Goal: Transaction & Acquisition: Book appointment/travel/reservation

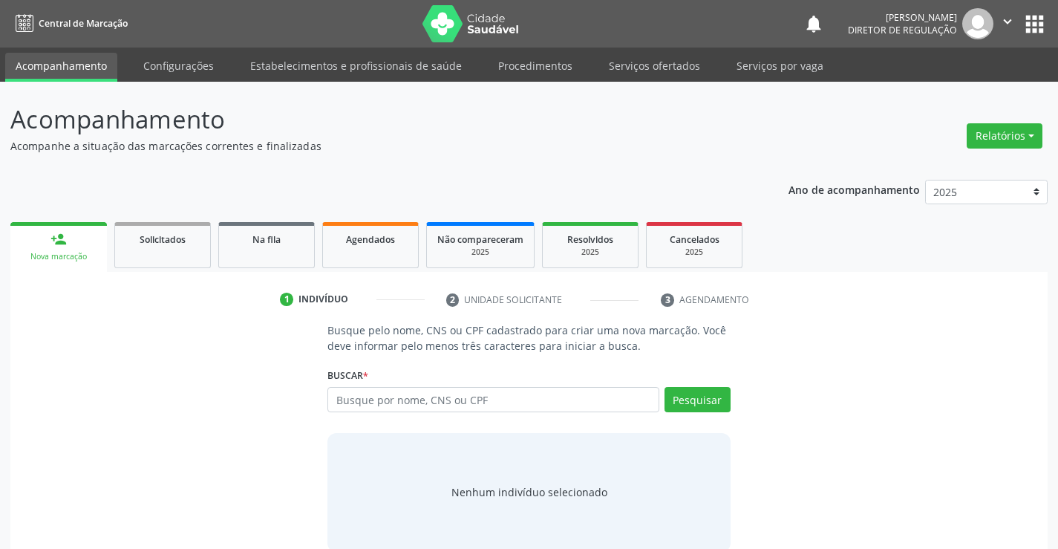
click at [382, 404] on input "text" at bounding box center [492, 399] width 331 height 25
click at [468, 388] on input "text" at bounding box center [492, 399] width 331 height 25
click at [429, 395] on input "text" at bounding box center [492, 399] width 331 height 25
type input "703408366094400"
click at [720, 406] on button "Pesquisar" at bounding box center [697, 399] width 66 height 25
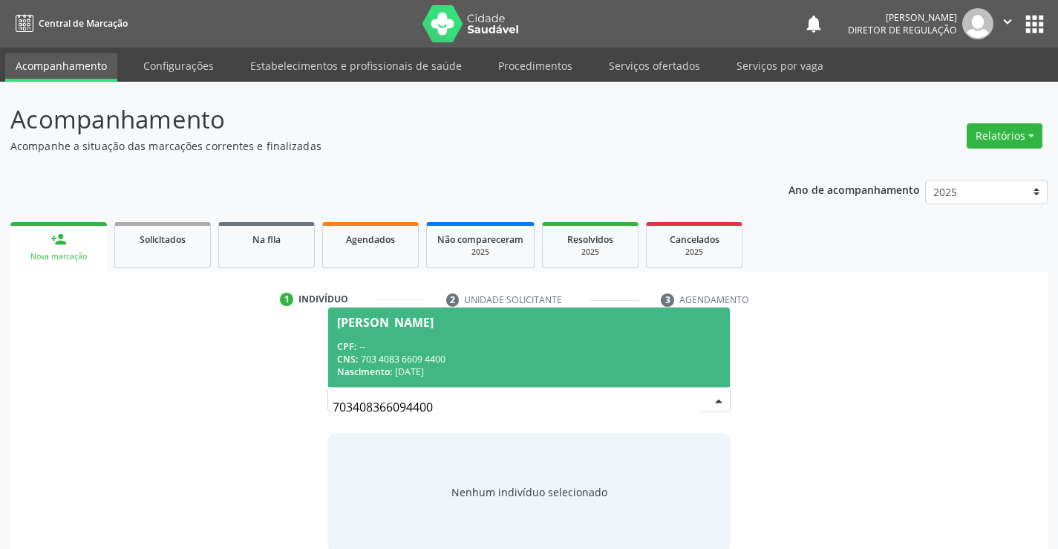
click at [613, 340] on div "CPF: --" at bounding box center [528, 346] width 383 height 13
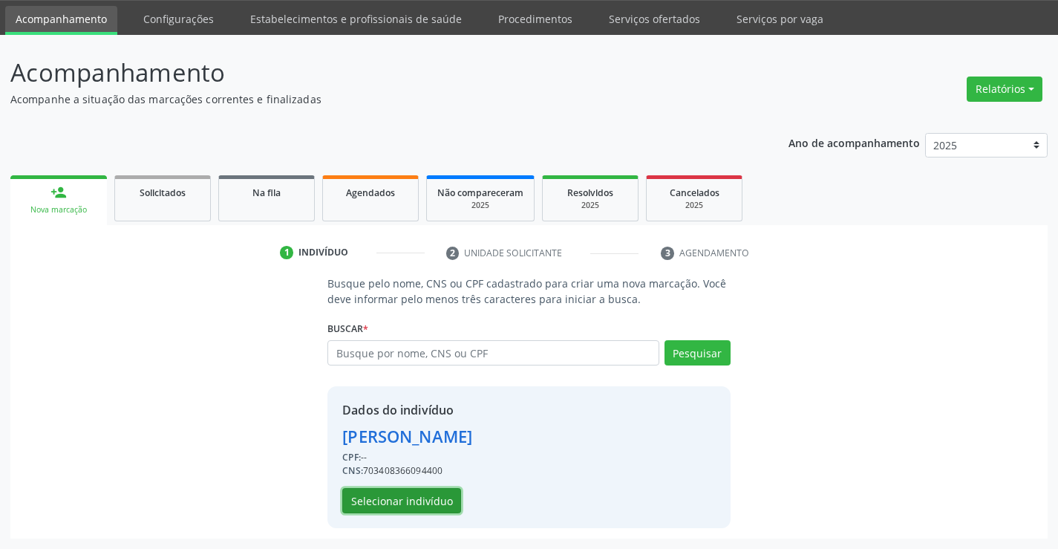
click at [403, 500] on button "Selecionar indivíduo" at bounding box center [401, 500] width 119 height 25
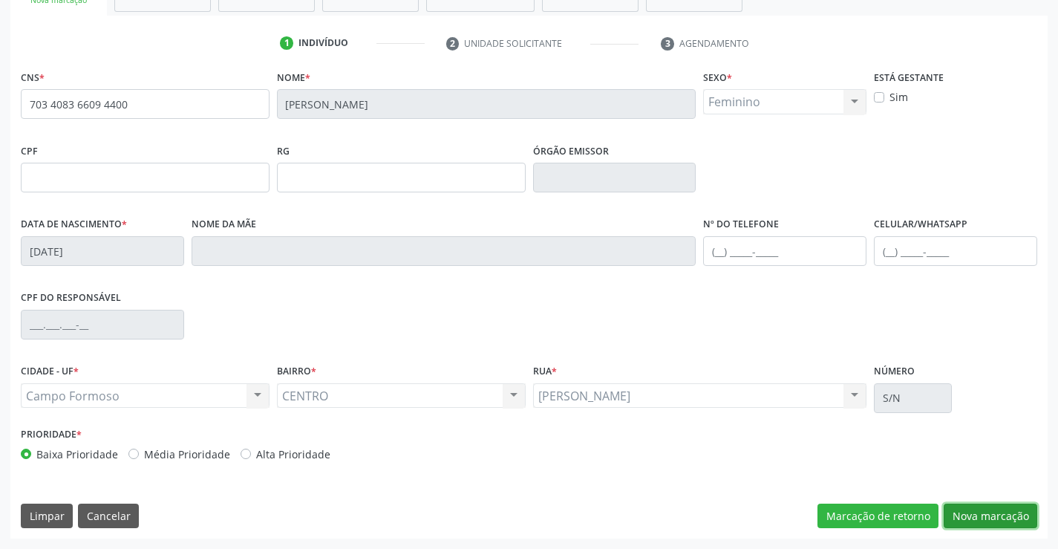
click at [989, 525] on button "Nova marcação" at bounding box center [990, 515] width 94 height 25
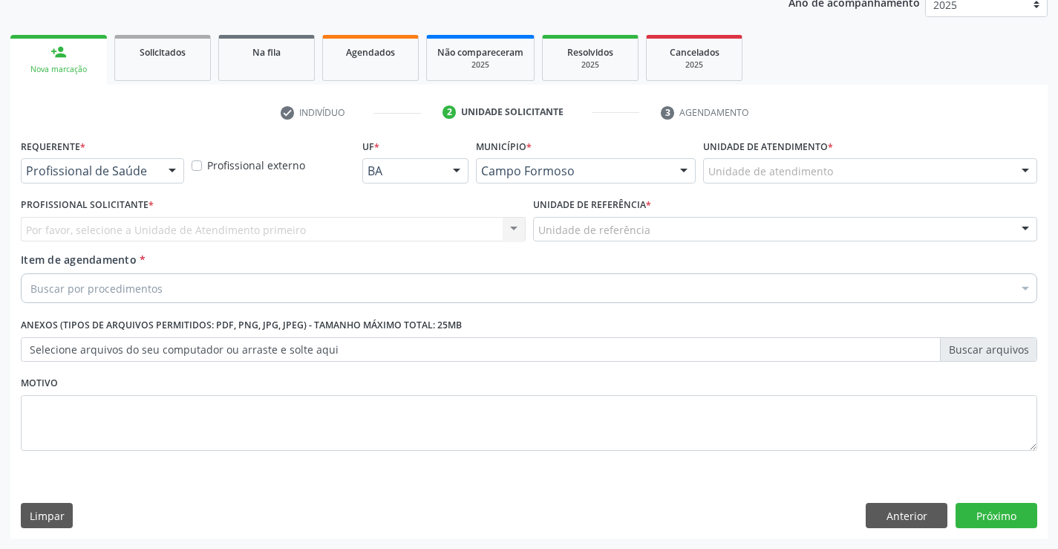
scroll to position [187, 0]
click at [103, 153] on div "Requerente * Profissional de Saúde Profissional de Saúde Paciente Nenhum result…" at bounding box center [102, 159] width 163 height 48
click at [114, 181] on div "Profissional de Saúde" at bounding box center [102, 170] width 163 height 25
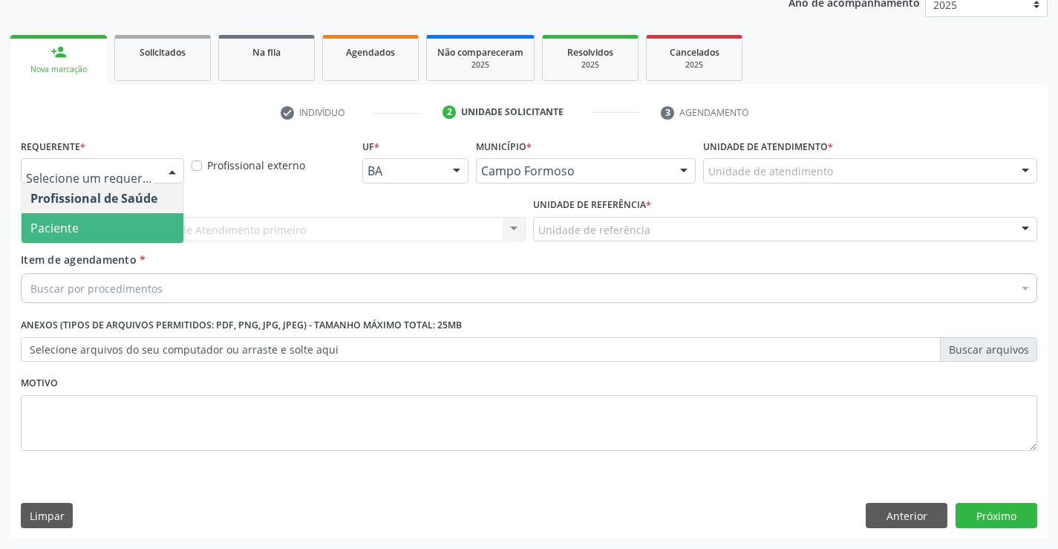
click at [139, 238] on span "Paciente" at bounding box center [103, 228] width 162 height 30
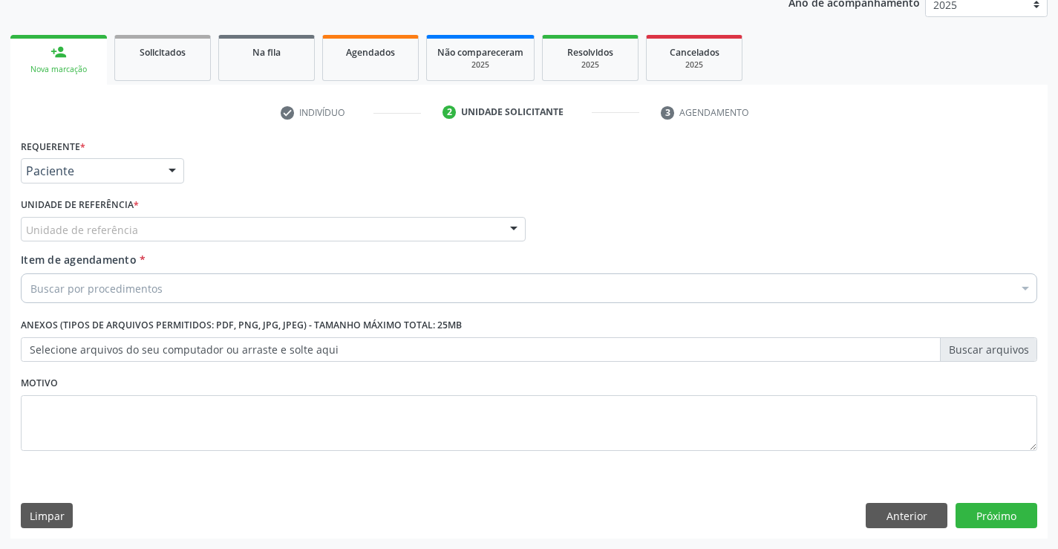
click at [282, 248] on div "Unidade de referência * Unidade de referência Unidade Basica de Saude da Famili…" at bounding box center [273, 223] width 512 height 58
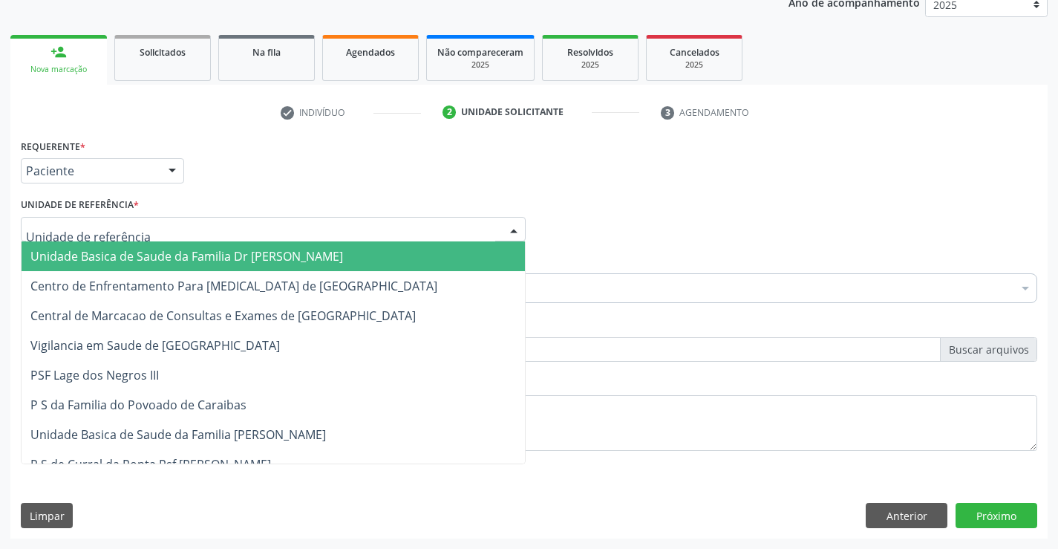
click at [289, 238] on div at bounding box center [273, 229] width 505 height 25
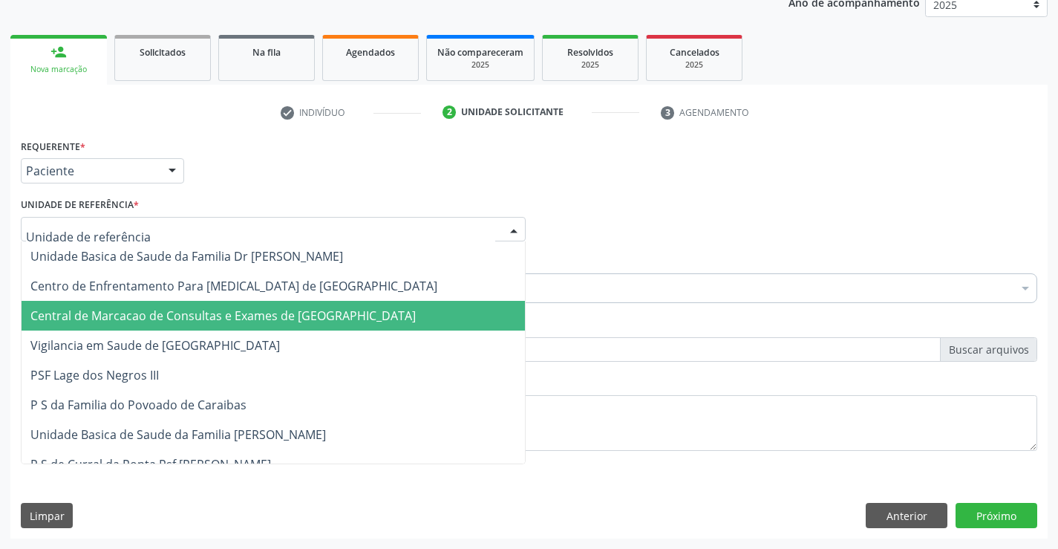
click at [293, 318] on span "Central de Marcacao de Consultas e Exames de [GEOGRAPHIC_DATA]" at bounding box center [222, 315] width 385 height 16
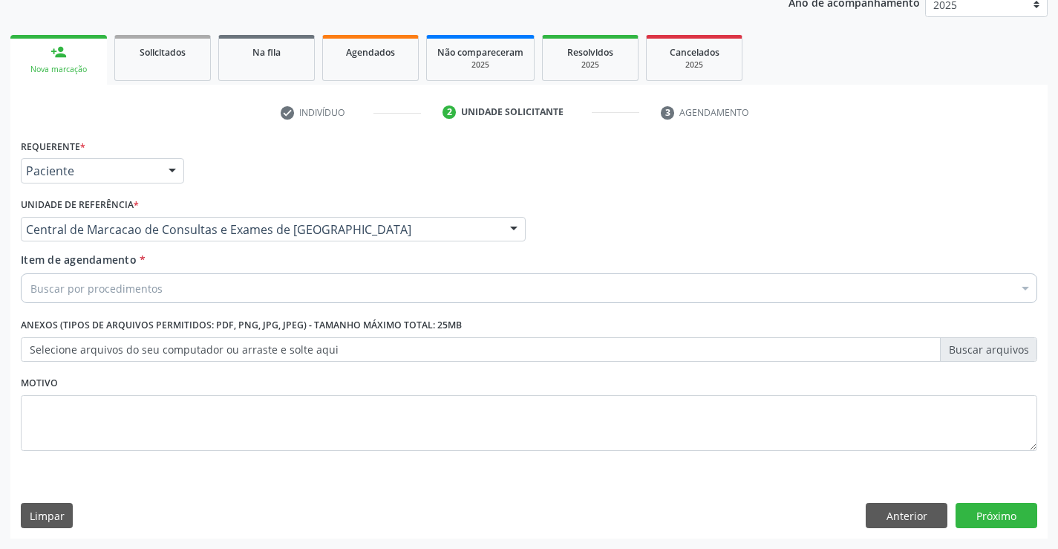
click at [335, 295] on div "Buscar por procedimentos" at bounding box center [529, 288] width 1016 height 30
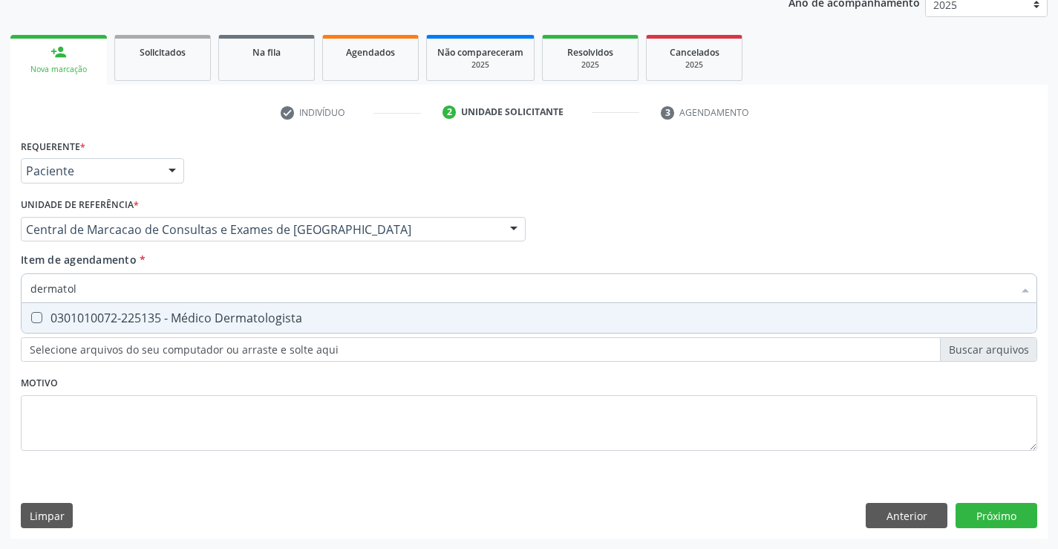
type input "dermatolo"
click at [338, 324] on span "0301010072-225135 - Médico Dermatologista" at bounding box center [529, 318] width 1015 height 30
checkbox Dermatologista "true"
drag, startPoint x: 672, startPoint y: 226, endPoint x: 1068, endPoint y: 502, distance: 483.0
click at [672, 226] on div "Profissional Solicitante Por favor, selecione a Unidade de Atendimento primeiro…" at bounding box center [529, 223] width 1024 height 58
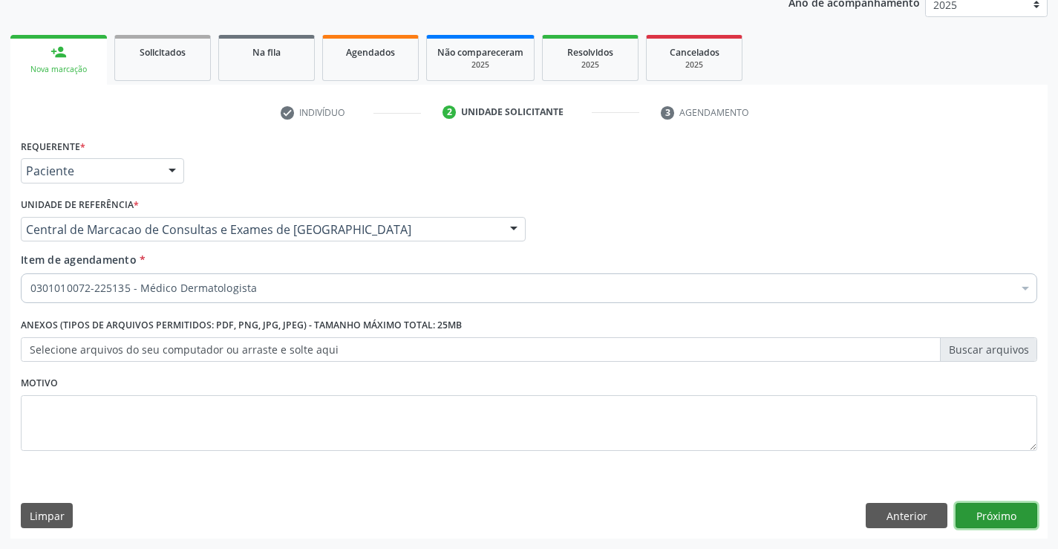
click at [972, 518] on button "Próximo" at bounding box center [996, 514] width 82 height 25
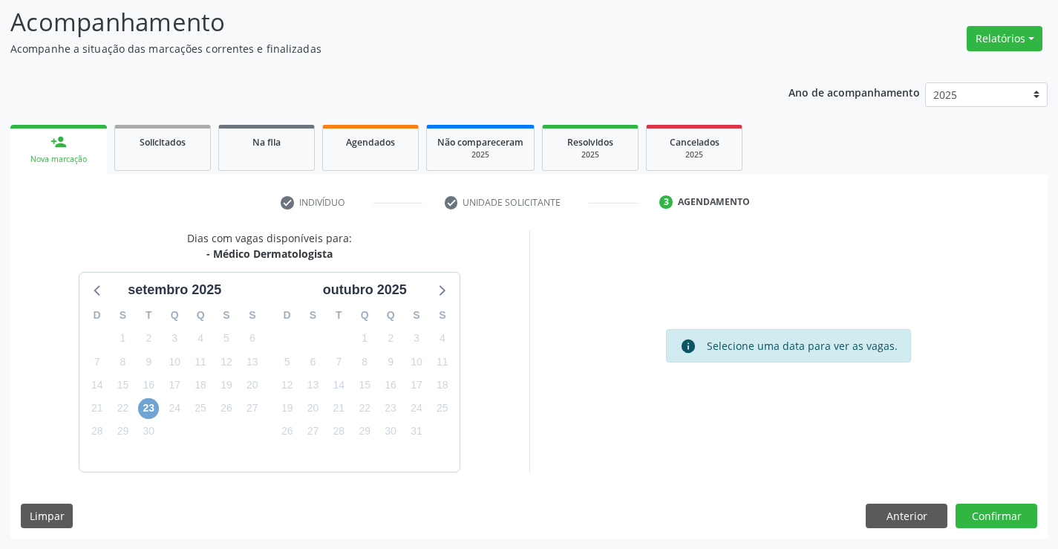
click at [146, 403] on span "23" at bounding box center [148, 408] width 21 height 21
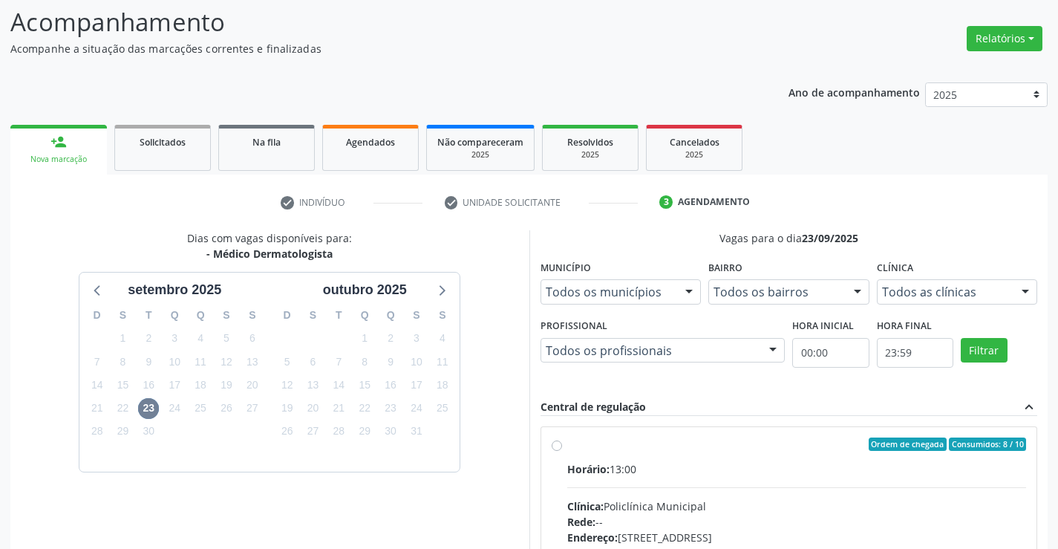
drag, startPoint x: 703, startPoint y: 480, endPoint x: 863, endPoint y: 477, distance: 160.4
click at [562, 451] on input "Ordem de chegada Consumidos: 8 / 10 Horário: 13:00 Clínica: Policlínica Municip…" at bounding box center [556, 443] width 10 height 13
radio input "true"
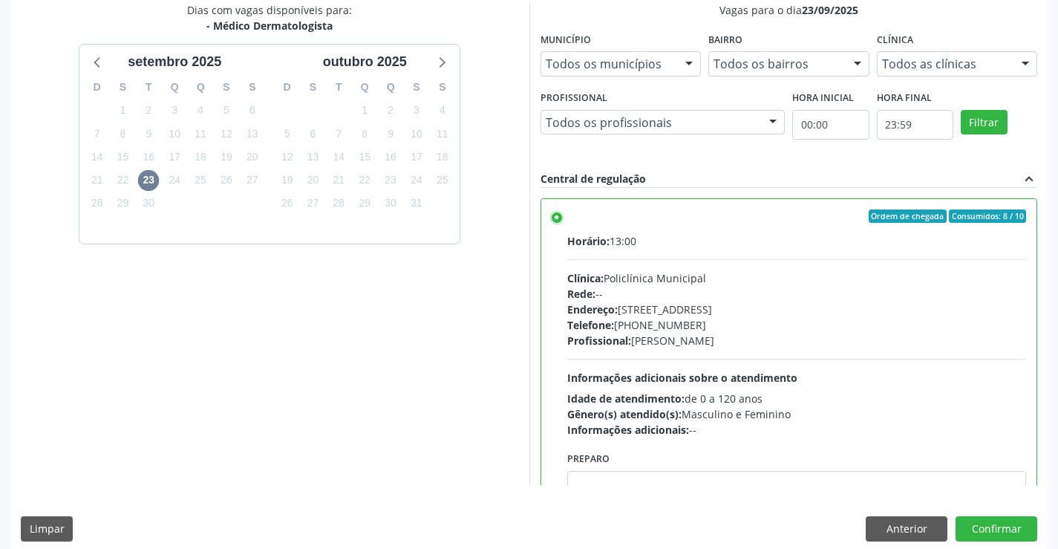
scroll to position [338, 0]
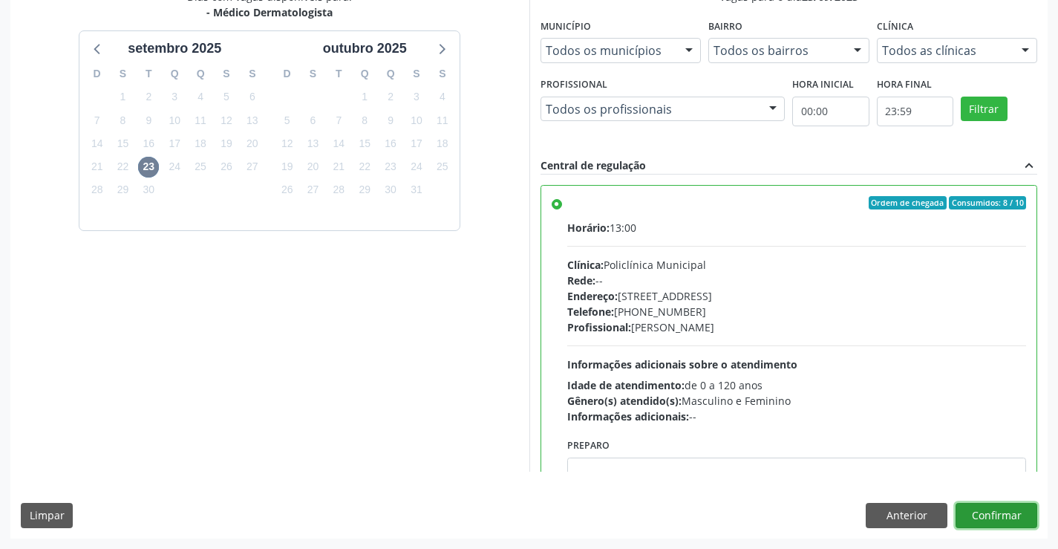
click at [1004, 517] on button "Confirmar" at bounding box center [996, 514] width 82 height 25
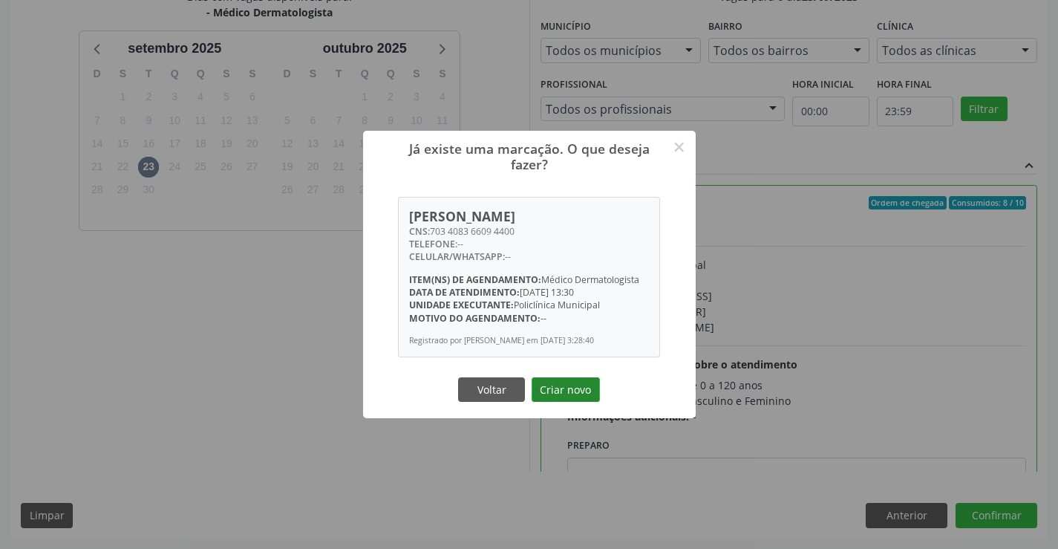
click at [546, 379] on button "Criar novo" at bounding box center [565, 389] width 68 height 25
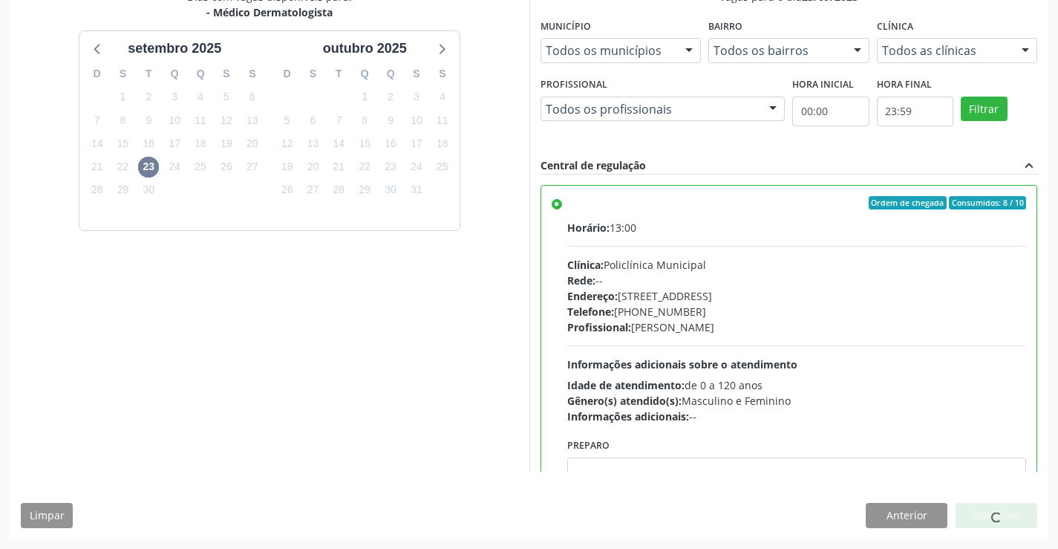
scroll to position [0, 0]
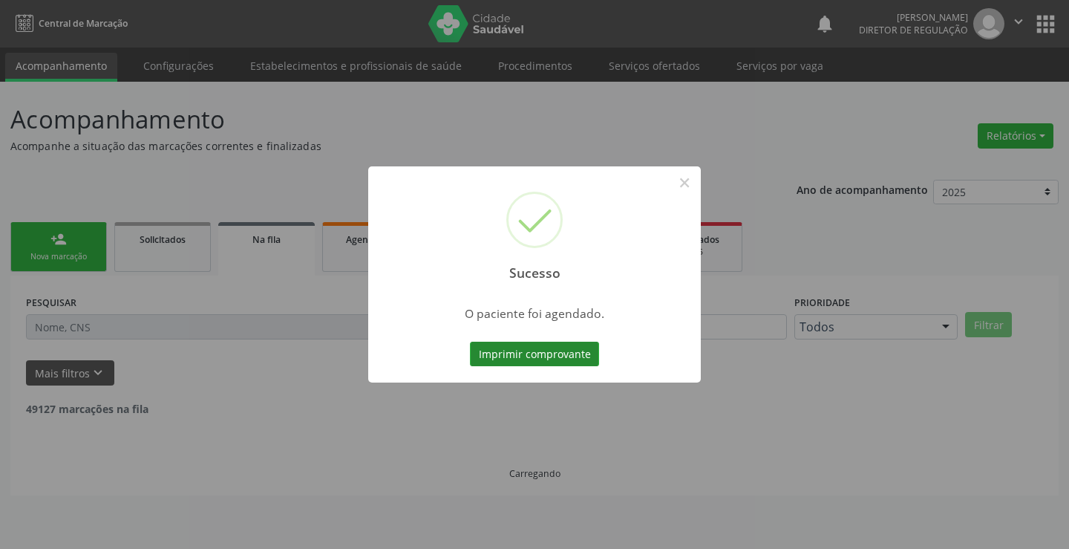
click at [547, 352] on button "Imprimir comprovante" at bounding box center [534, 353] width 129 height 25
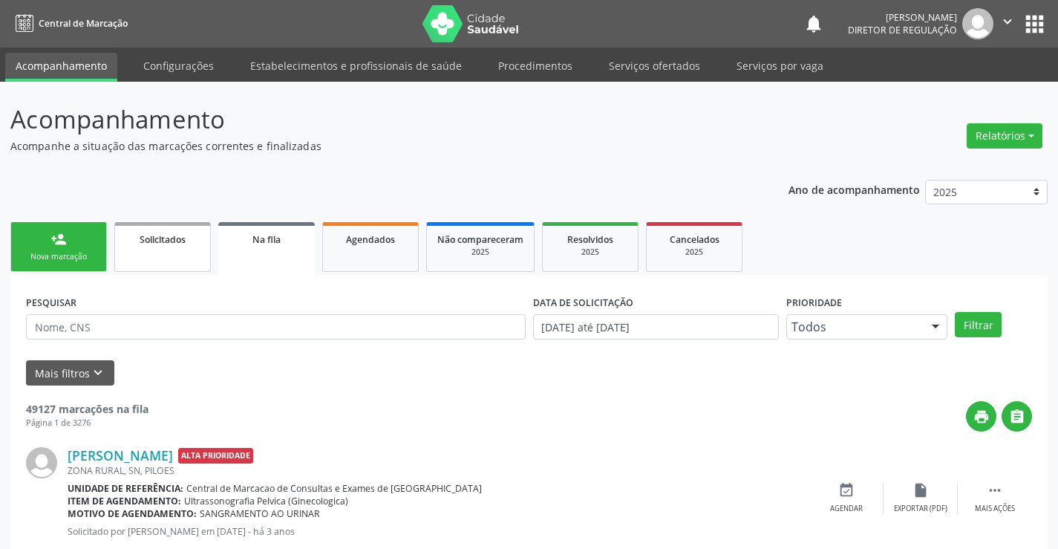
click at [173, 249] on link "Solicitados" at bounding box center [162, 247] width 96 height 50
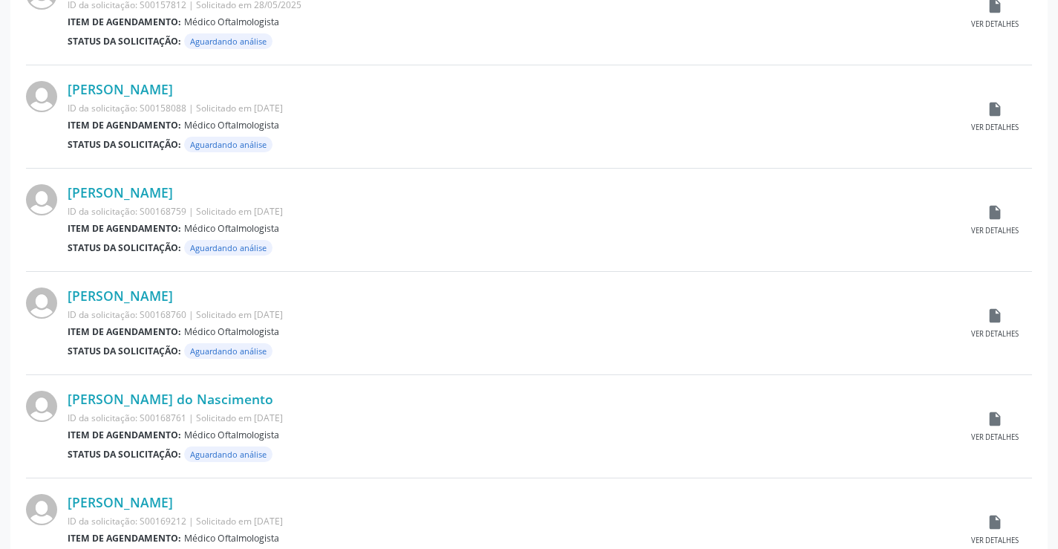
scroll to position [1464, 0]
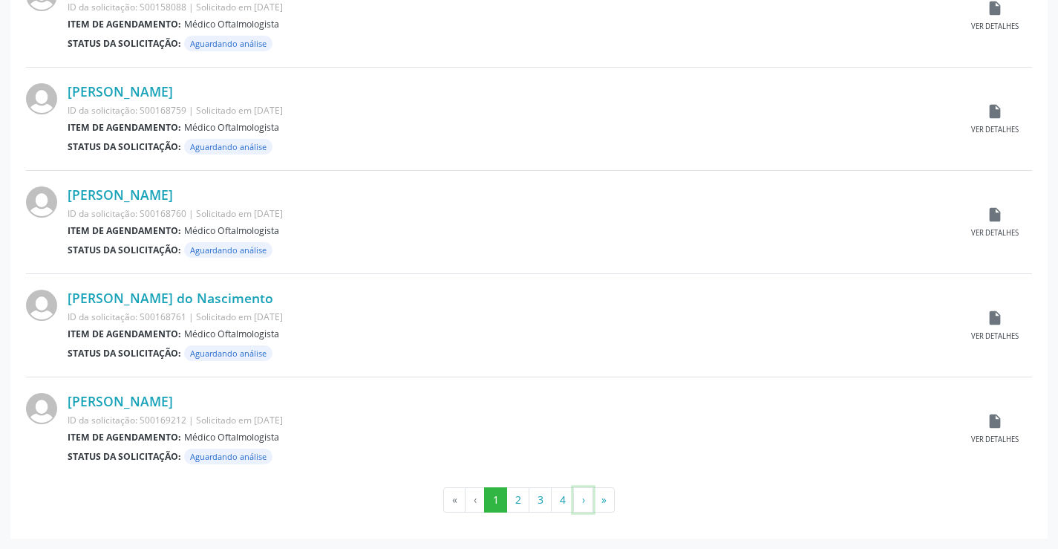
click at [577, 499] on button "›" at bounding box center [583, 499] width 20 height 25
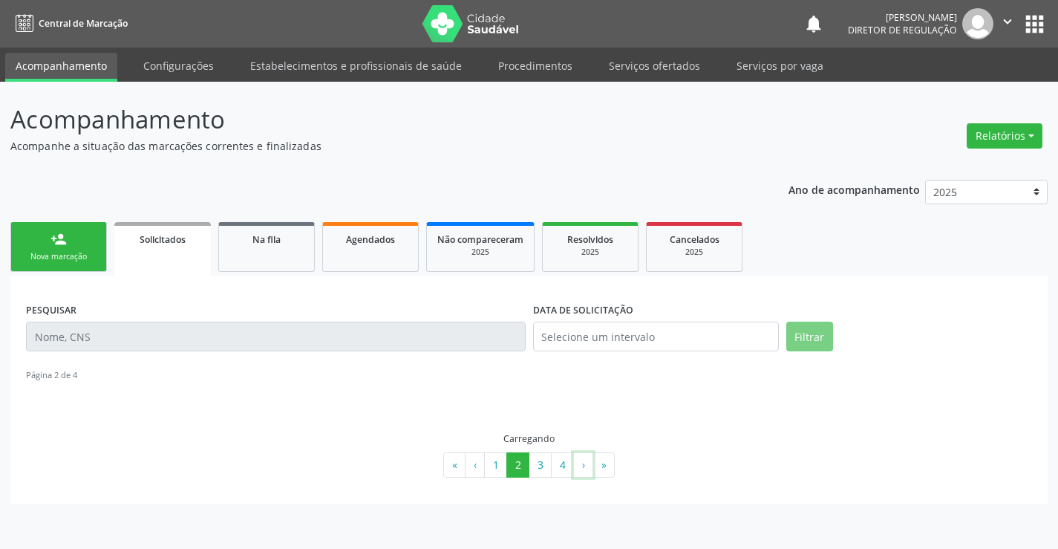
scroll to position [0, 0]
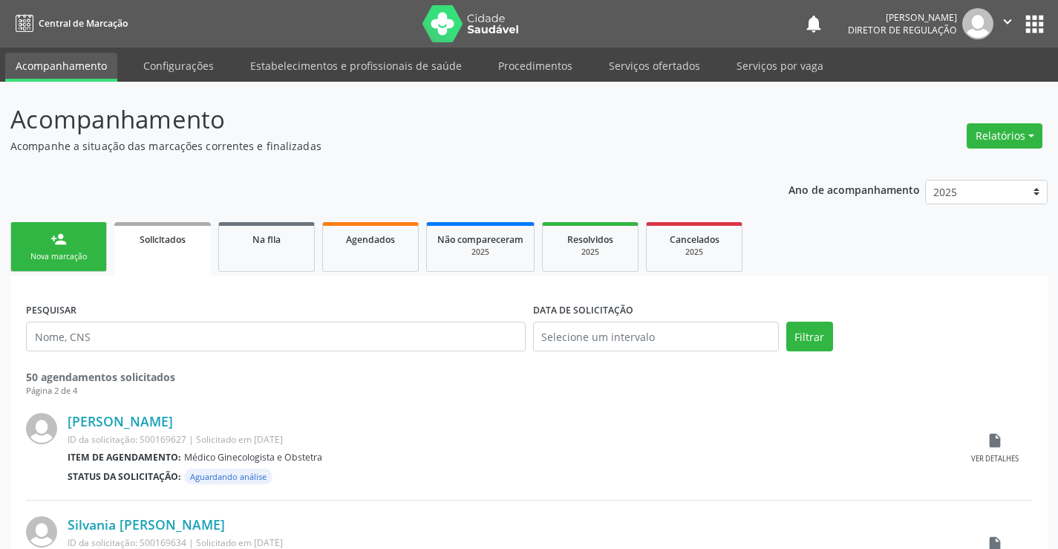
click at [568, 467] on div "Tainara Silva Goncalves ID da solicitação: S00169627 | Solicitado em 04/08/2025…" at bounding box center [513, 448] width 890 height 71
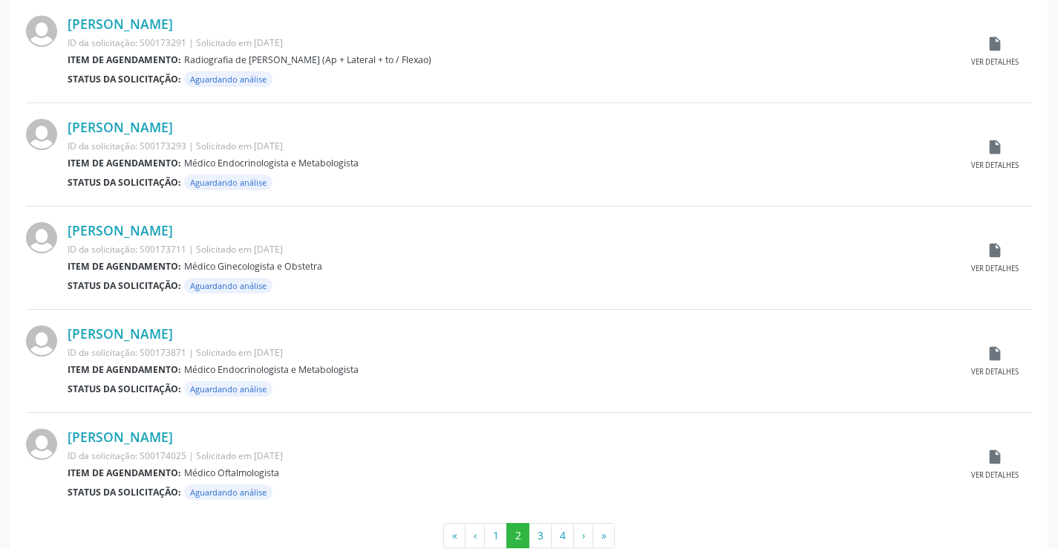
scroll to position [1464, 0]
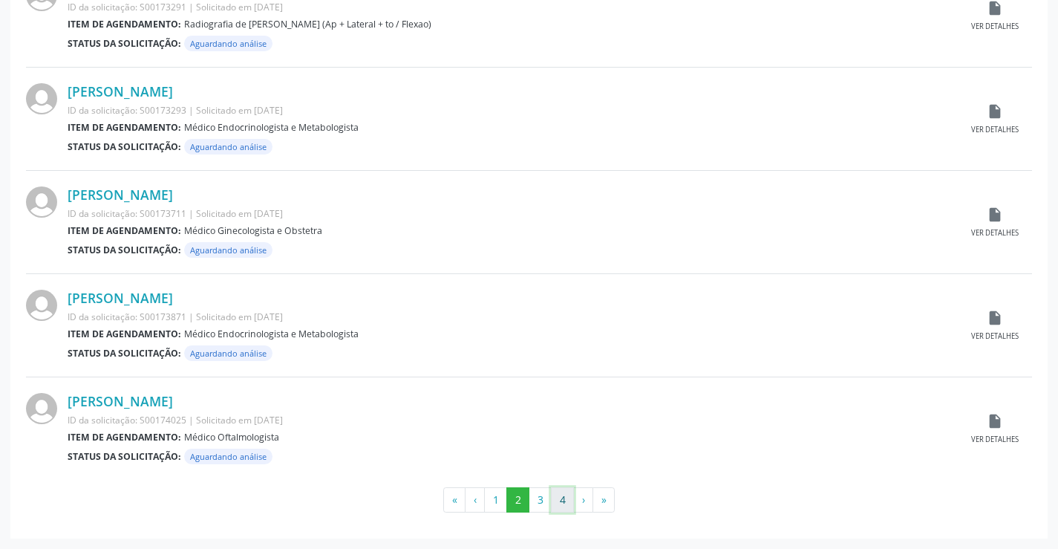
click at [559, 508] on button "4" at bounding box center [562, 499] width 23 height 25
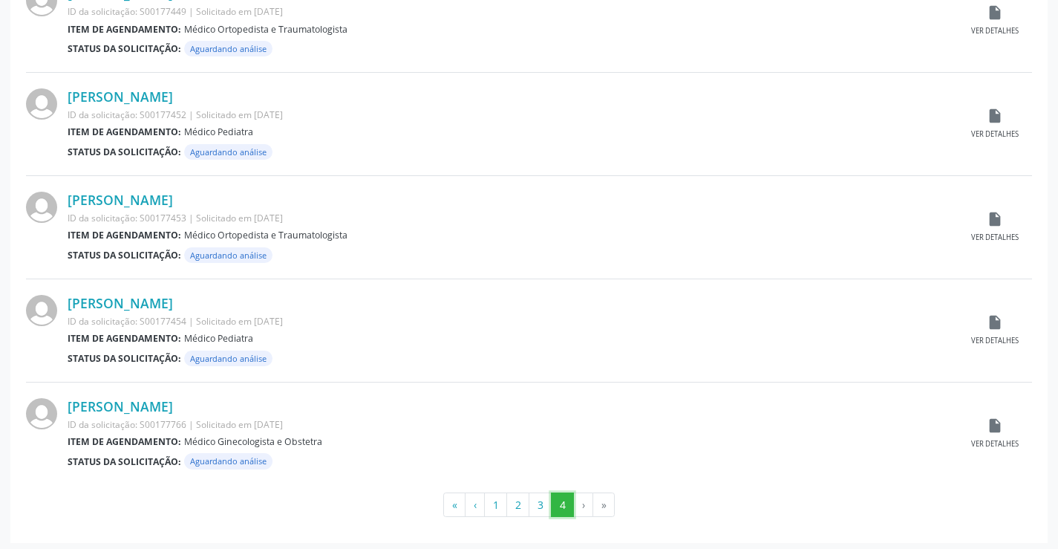
scroll to position [432, 0]
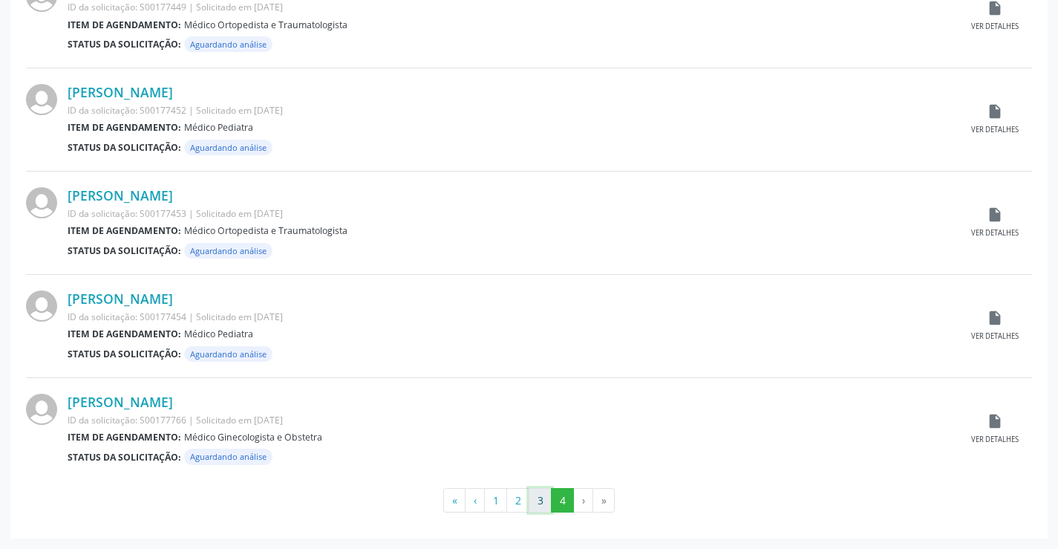
click at [536, 510] on button "3" at bounding box center [539, 500] width 23 height 25
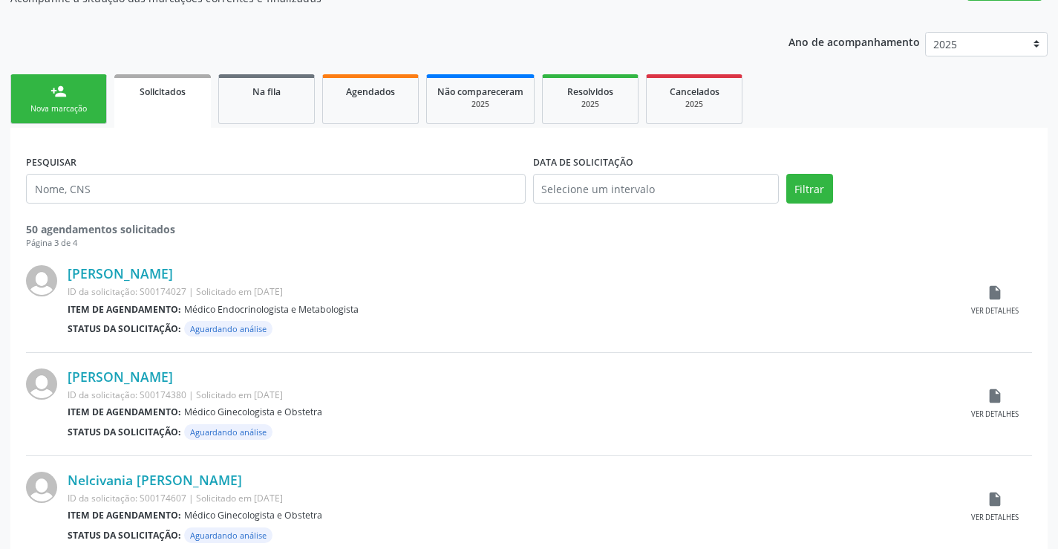
scroll to position [0, 0]
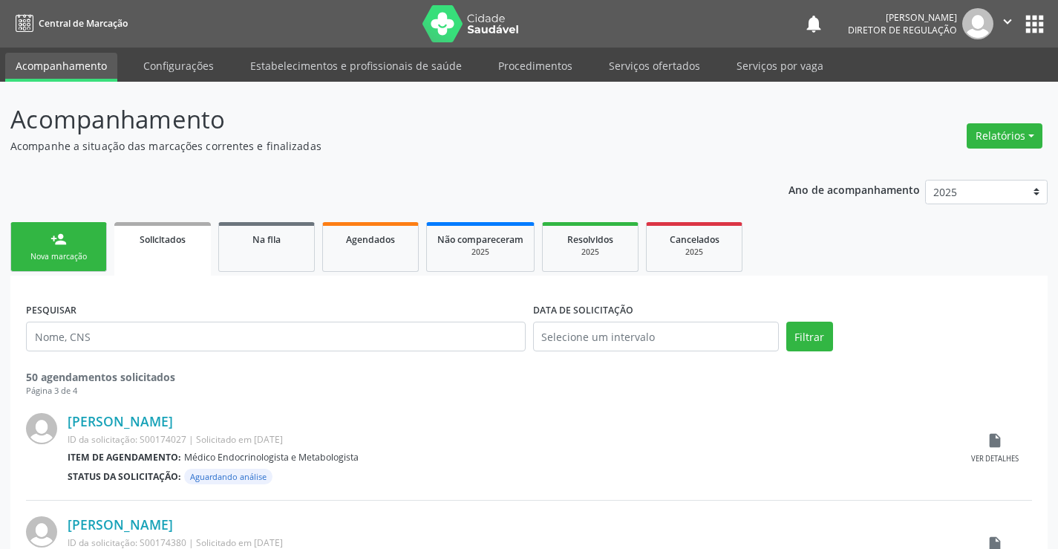
click at [45, 256] on div "Nova marcação" at bounding box center [59, 256] width 74 height 11
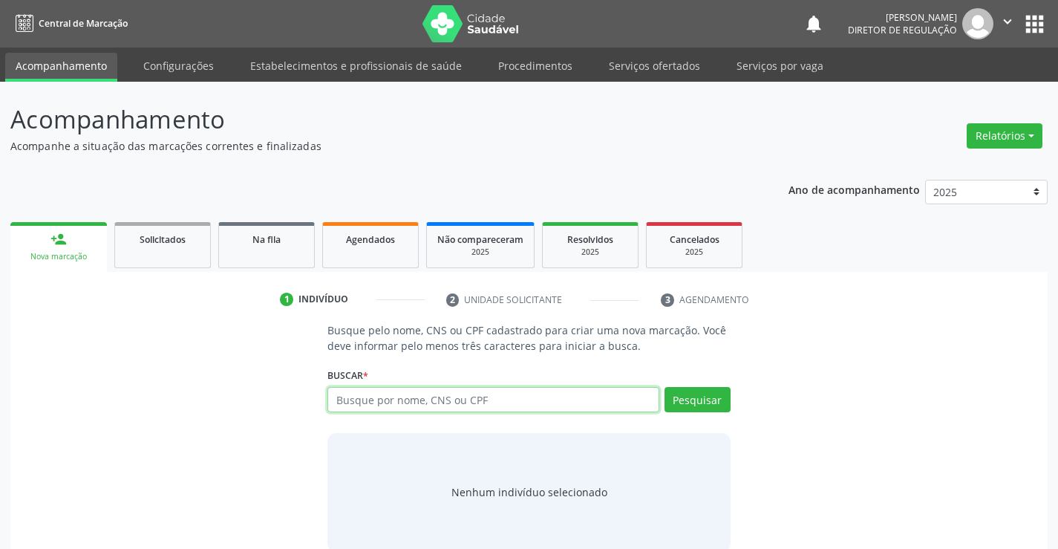
click at [414, 396] on input "text" at bounding box center [492, 399] width 331 height 25
type input "702001325575888"
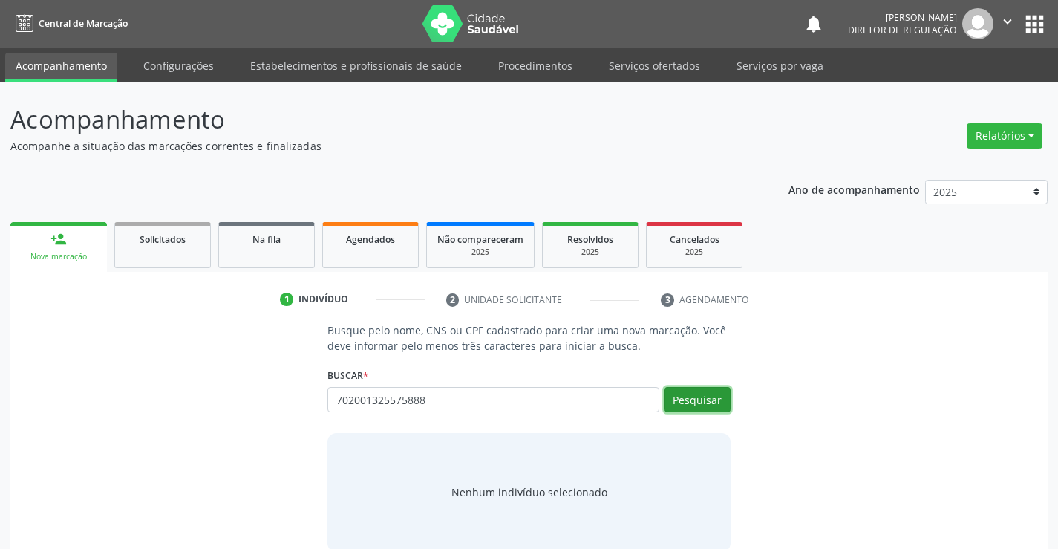
click at [710, 402] on button "Pesquisar" at bounding box center [697, 399] width 66 height 25
type input "702001325575888"
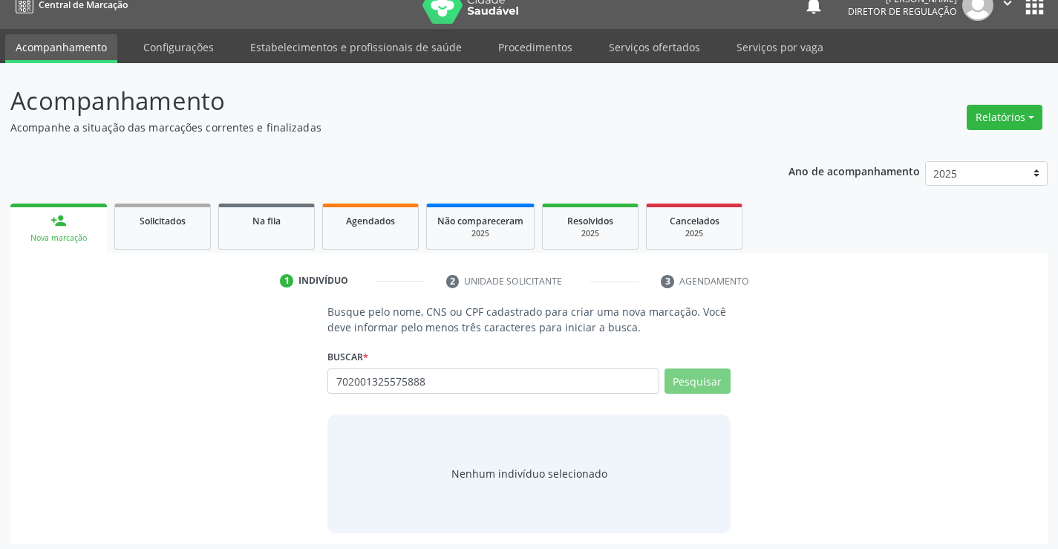
scroll to position [24, 0]
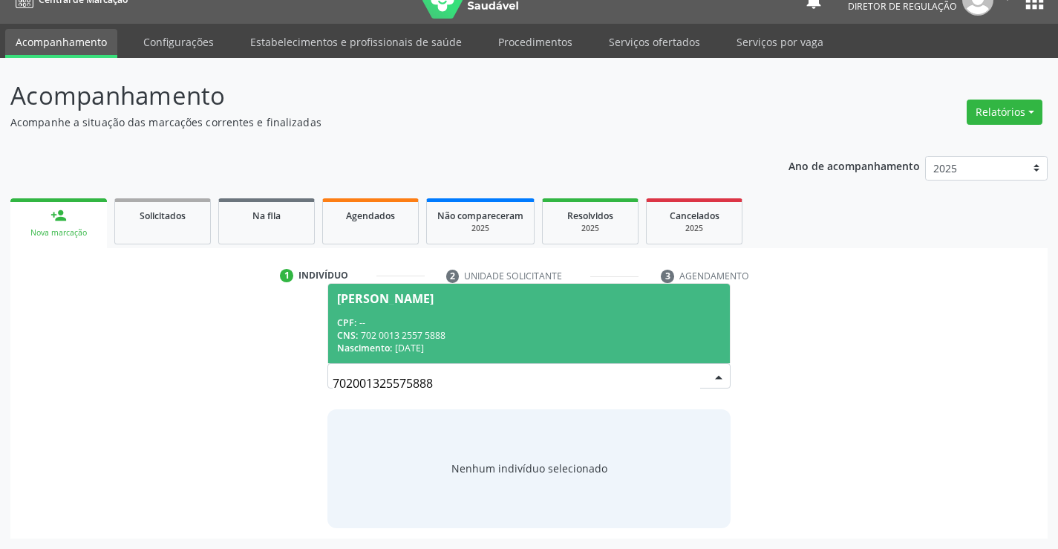
click at [554, 319] on div "CPF: --" at bounding box center [528, 322] width 383 height 13
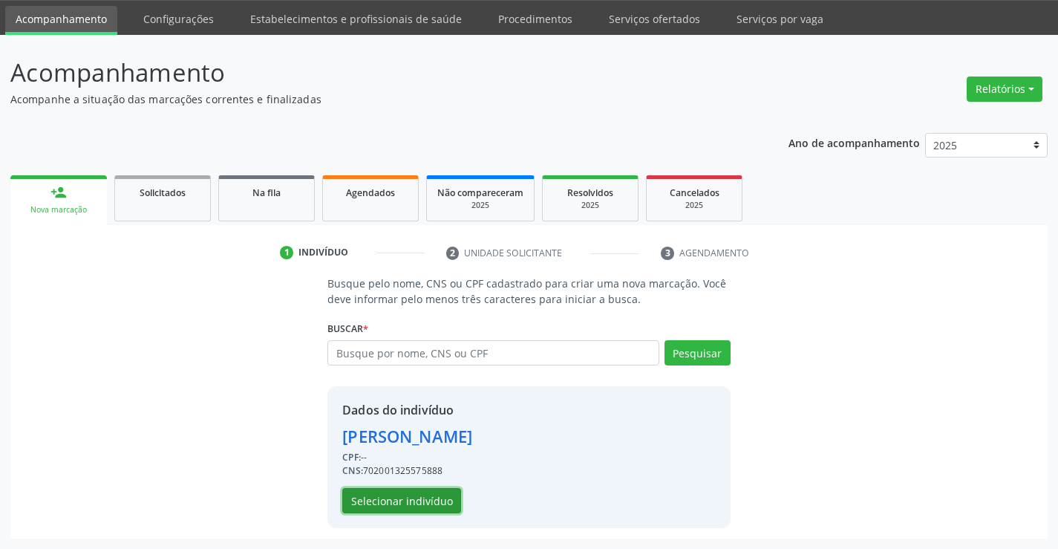
click at [436, 505] on button "Selecionar indivíduo" at bounding box center [401, 500] width 119 height 25
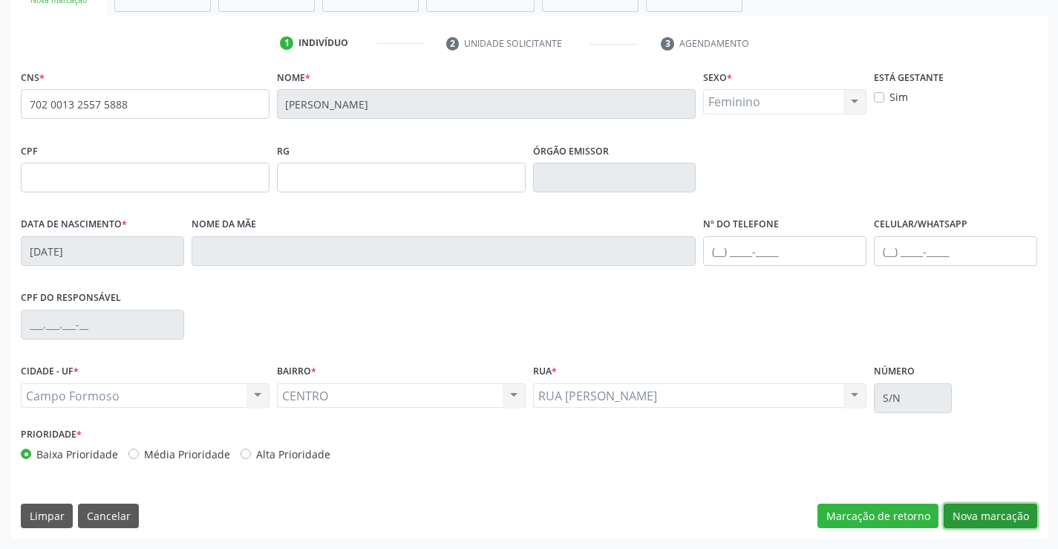
click at [982, 505] on button "Nova marcação" at bounding box center [990, 515] width 94 height 25
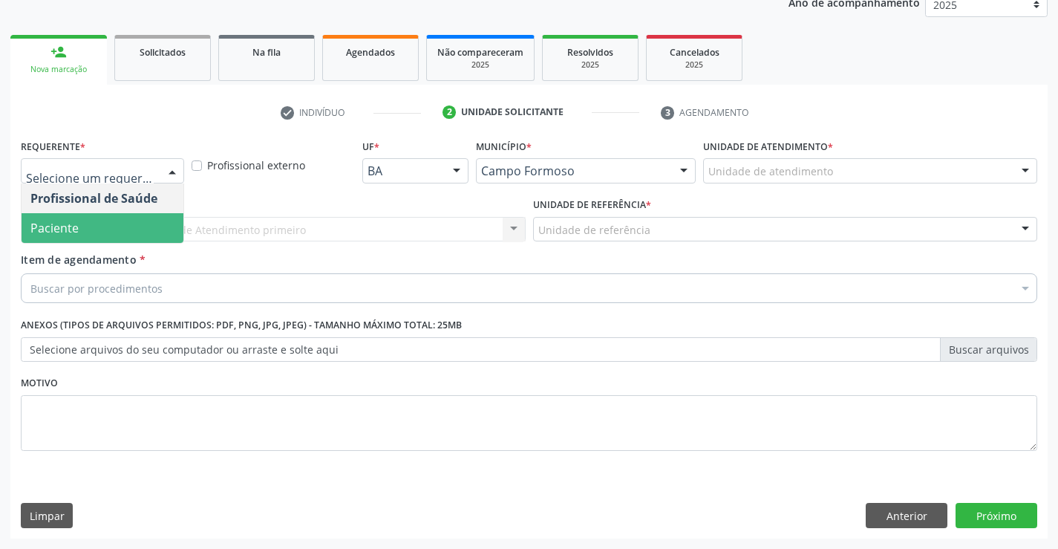
drag, startPoint x: 117, startPoint y: 217, endPoint x: 302, endPoint y: 217, distance: 184.8
click at [118, 217] on span "Paciente" at bounding box center [103, 228] width 162 height 30
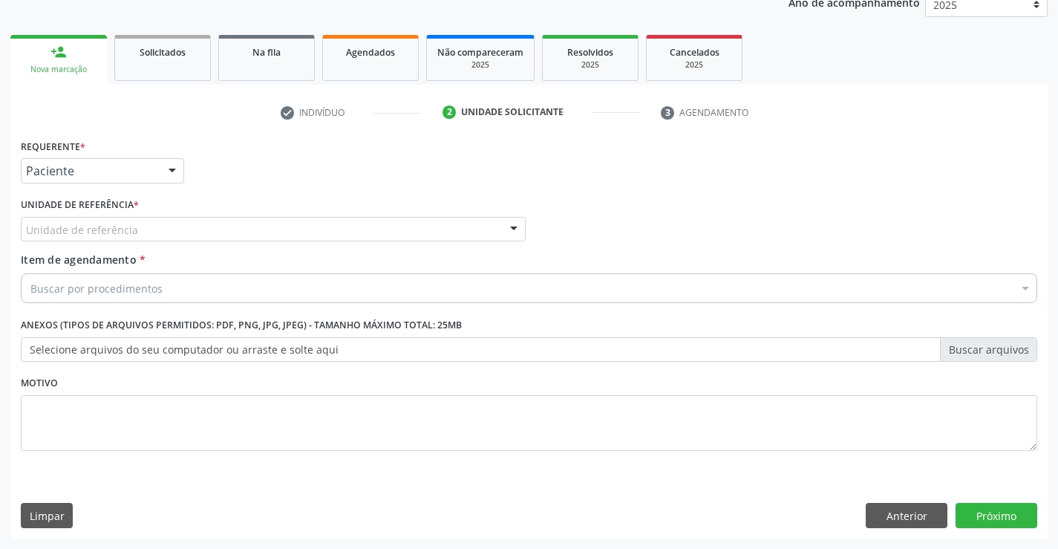
drag, startPoint x: 302, startPoint y: 217, endPoint x: 301, endPoint y: 267, distance: 49.8
click at [302, 218] on div "Unidade de referência" at bounding box center [273, 229] width 505 height 25
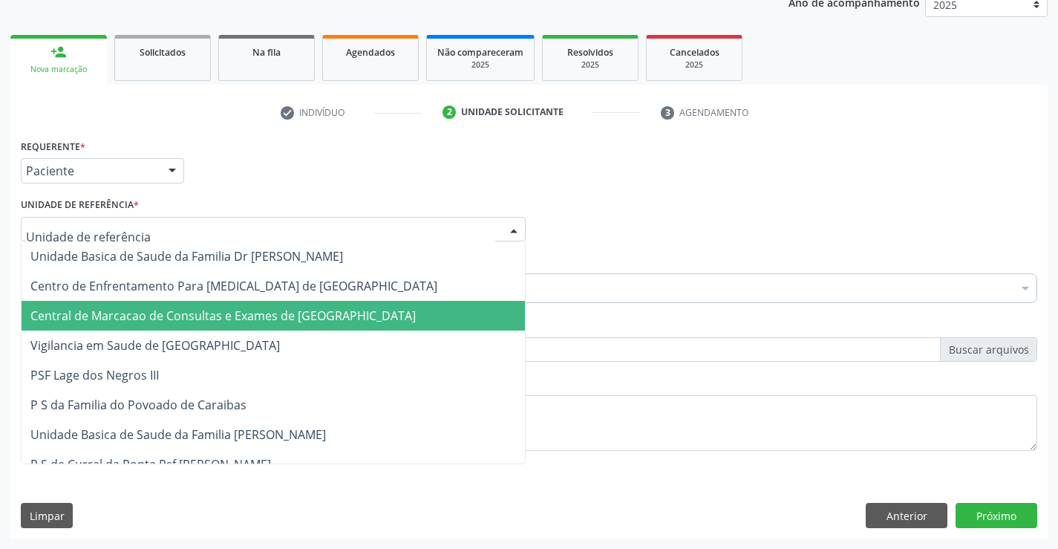
click at [297, 304] on span "Central de Marcacao de Consultas e Exames de [GEOGRAPHIC_DATA]" at bounding box center [273, 316] width 503 height 30
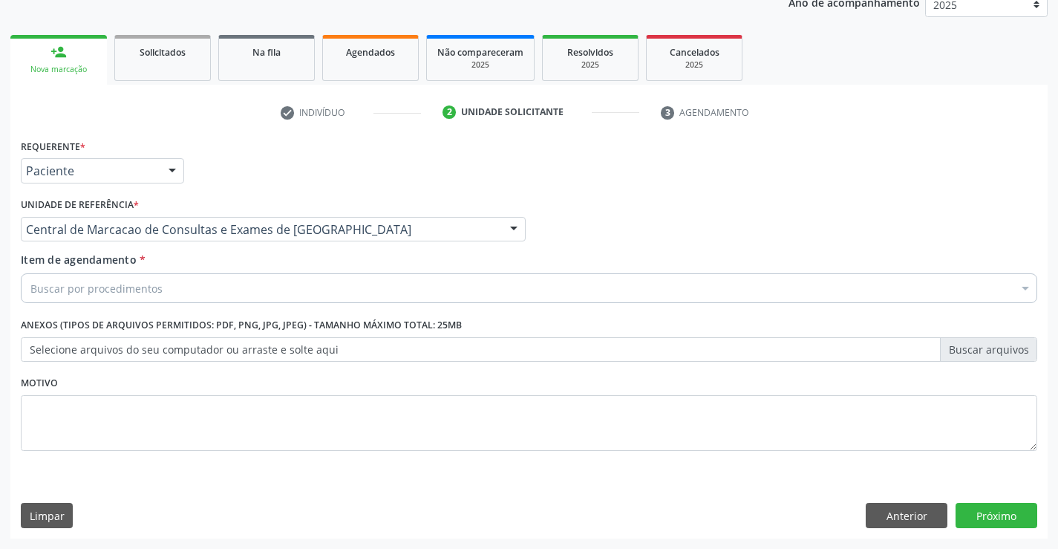
click at [312, 295] on div "Buscar por procedimentos" at bounding box center [529, 288] width 1016 height 30
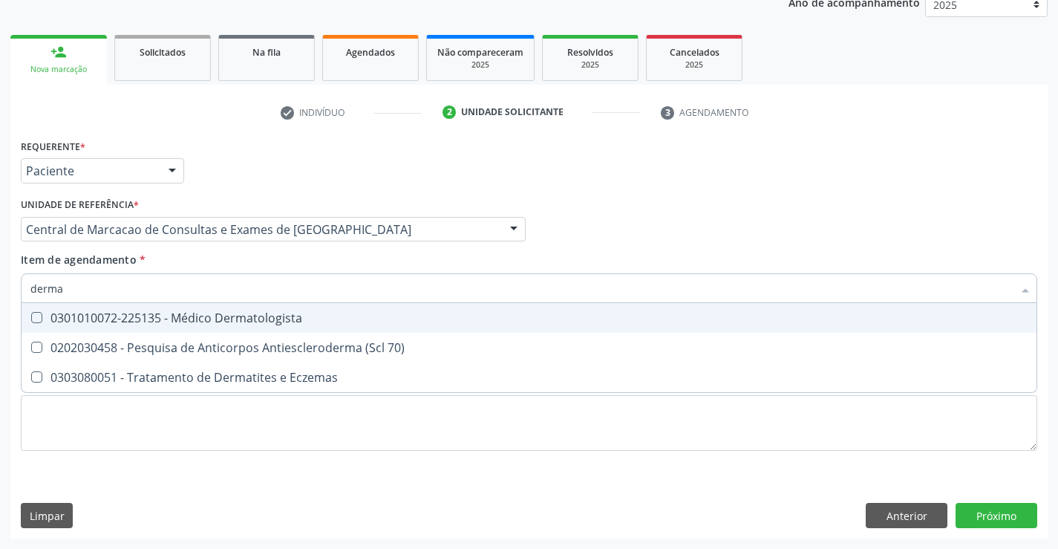
type input "dermat"
click at [304, 322] on div "0301010072-225135 - Médico Dermatologista" at bounding box center [528, 318] width 997 height 12
checkbox Dermatologista "true"
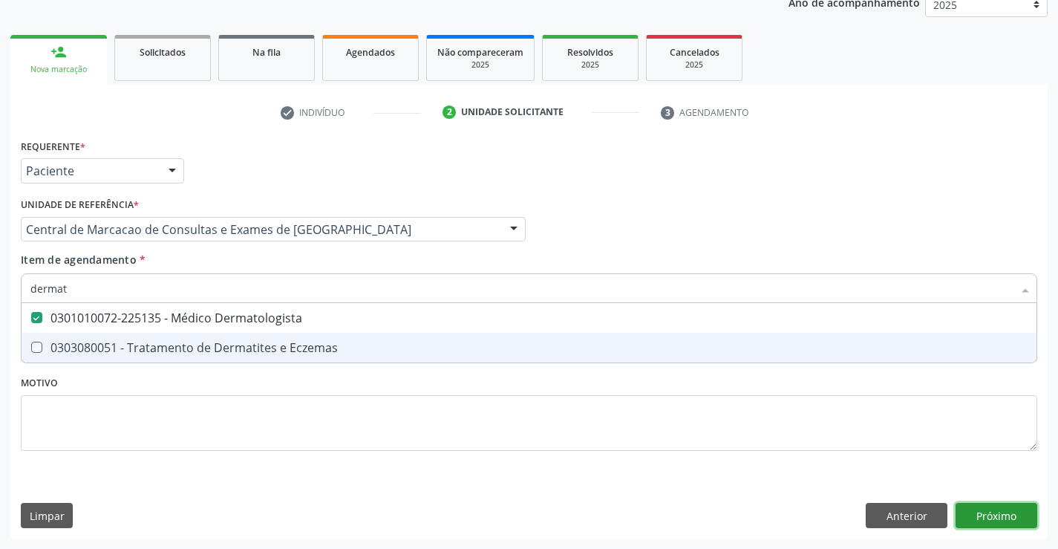
click at [988, 516] on div "Requerente * Paciente Profissional de Saúde Paciente Nenhum resultado encontrad…" at bounding box center [528, 336] width 1037 height 403
checkbox Eczemas "true"
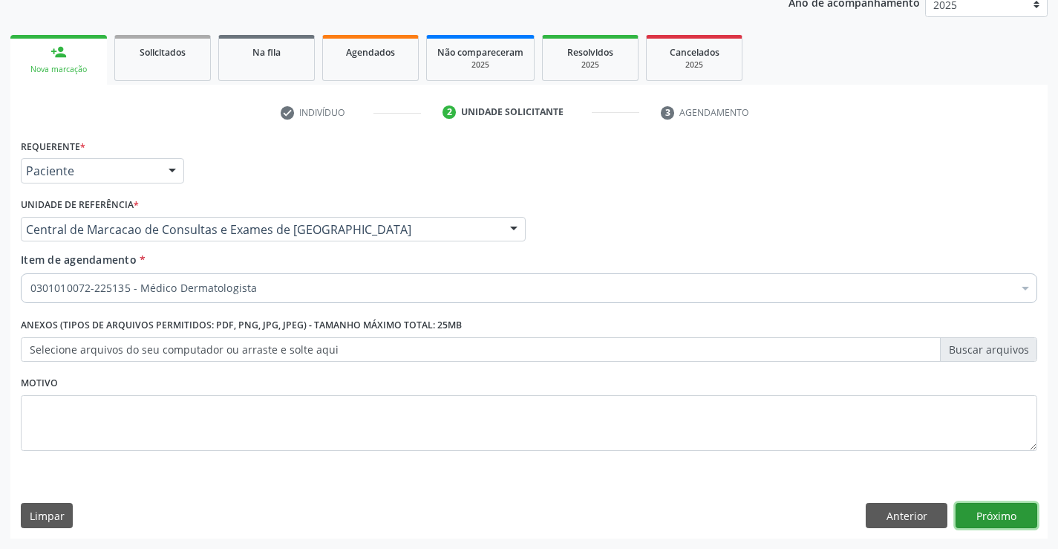
click at [981, 510] on button "Próximo" at bounding box center [996, 514] width 82 height 25
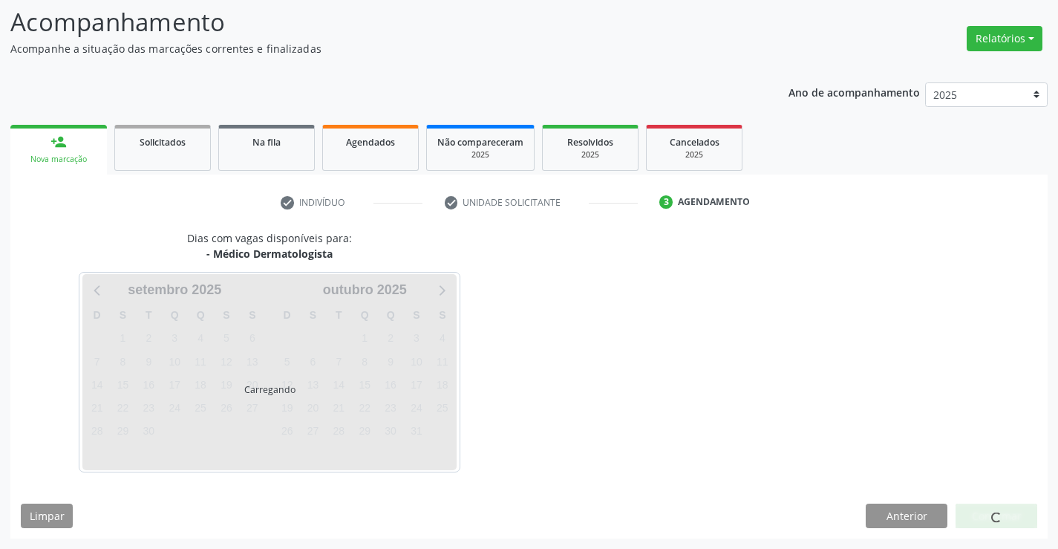
scroll to position [97, 0]
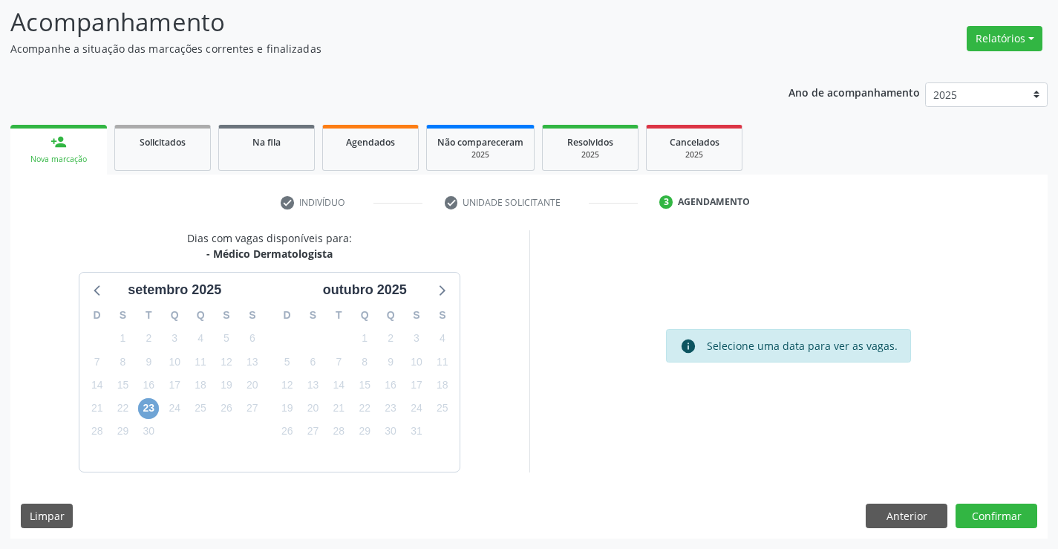
click at [139, 409] on span "23" at bounding box center [148, 408] width 21 height 21
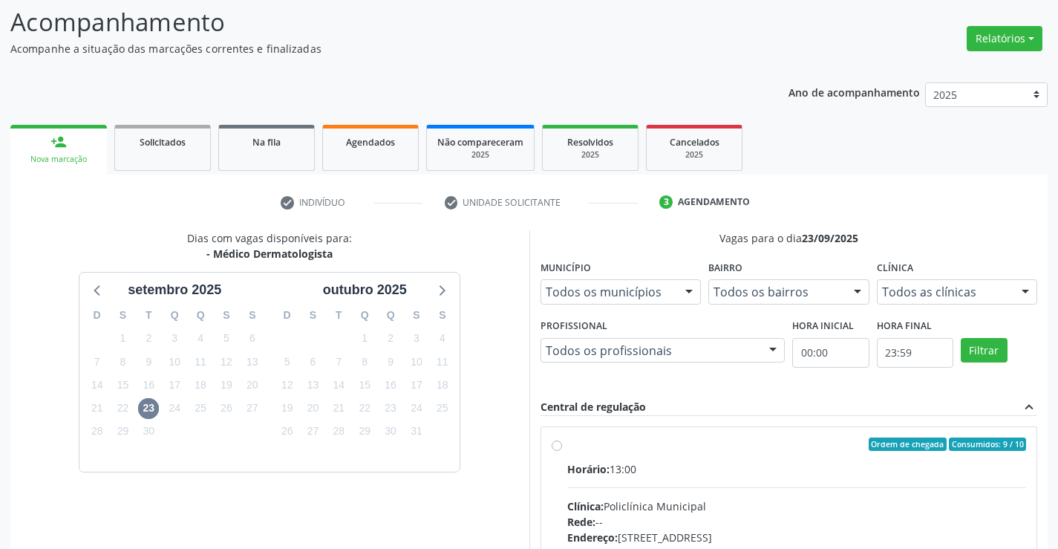
click at [562, 451] on input "Ordem de chegada Consumidos: 9 / 10 Horário: 13:00 Clínica: Policlínica Municip…" at bounding box center [556, 443] width 10 height 13
radio input "true"
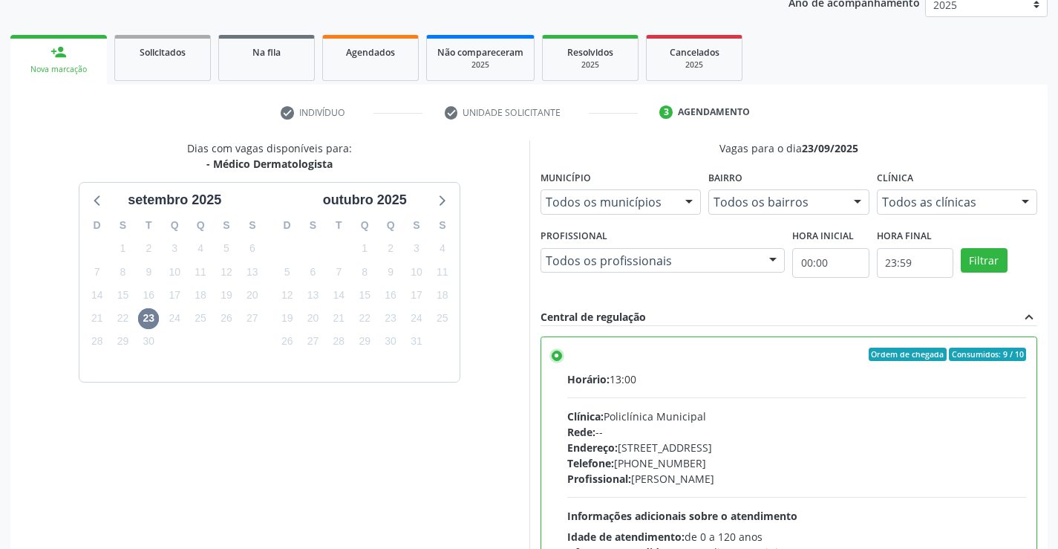
scroll to position [338, 0]
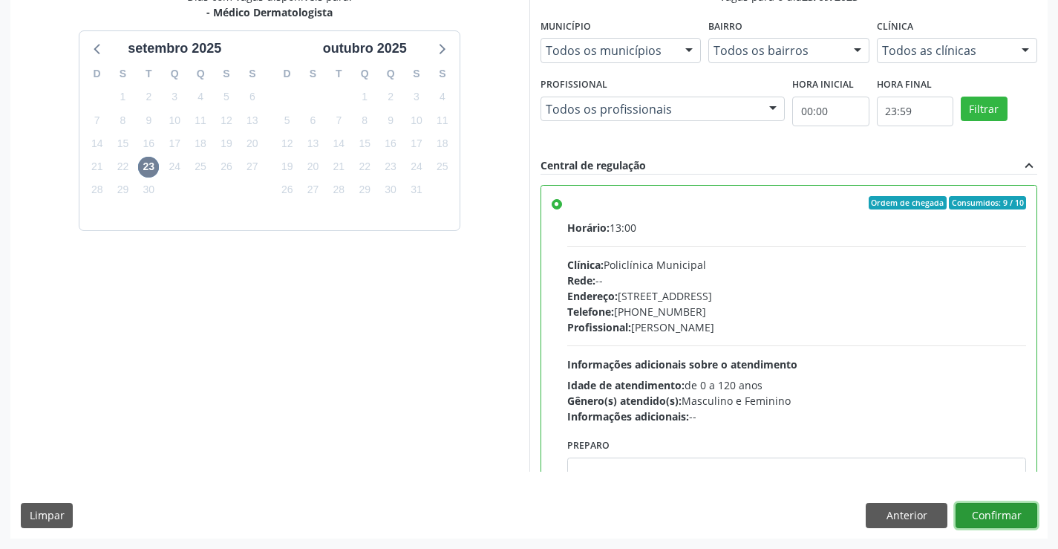
click at [996, 517] on button "Confirmar" at bounding box center [996, 514] width 82 height 25
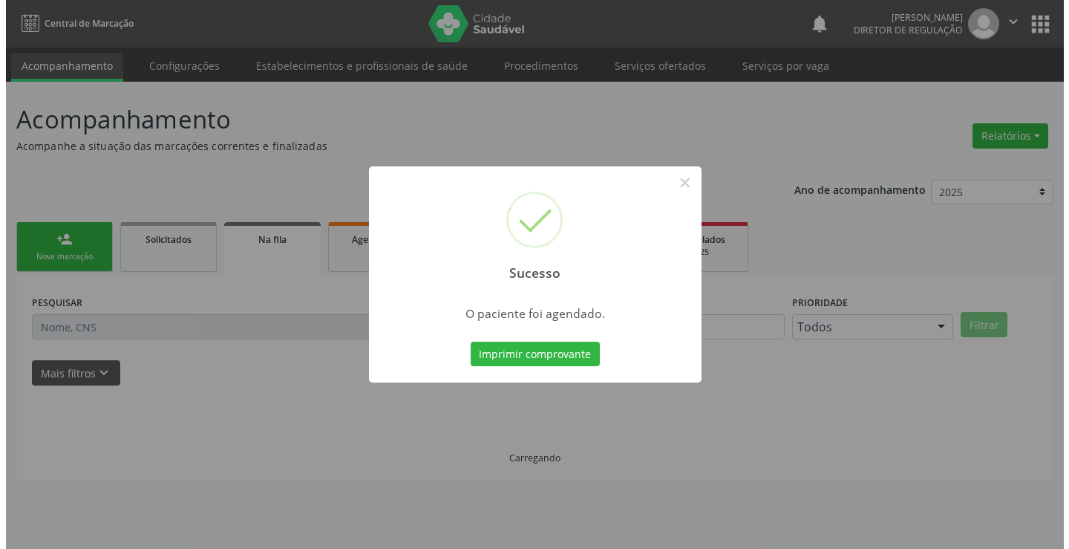
scroll to position [0, 0]
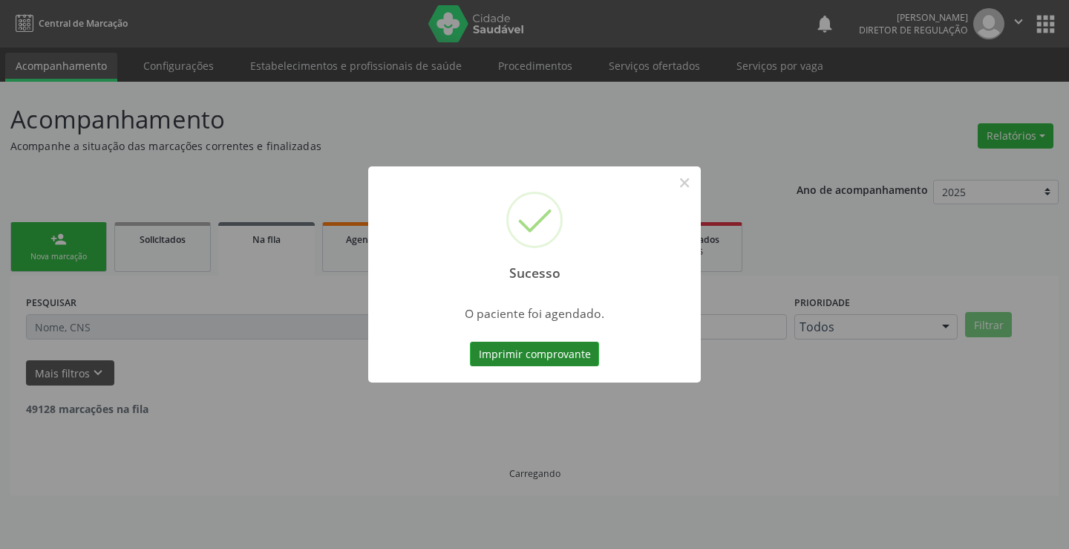
click at [563, 357] on button "Imprimir comprovante" at bounding box center [534, 353] width 129 height 25
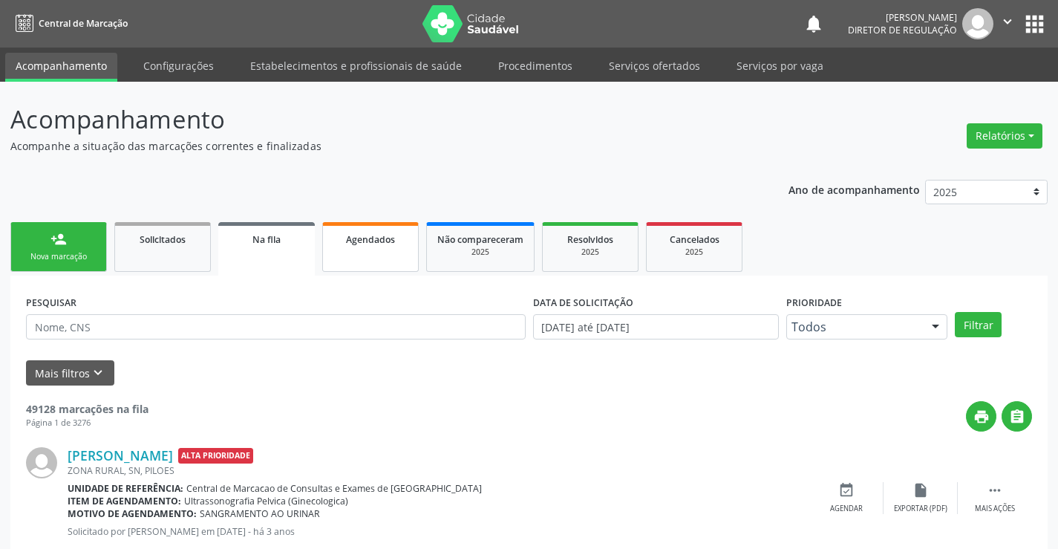
click at [365, 249] on link "Agendados" at bounding box center [370, 247] width 96 height 50
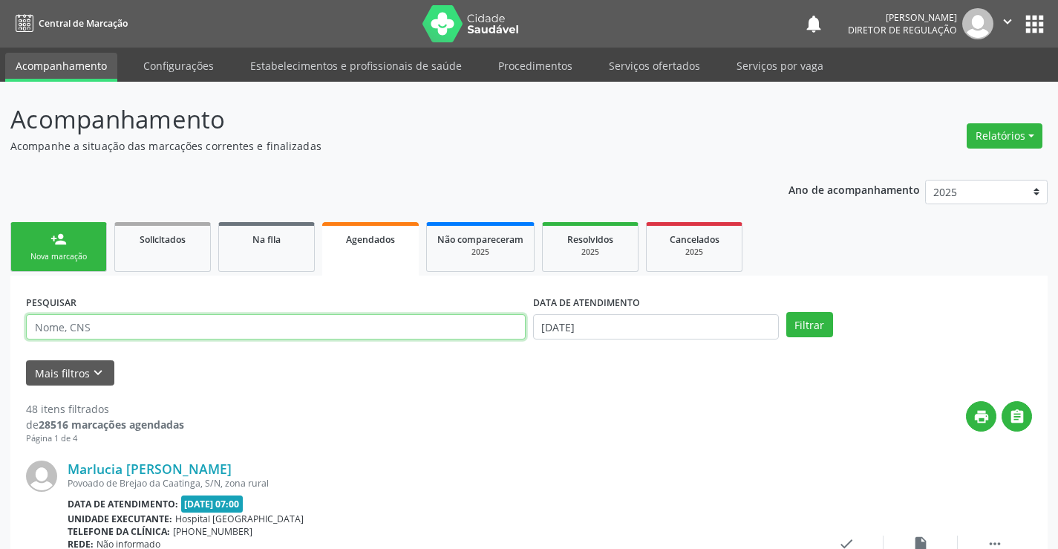
click at [183, 323] on input "text" at bounding box center [276, 326] width 500 height 25
type input "702608286561347"
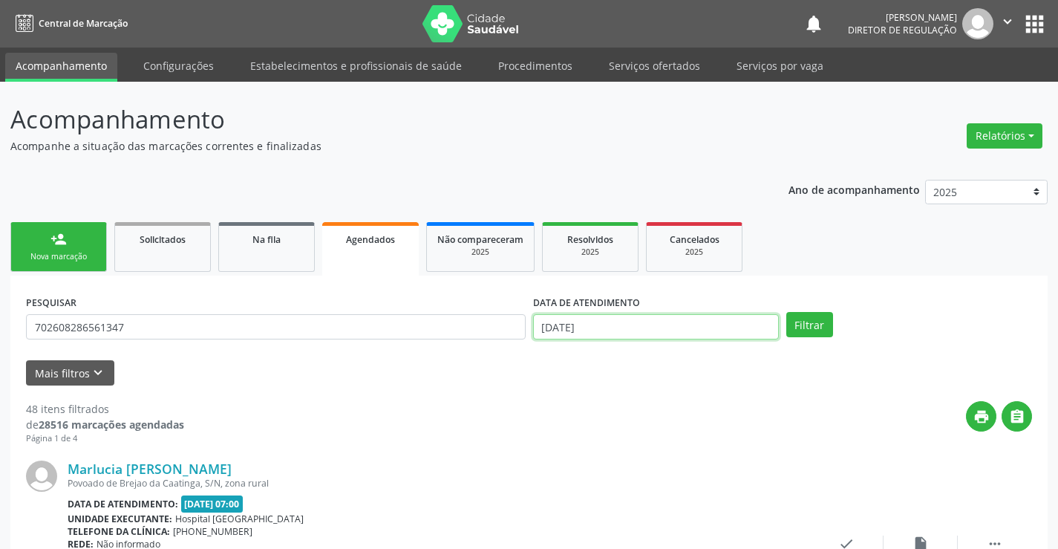
click at [745, 327] on input "18/09/2025" at bounding box center [656, 326] width 246 height 25
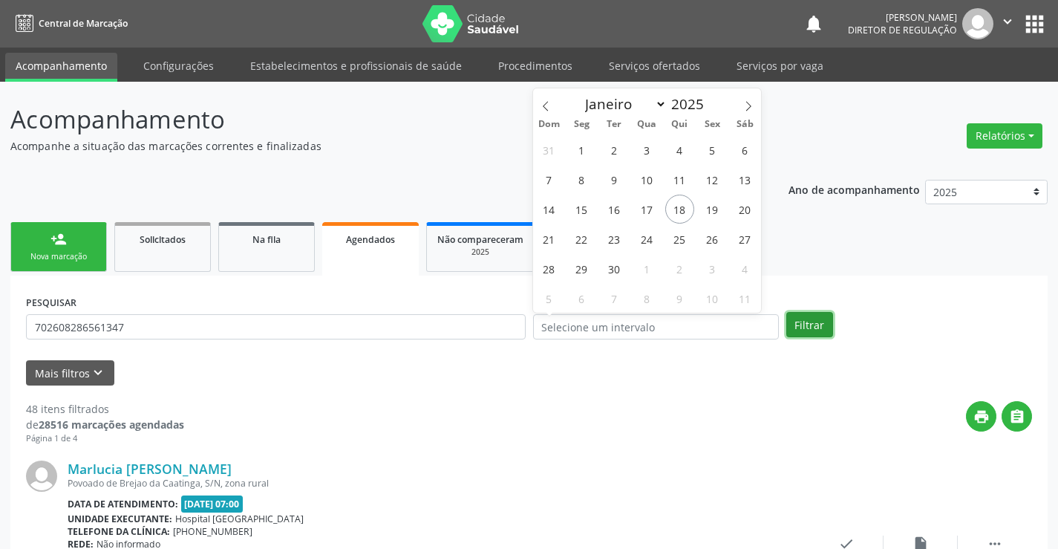
click at [799, 330] on button "Filtrar" at bounding box center [809, 324] width 47 height 25
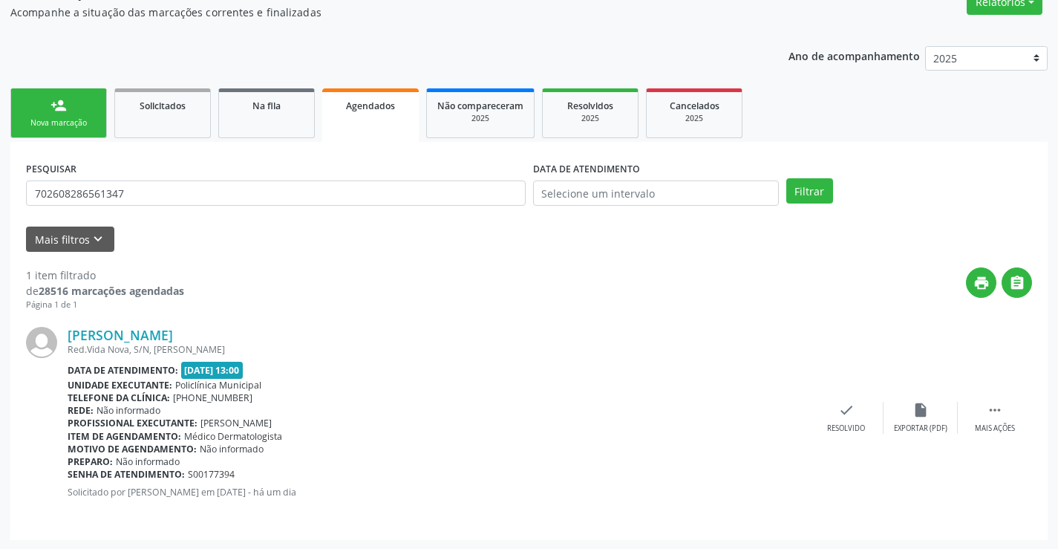
scroll to position [135, 0]
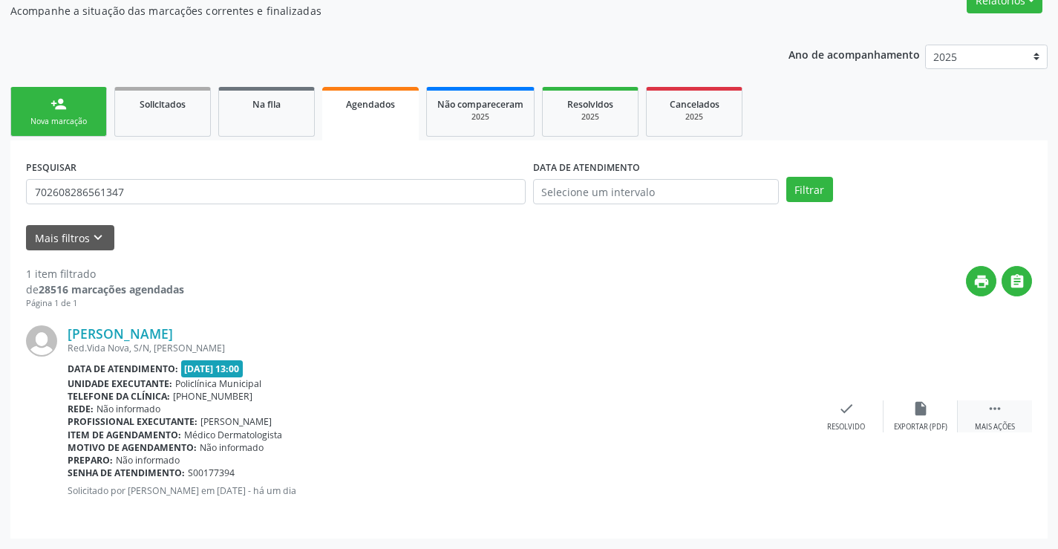
click at [998, 418] on div " Mais ações" at bounding box center [994, 416] width 74 height 32
click at [712, 416] on div "print Imprimir" at bounding box center [698, 416] width 74 height 32
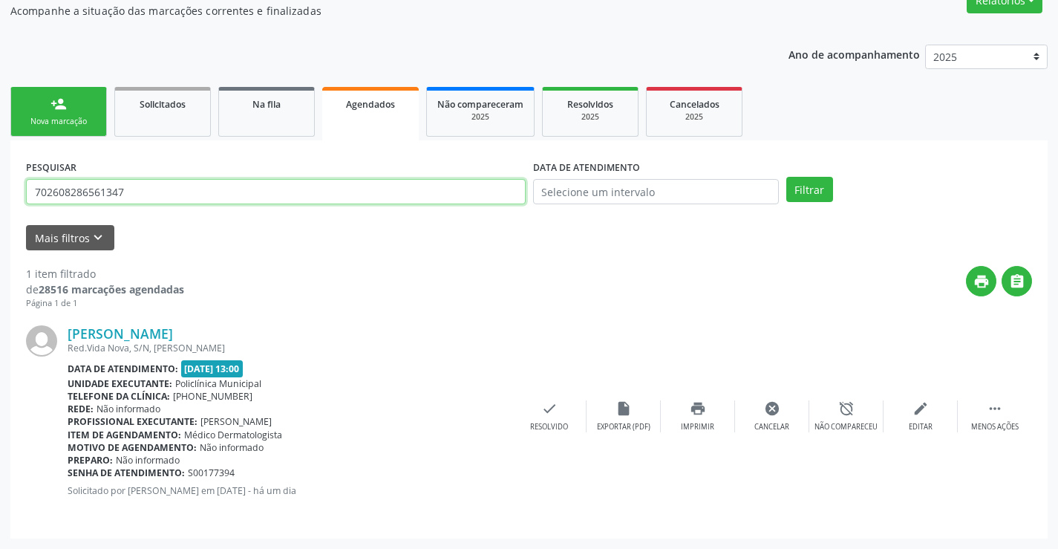
click at [178, 202] on input "702608286561347" at bounding box center [276, 191] width 500 height 25
type input "7"
type input "702206177619710"
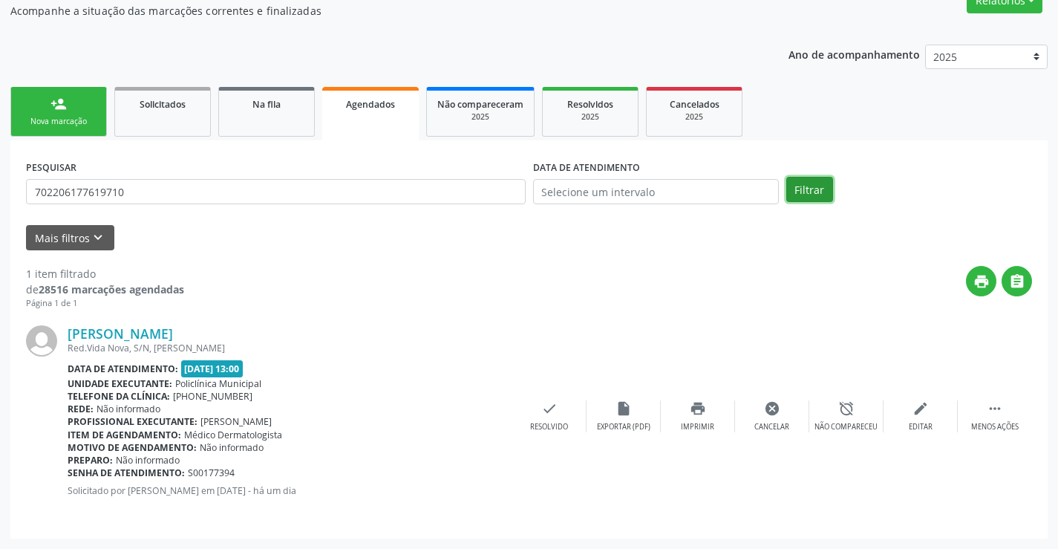
click at [819, 189] on button "Filtrar" at bounding box center [809, 189] width 47 height 25
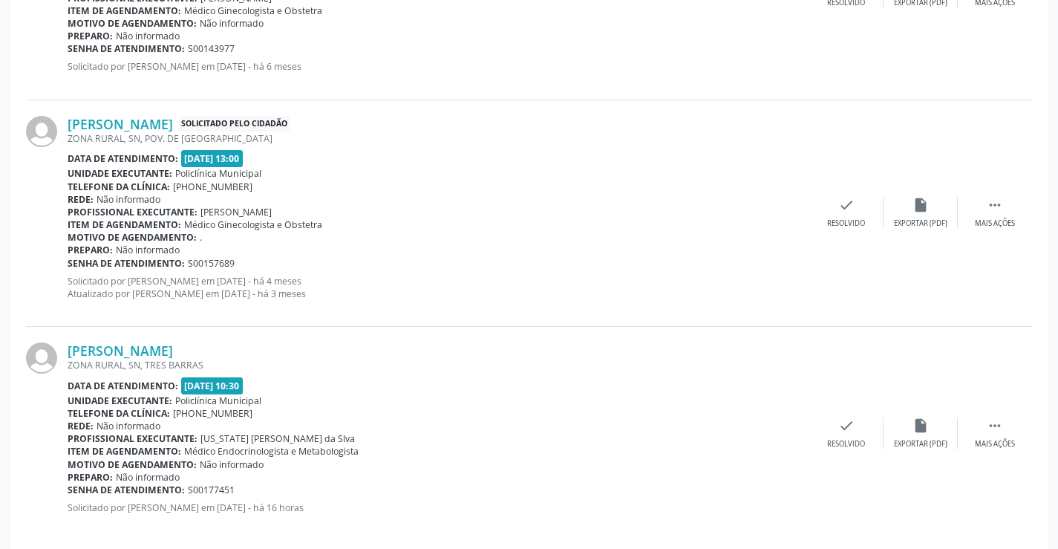
scroll to position [790, 0]
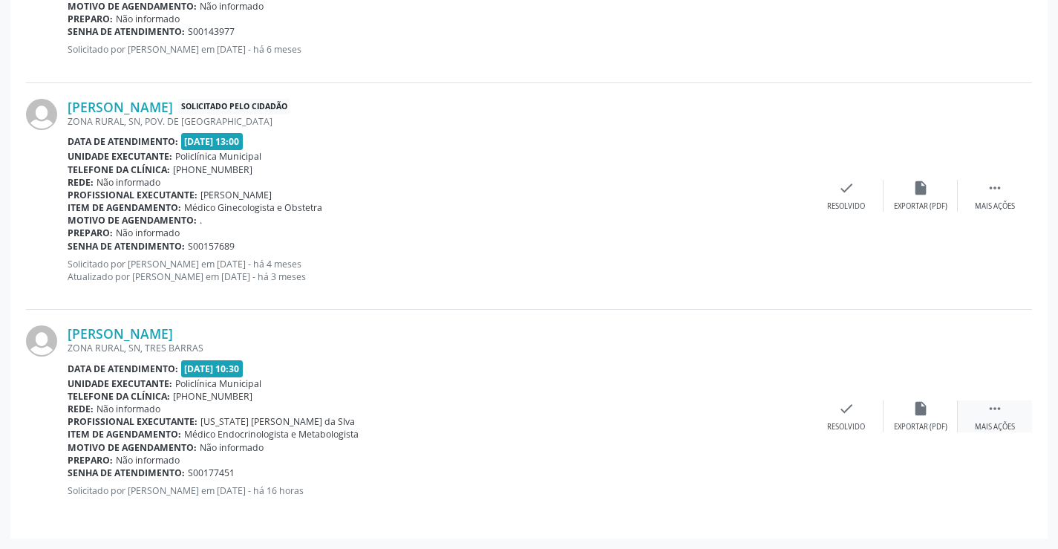
click at [1008, 416] on div " Mais ações" at bounding box center [994, 416] width 74 height 32
click at [709, 414] on div "print Imprimir" at bounding box center [698, 416] width 74 height 32
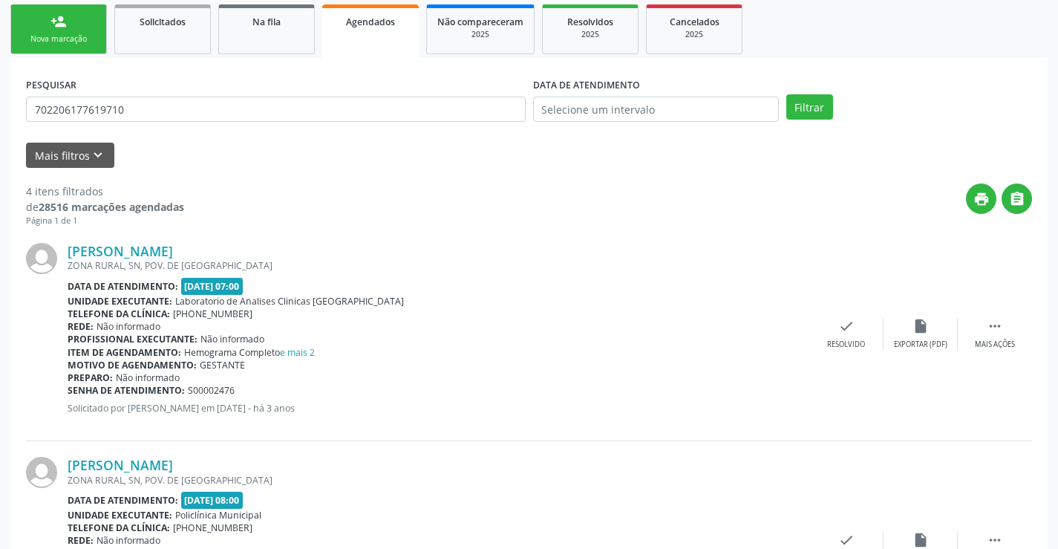
scroll to position [0, 0]
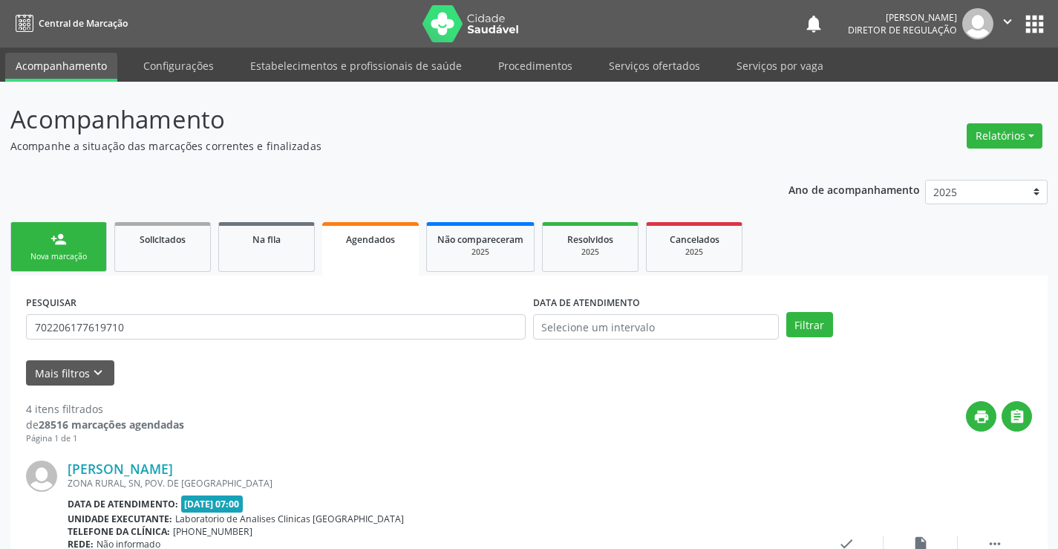
click at [63, 235] on div "person_add" at bounding box center [58, 239] width 16 height 16
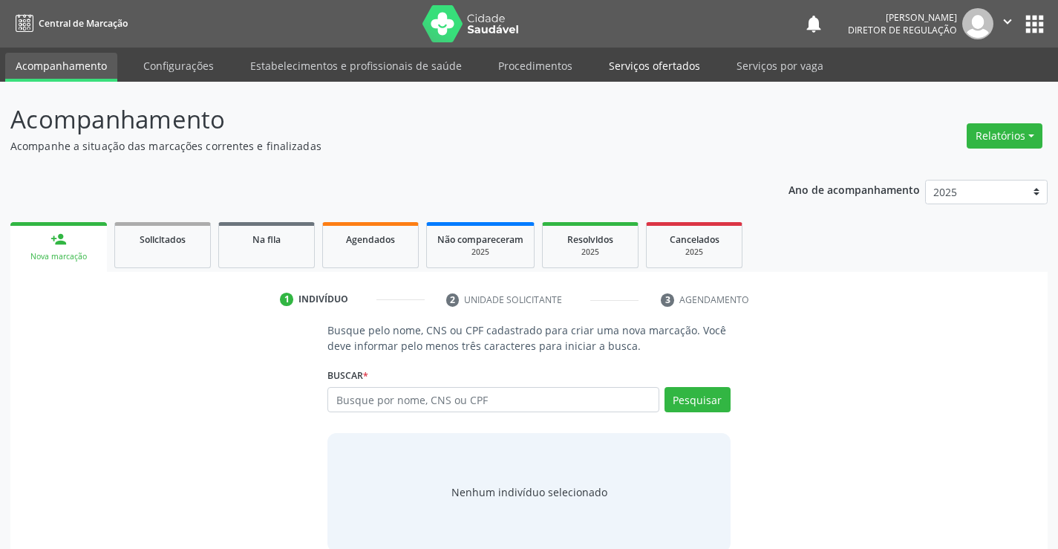
click at [635, 74] on link "Serviços ofertados" at bounding box center [654, 66] width 112 height 26
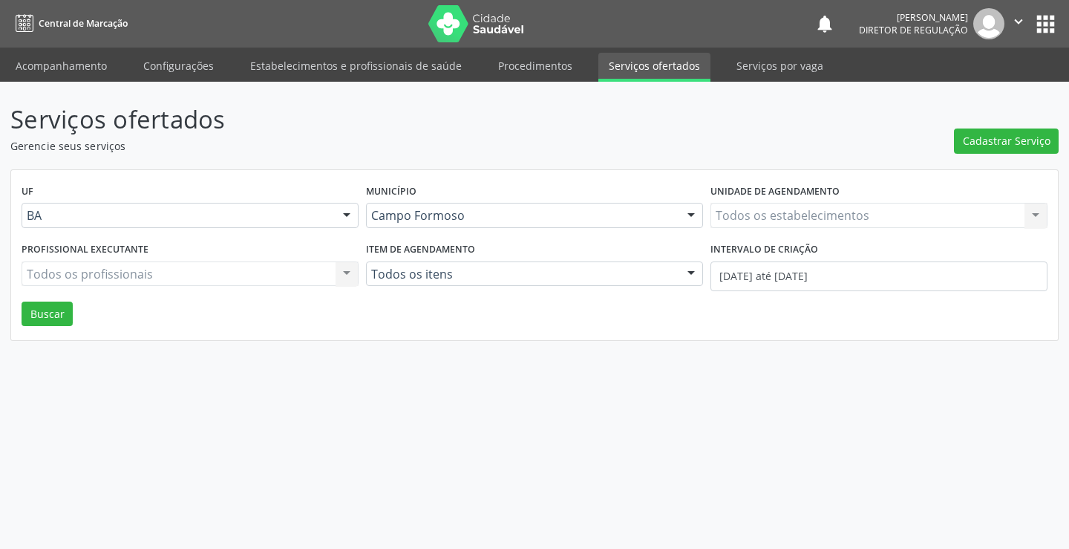
click at [762, 212] on div "Todos os estabelecimentos Todos os estabelecimentos Nenhum resultado encontrado…" at bounding box center [878, 215] width 337 height 25
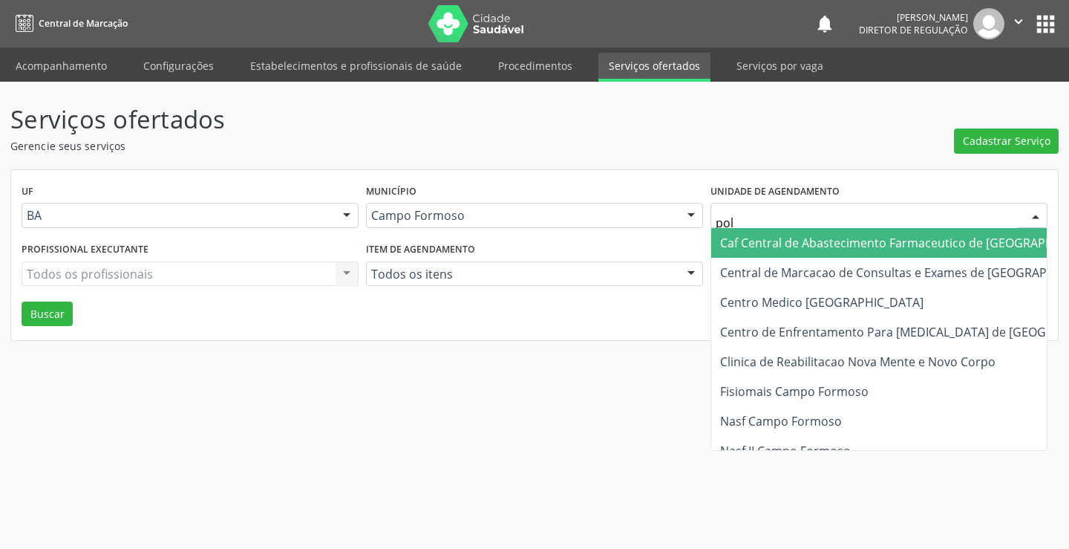
type input "poli"
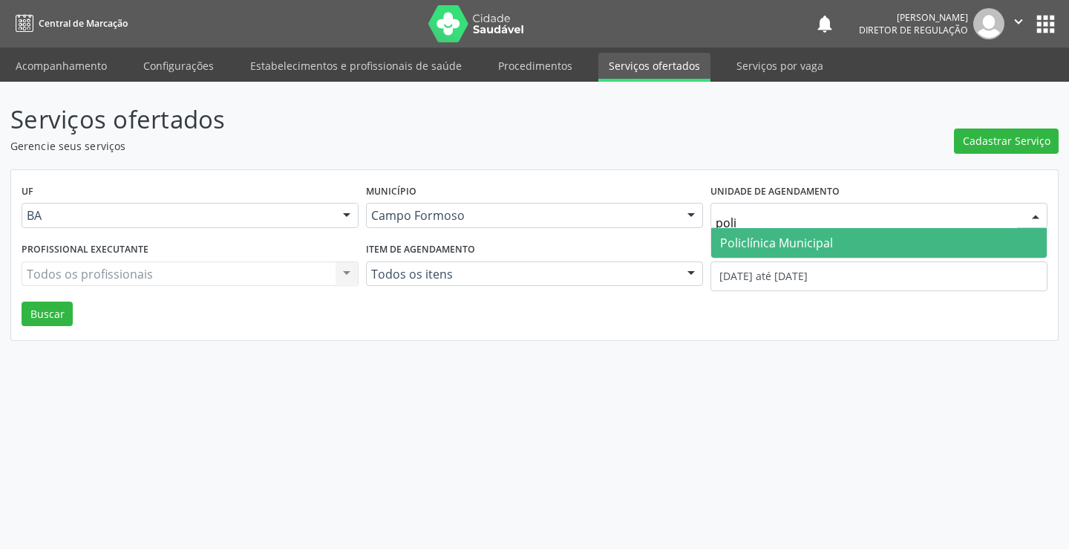
click at [762, 238] on span "Policlínica Municipal" at bounding box center [776, 243] width 113 height 16
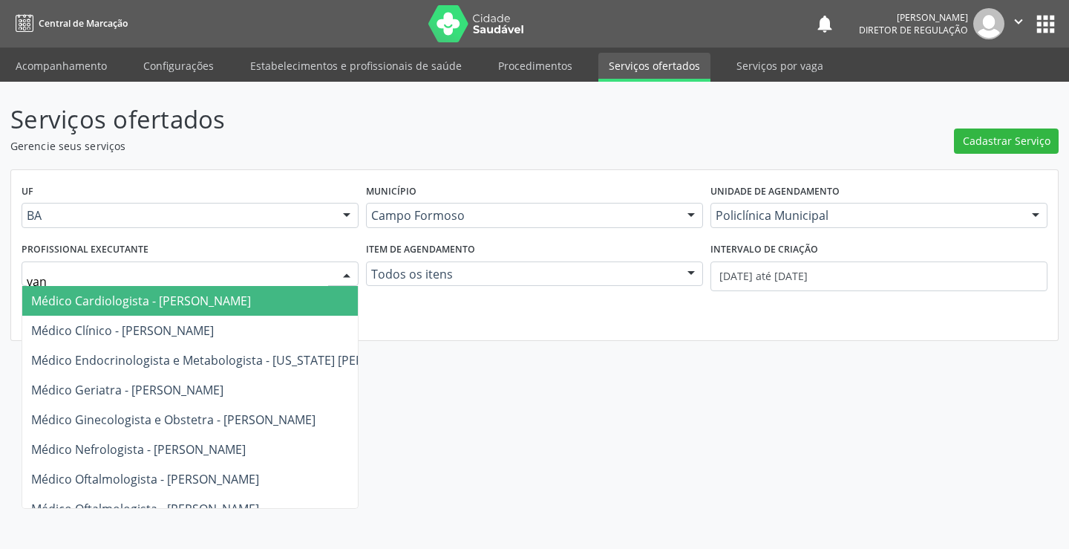
type input "vane"
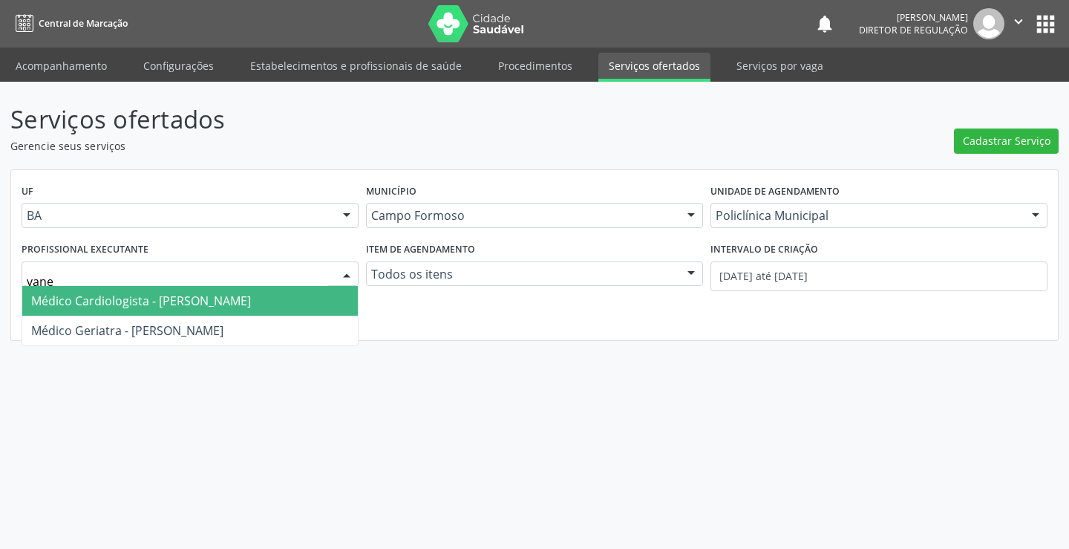
click at [209, 307] on span "Médico Cardiologista - Vanessa Horta Leite Viana" at bounding box center [141, 300] width 220 height 16
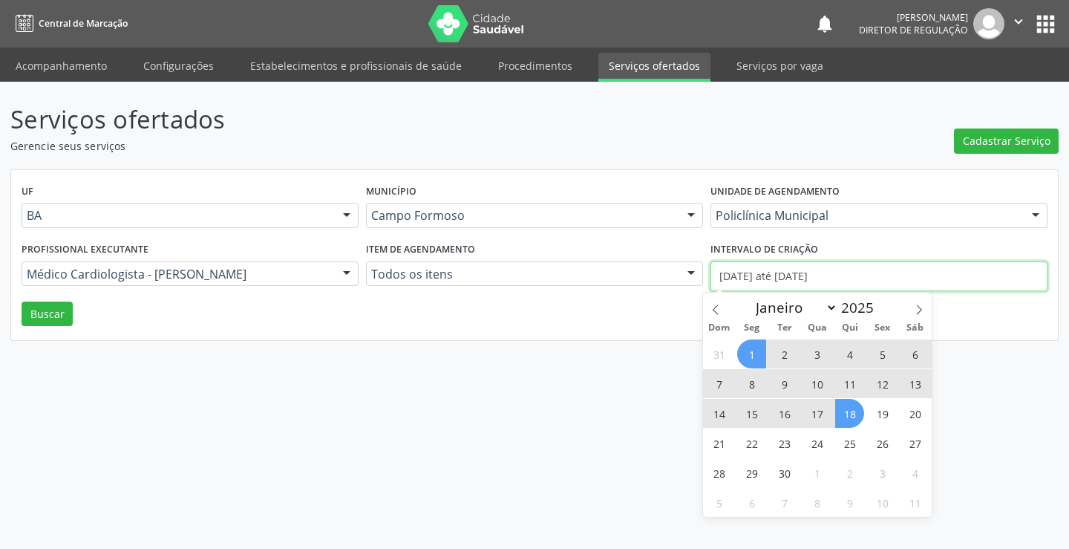
click at [900, 275] on input "01/09/2025 até 18/09/2025" at bounding box center [878, 276] width 337 height 30
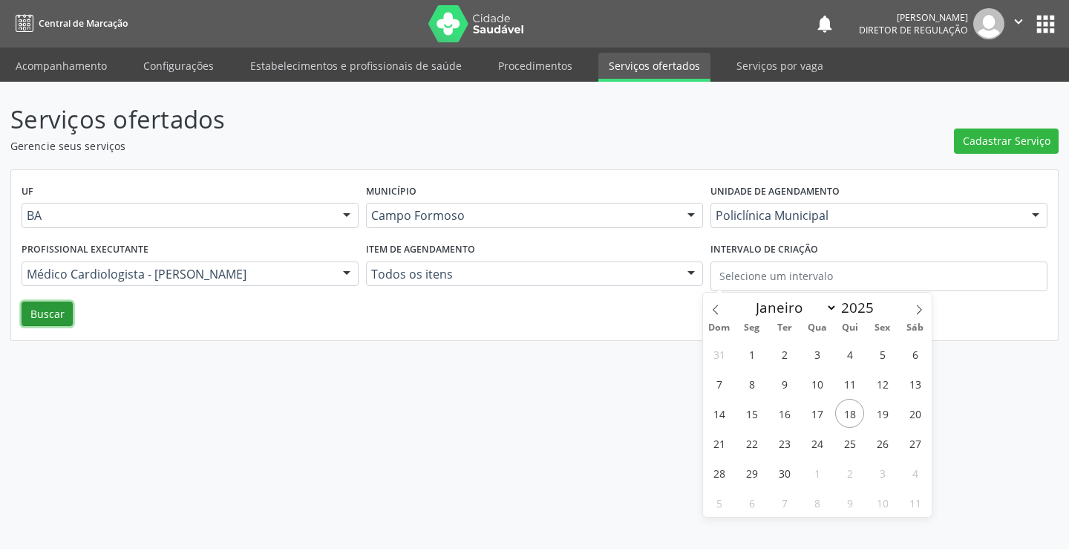
click at [51, 315] on button "Buscar" at bounding box center [47, 313] width 51 height 25
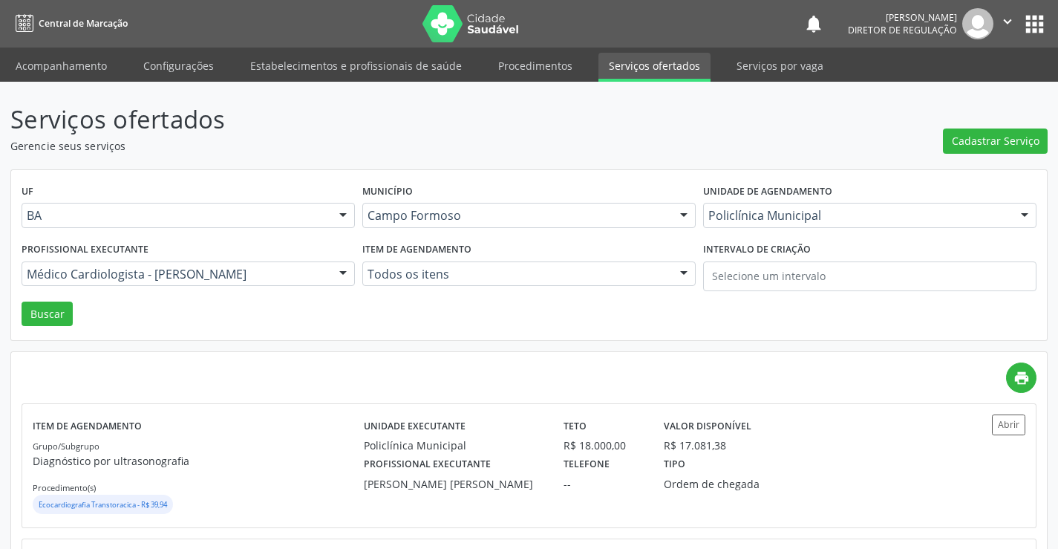
scroll to position [223, 0]
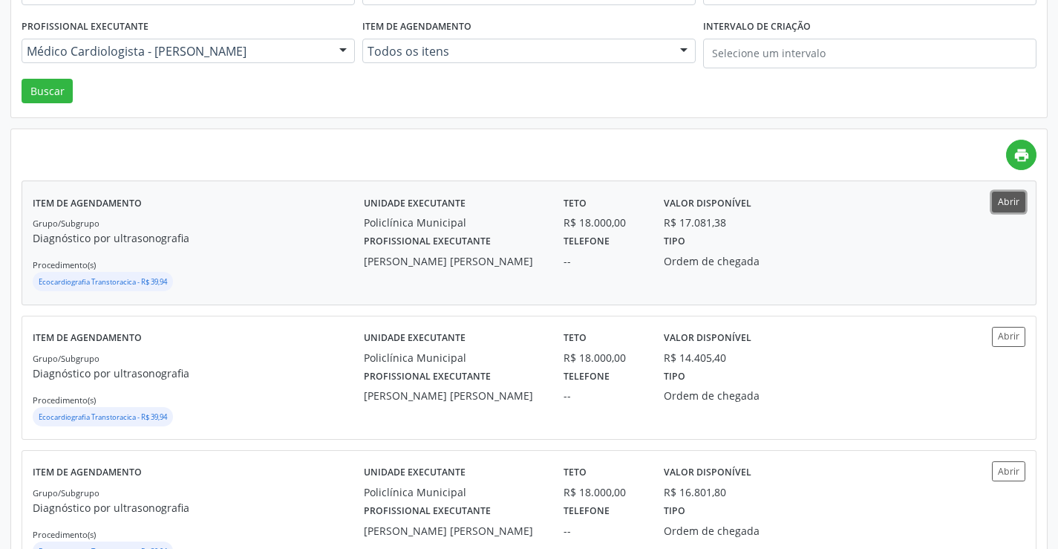
click at [1009, 203] on button "Abrir" at bounding box center [1008, 201] width 33 height 20
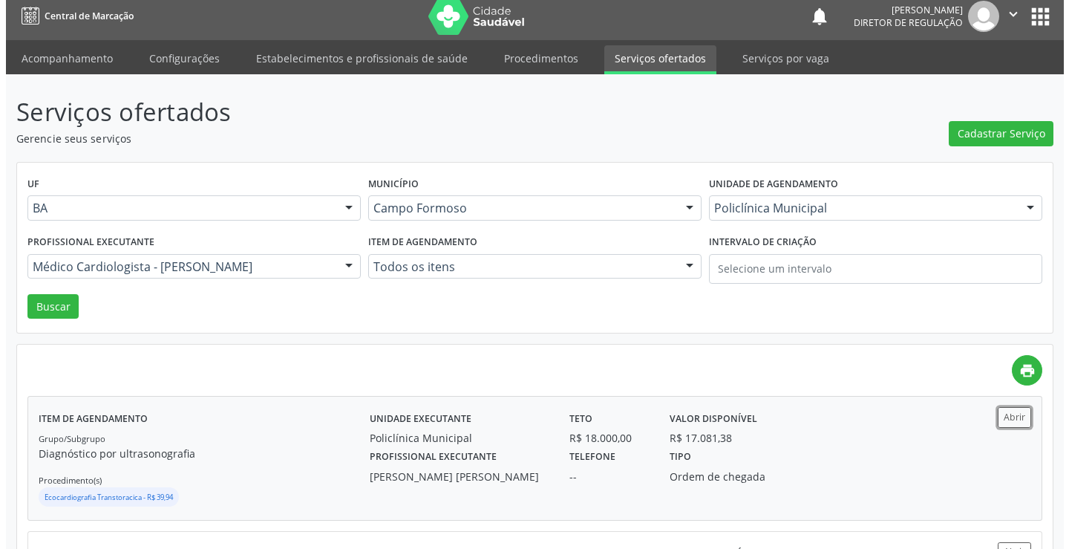
scroll to position [0, 0]
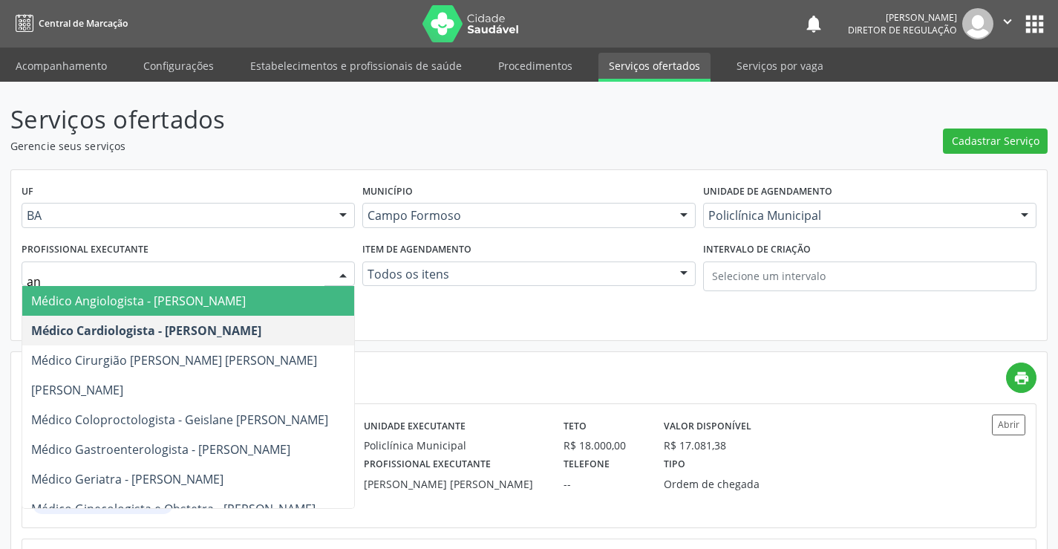
type input "ant"
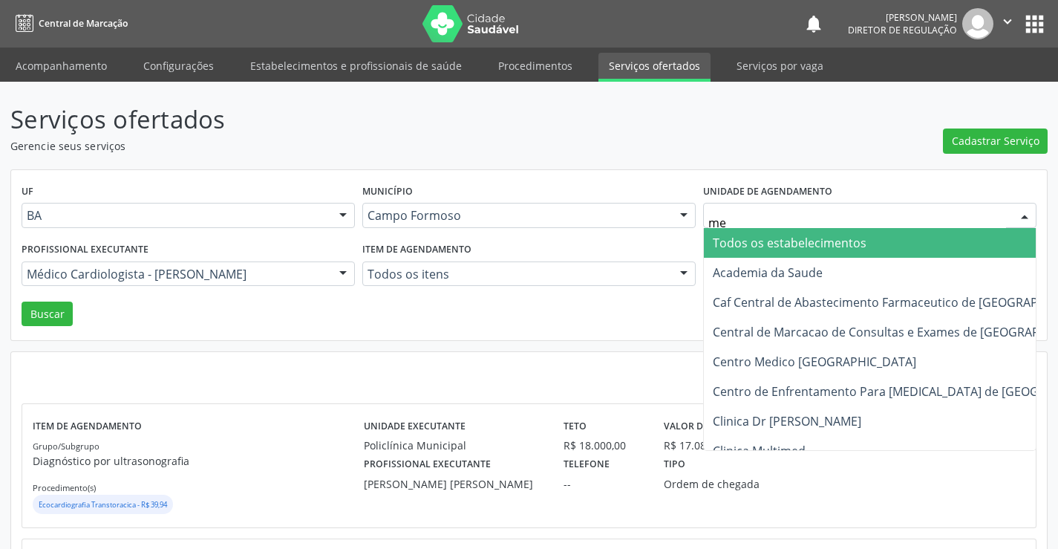
type input "med"
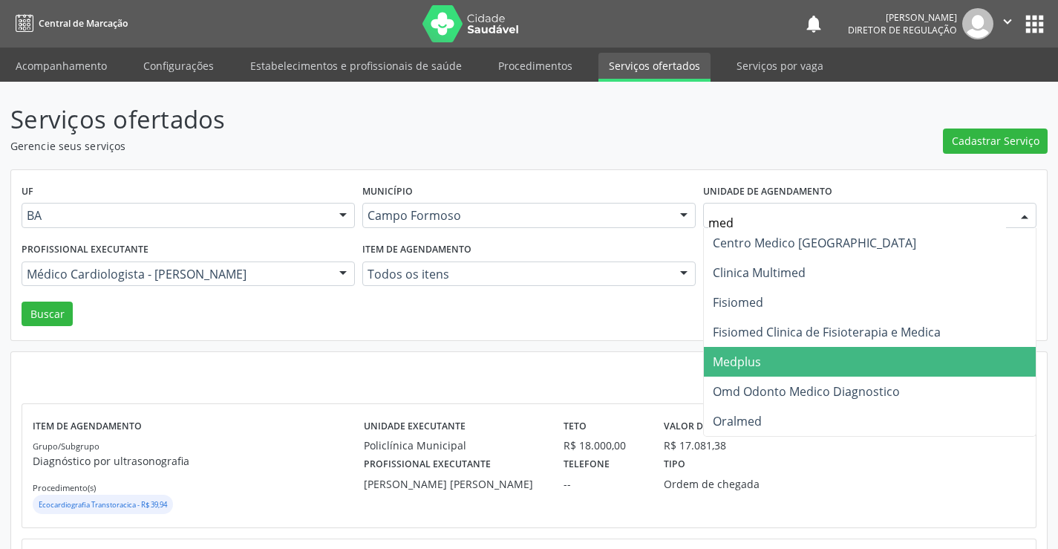
drag, startPoint x: 749, startPoint y: 350, endPoint x: 255, endPoint y: 232, distance: 508.1
click at [747, 350] on span "Medplus" at bounding box center [870, 362] width 332 height 30
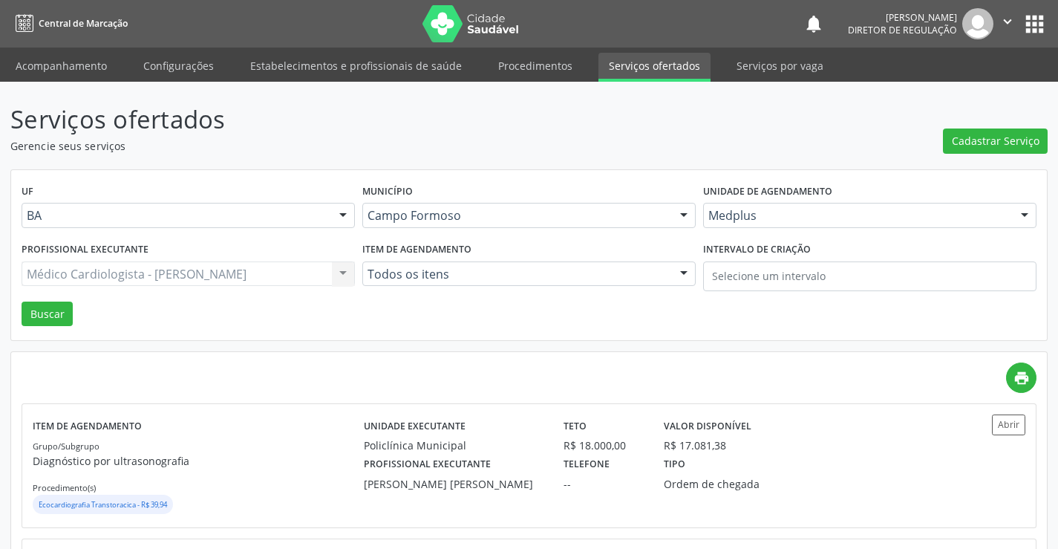
click at [157, 269] on div "Médico Cardiologista - Vanessa Horta Leite Viana Todos os profissionais Médico …" at bounding box center [188, 273] width 333 height 25
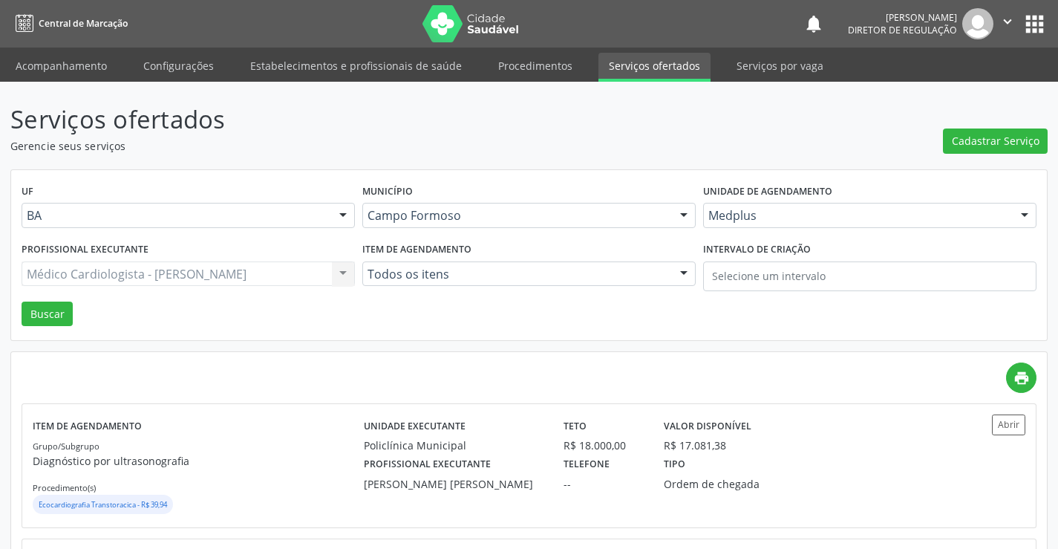
click at [114, 271] on div "Médico Cardiologista - Vanessa Horta Leite Viana Todos os profissionais Médico …" at bounding box center [188, 273] width 333 height 25
click at [229, 261] on div "Médico Cardiologista - Vanessa Horta Leite Viana Todos os profissionais Médico …" at bounding box center [188, 273] width 333 height 25
click at [65, 308] on button "Buscar" at bounding box center [47, 313] width 51 height 25
click at [229, 274] on div "Médico Cardiologista - Vanessa Horta Leite Viana Todos os profissionais Médico …" at bounding box center [188, 273] width 333 height 25
click at [286, 272] on div "Médico Cardiologista - Vanessa Horta Leite Viana Todos os profissionais Médico …" at bounding box center [188, 273] width 333 height 25
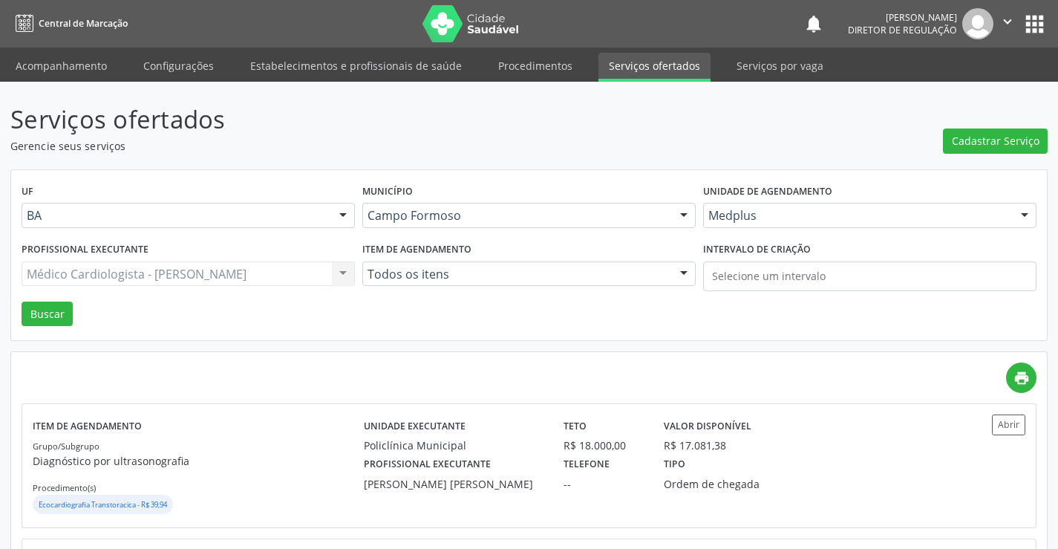
click at [625, 64] on link "Serviços ofertados" at bounding box center [654, 67] width 112 height 29
click at [762, 60] on link "Serviços por vaga" at bounding box center [780, 66] width 108 height 26
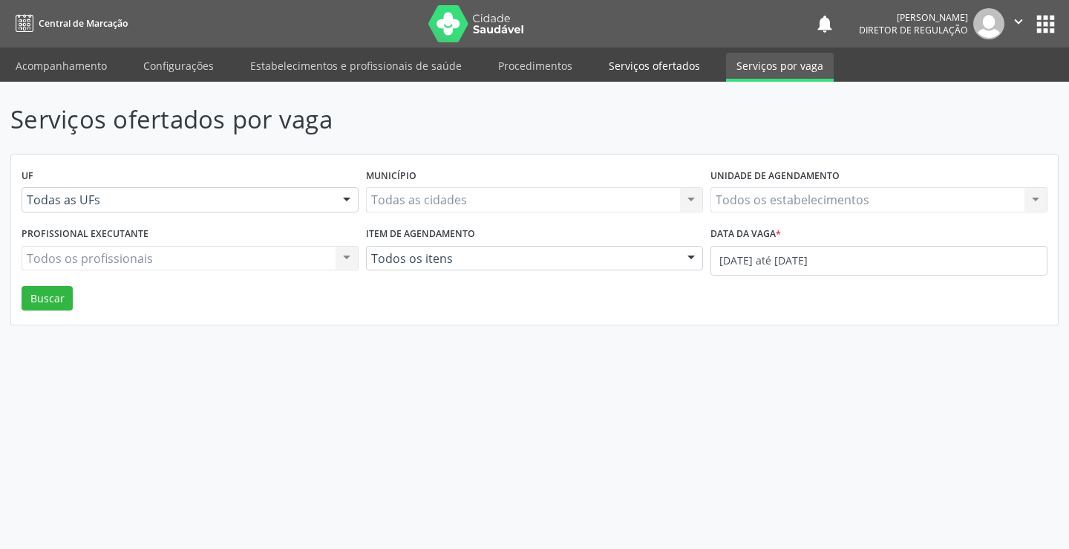
click at [629, 74] on link "Serviços ofertados" at bounding box center [654, 66] width 112 height 26
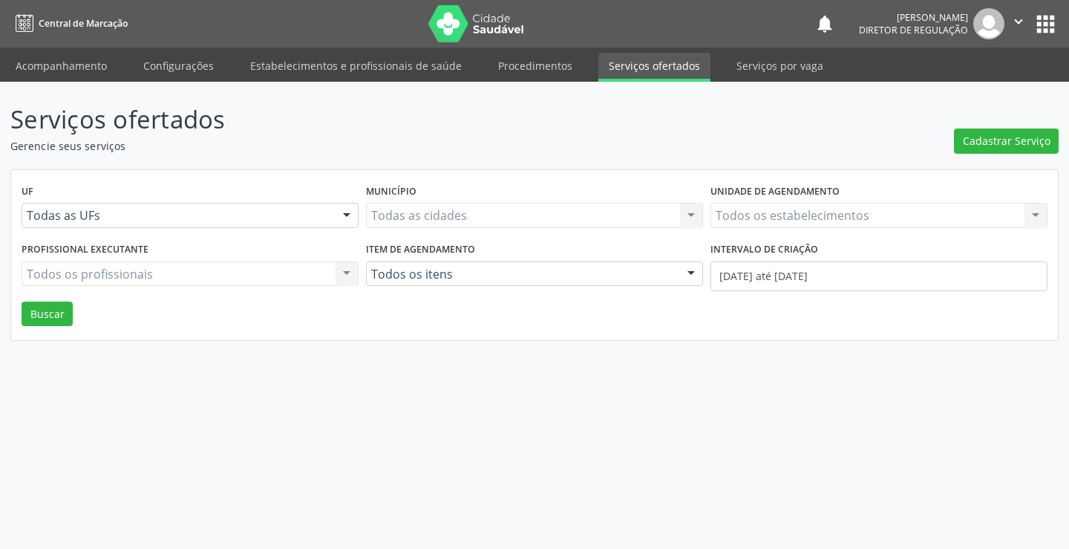
click at [632, 65] on link "Serviços ofertados" at bounding box center [654, 67] width 112 height 29
click at [630, 66] on link "Serviços ofertados" at bounding box center [654, 67] width 112 height 29
click at [538, 65] on link "Procedimentos" at bounding box center [535, 66] width 95 height 26
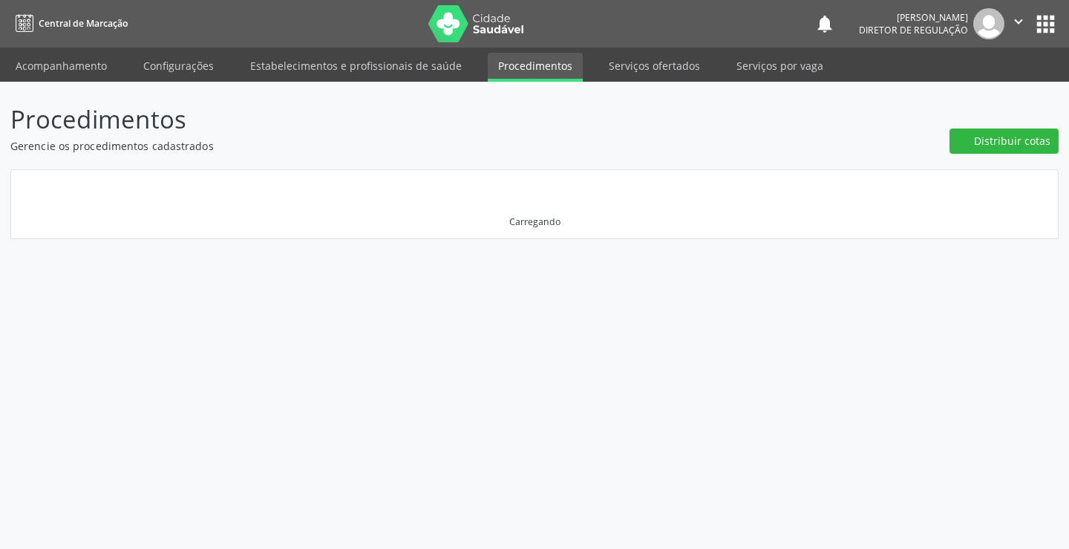
click at [629, 68] on link "Serviços ofertados" at bounding box center [654, 66] width 112 height 26
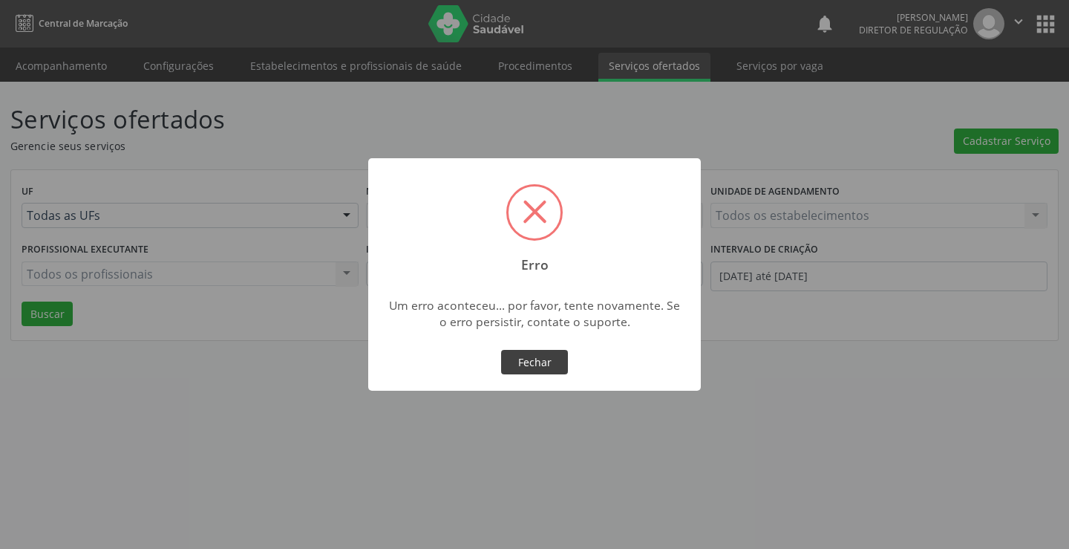
click at [544, 371] on button "Fechar" at bounding box center [534, 362] width 67 height 25
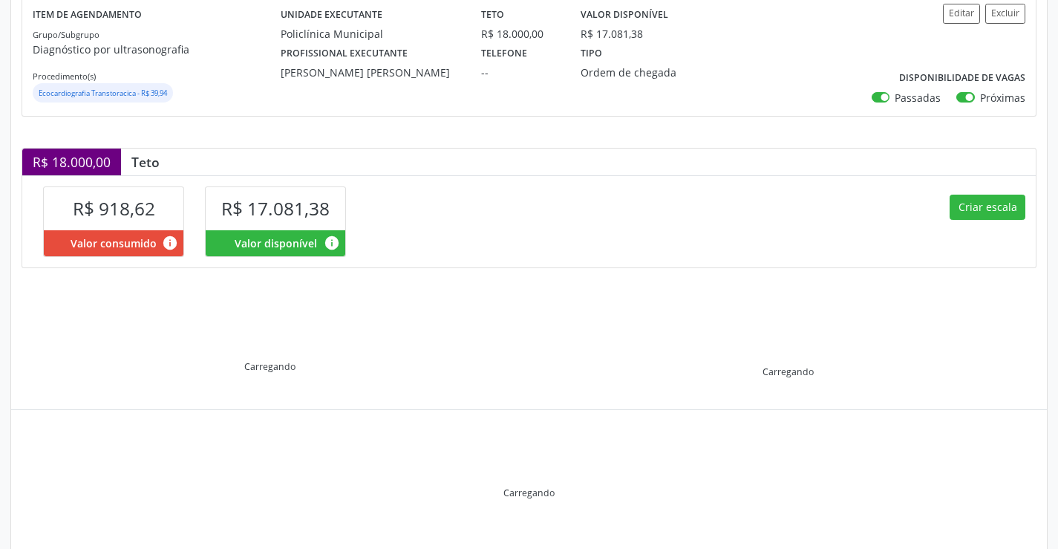
scroll to position [212, 0]
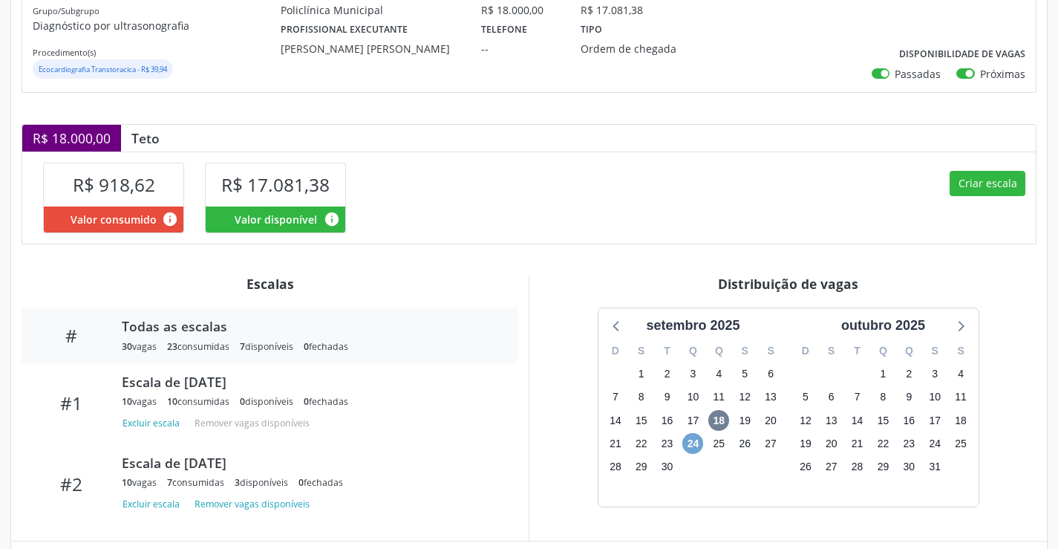
click at [692, 441] on span "24" at bounding box center [692, 443] width 21 height 21
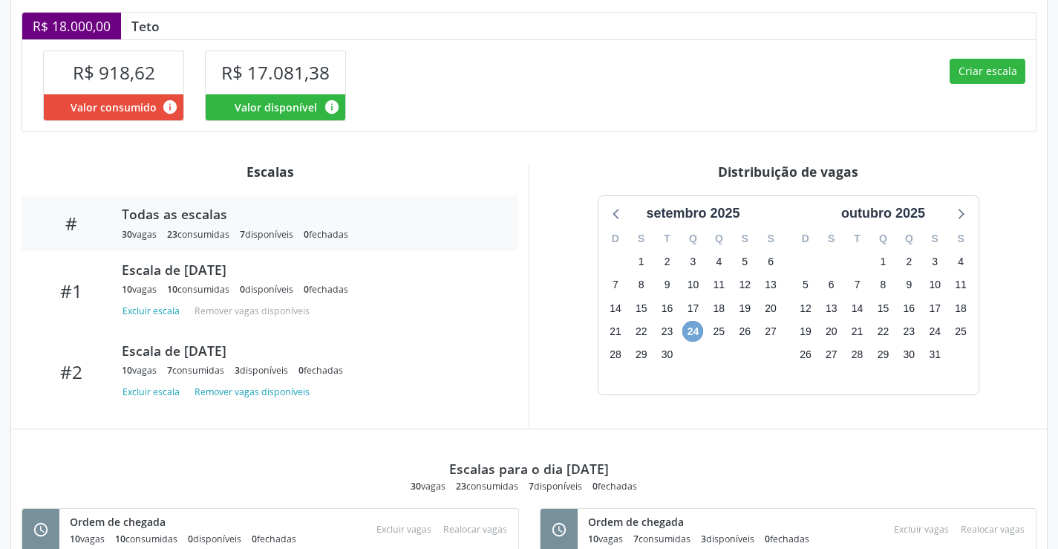
scroll to position [0, 0]
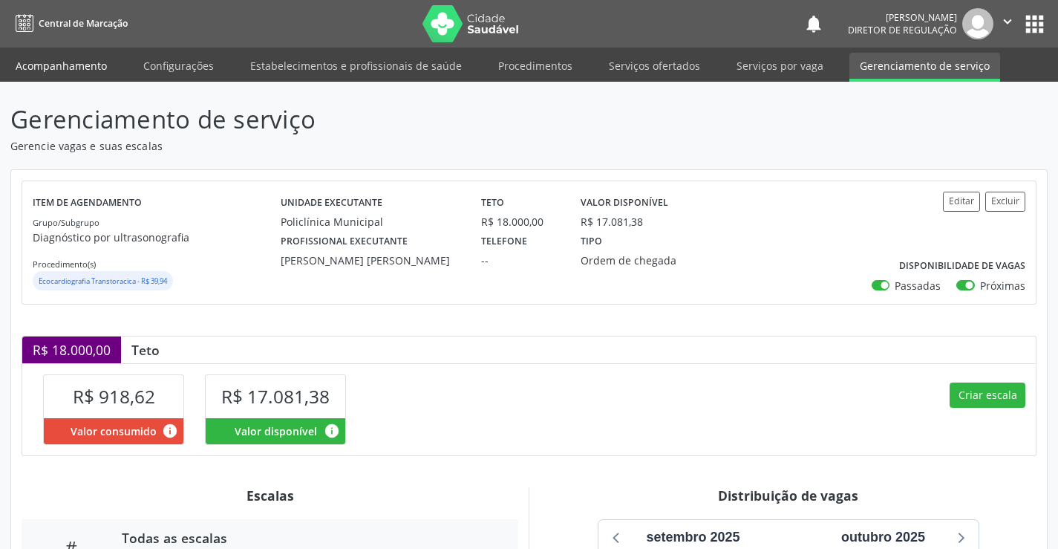
click at [93, 62] on link "Acompanhamento" at bounding box center [61, 66] width 112 height 26
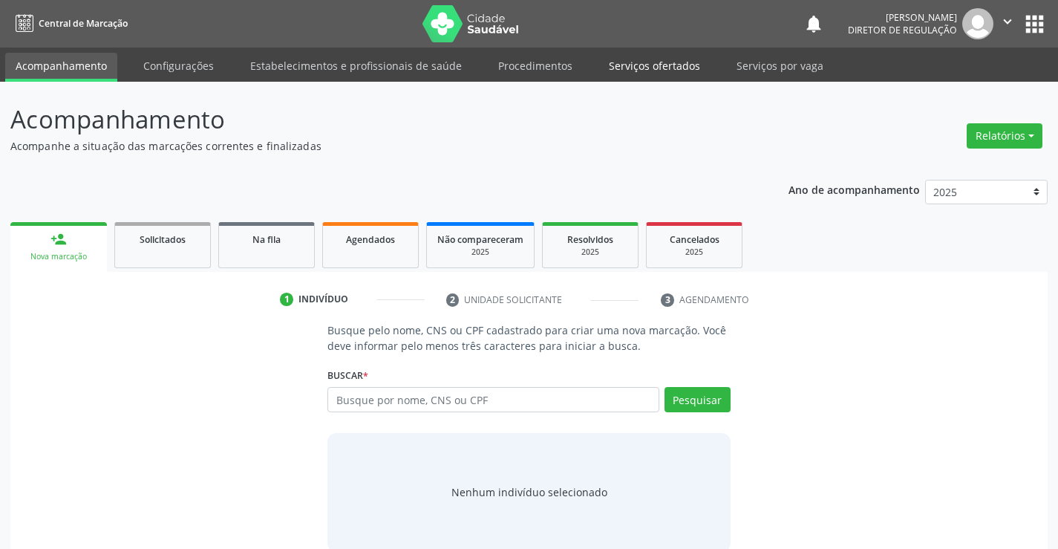
click at [641, 70] on link "Serviços ofertados" at bounding box center [654, 66] width 112 height 26
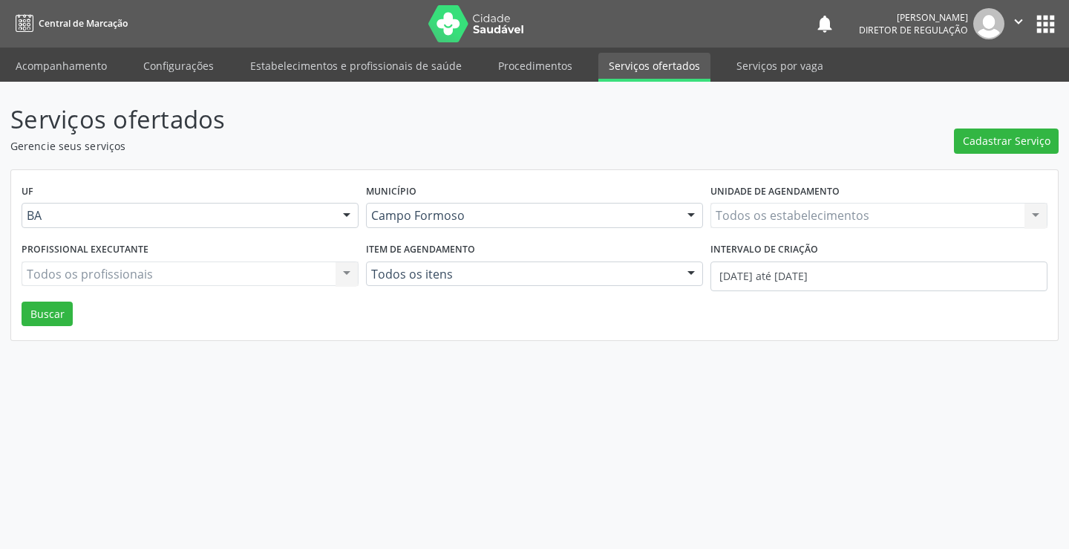
click at [756, 216] on div "Todos os estabelecimentos Todos os estabelecimentos Nenhum resultado encontrado…" at bounding box center [878, 215] width 337 height 25
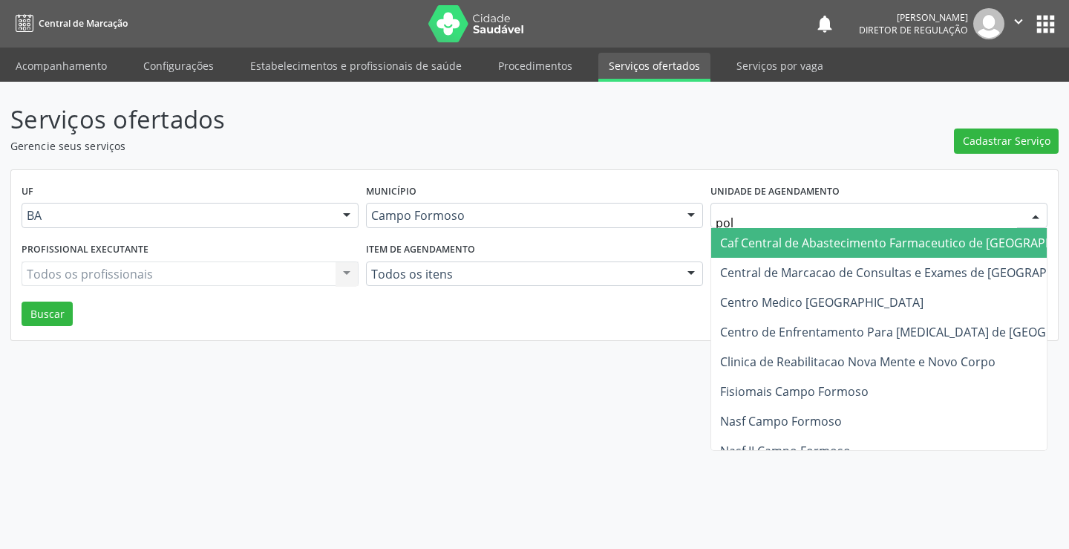
type input "poli"
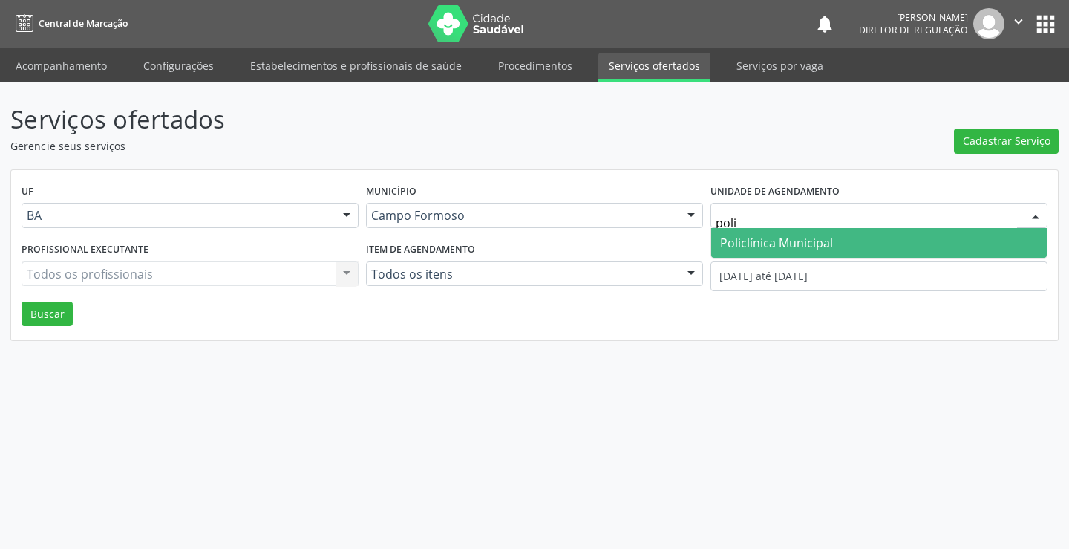
click at [760, 251] on span "Policlínica Municipal" at bounding box center [878, 243] width 335 height 30
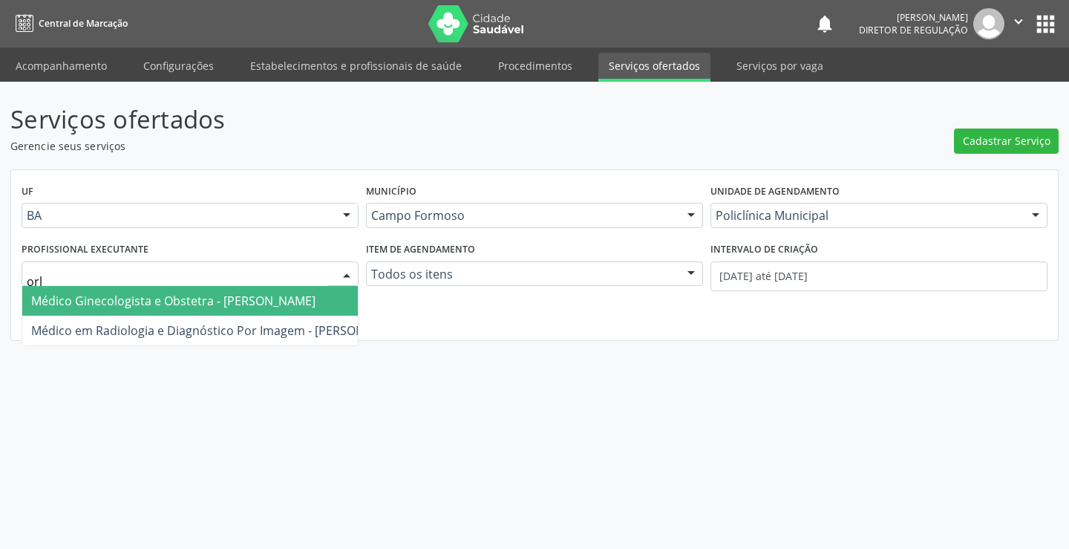
type input "orli"
drag, startPoint x: 160, startPoint y: 323, endPoint x: 202, endPoint y: 323, distance: 42.3
click at [162, 324] on span "Médico em Radiologia e Diagnóstico Por Imagem - [PERSON_NAME]" at bounding box center [219, 330] width 376 height 16
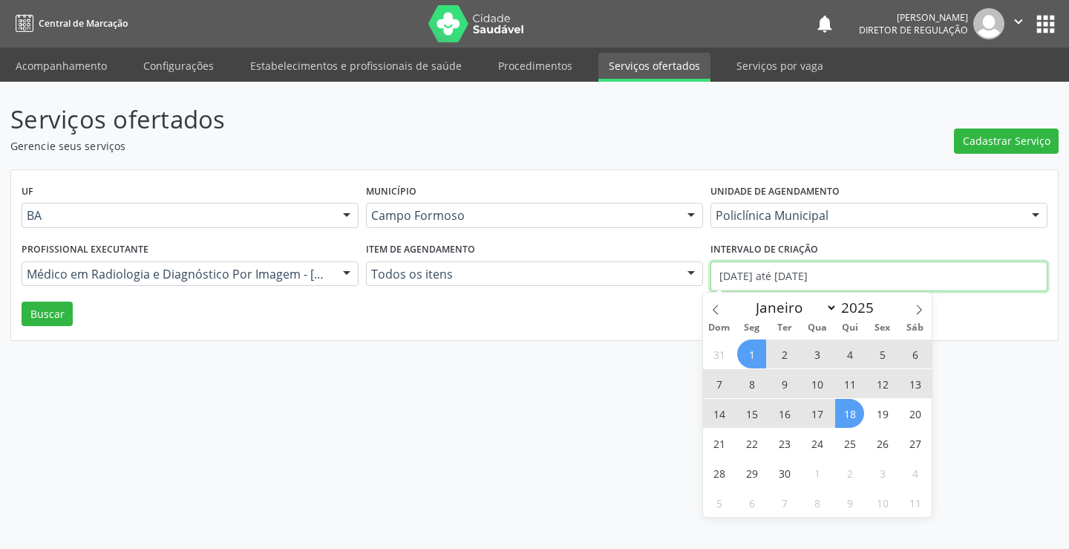
click at [738, 280] on input "[DATE] até [DATE]" at bounding box center [878, 276] width 337 height 30
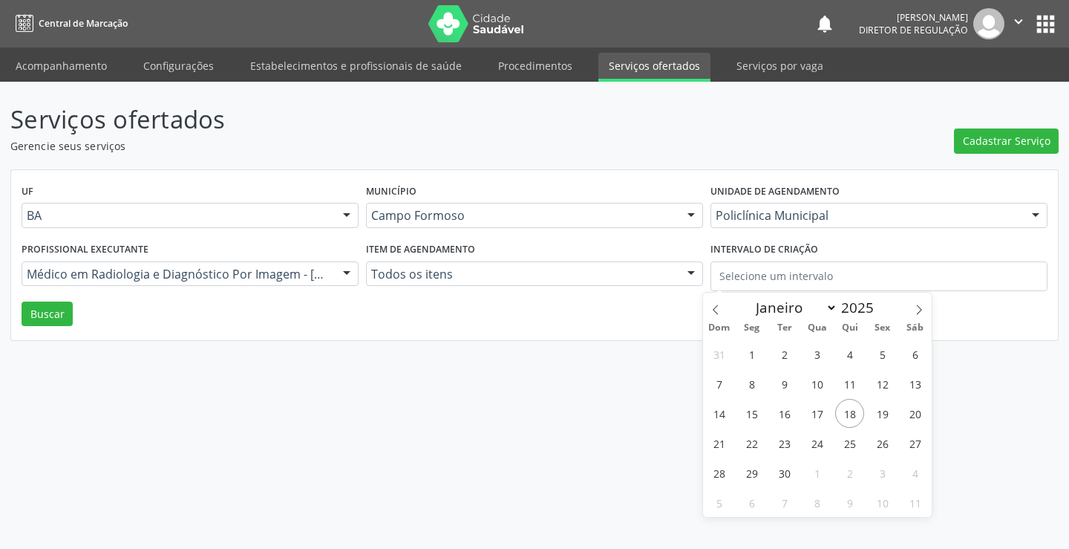
click at [74, 322] on div "UF BA BA Nenhum resultado encontrado para: " " Não há nenhuma opção para ser ex…" at bounding box center [534, 255] width 1047 height 171
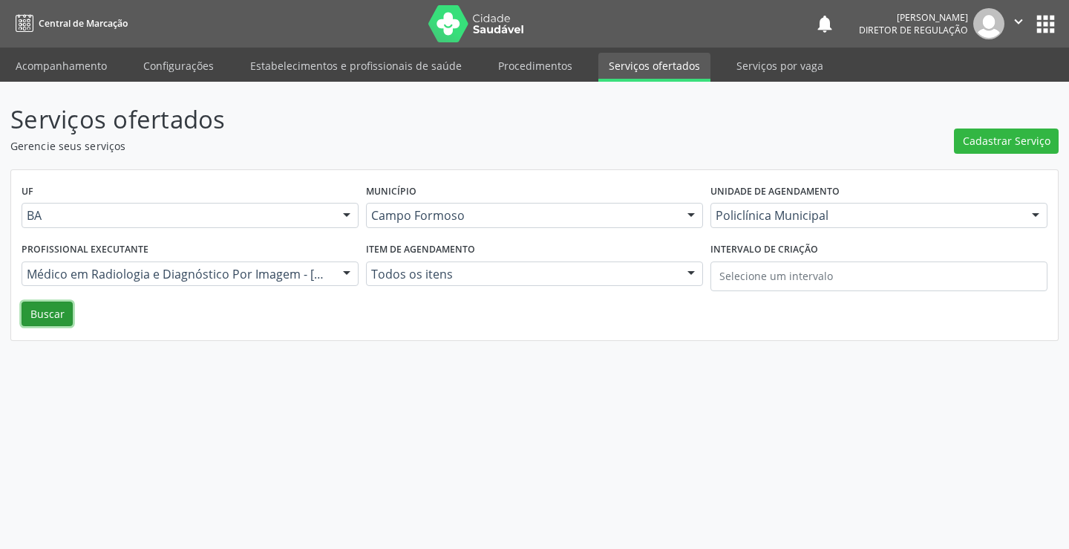
click at [64, 318] on button "Buscar" at bounding box center [47, 313] width 51 height 25
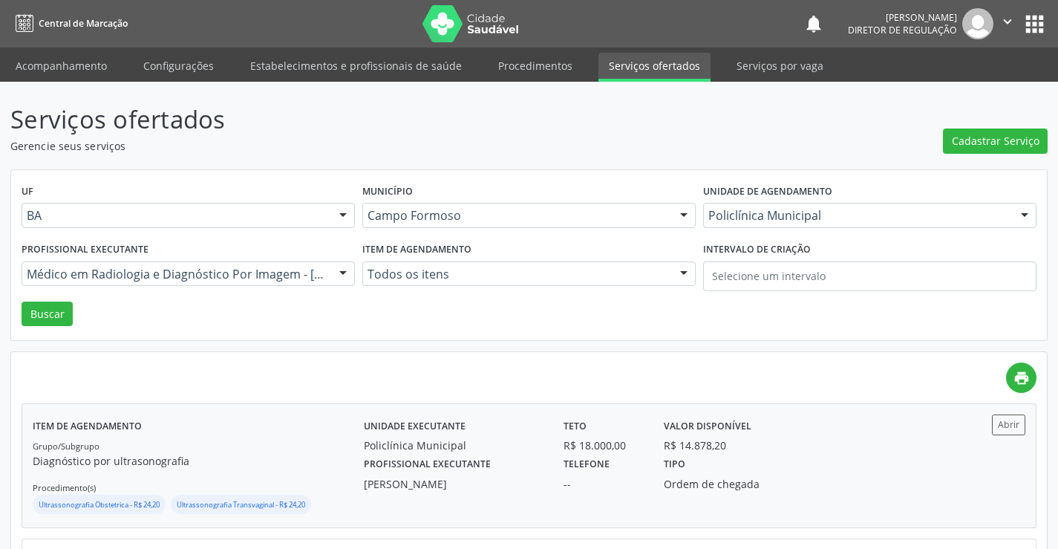
scroll to position [148, 0]
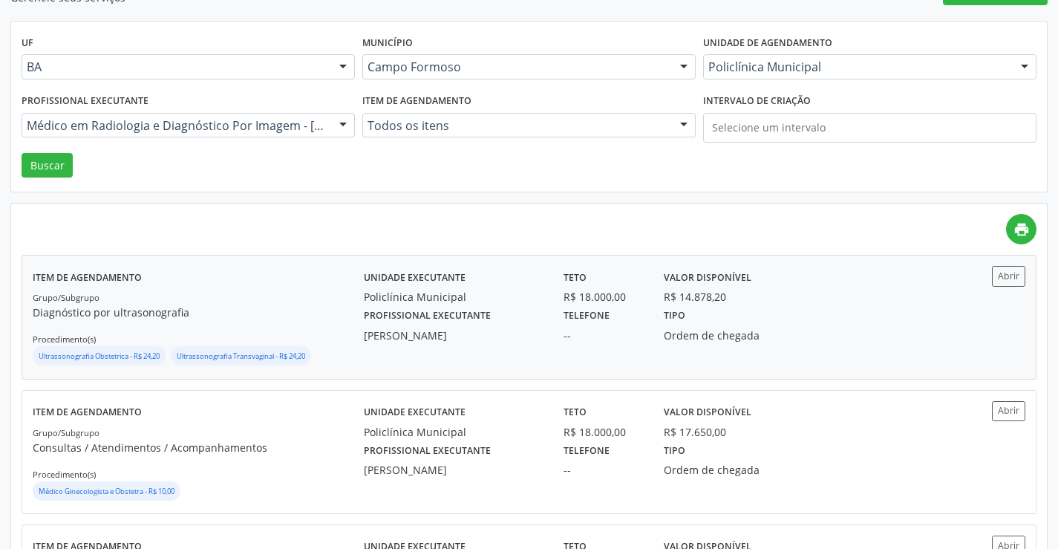
click at [1004, 288] on div "Abrir" at bounding box center [984, 317] width 82 height 102
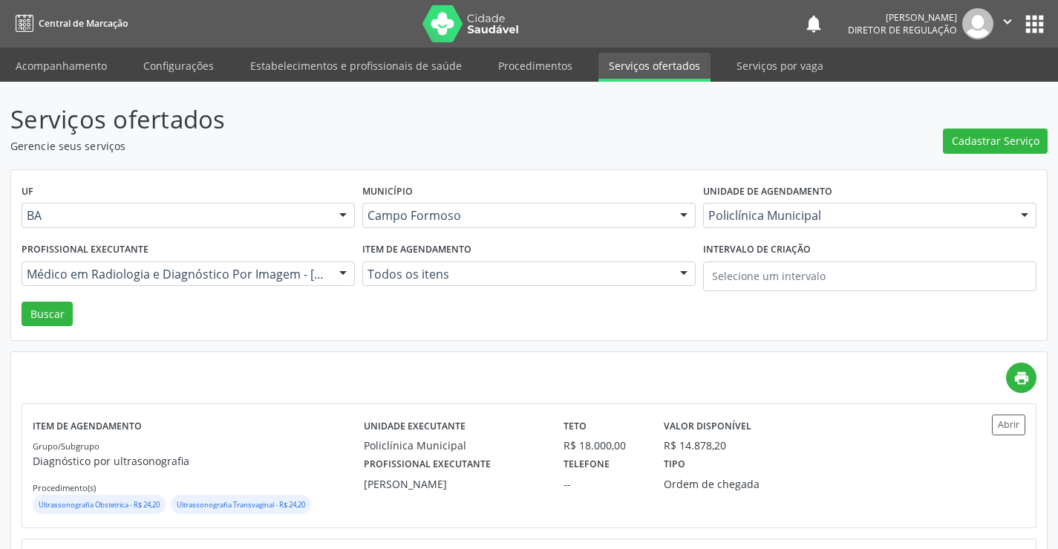
drag, startPoint x: 782, startPoint y: 229, endPoint x: 794, endPoint y: 224, distance: 12.7
click at [793, 224] on div "Unidade de agendamento Policlínica Municipal Todos os estabelecimentos Academia…" at bounding box center [869, 209] width 341 height 58
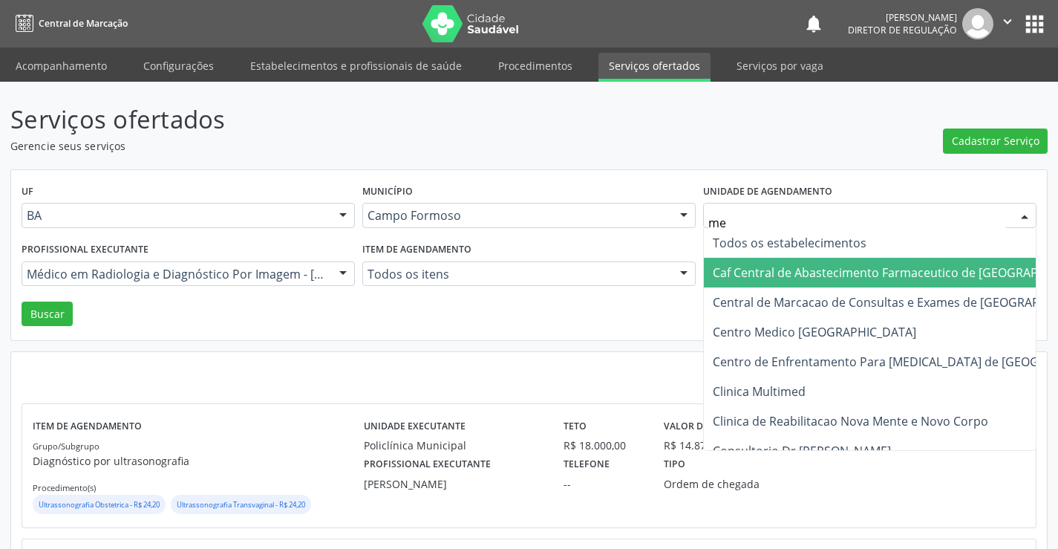
type input "med"
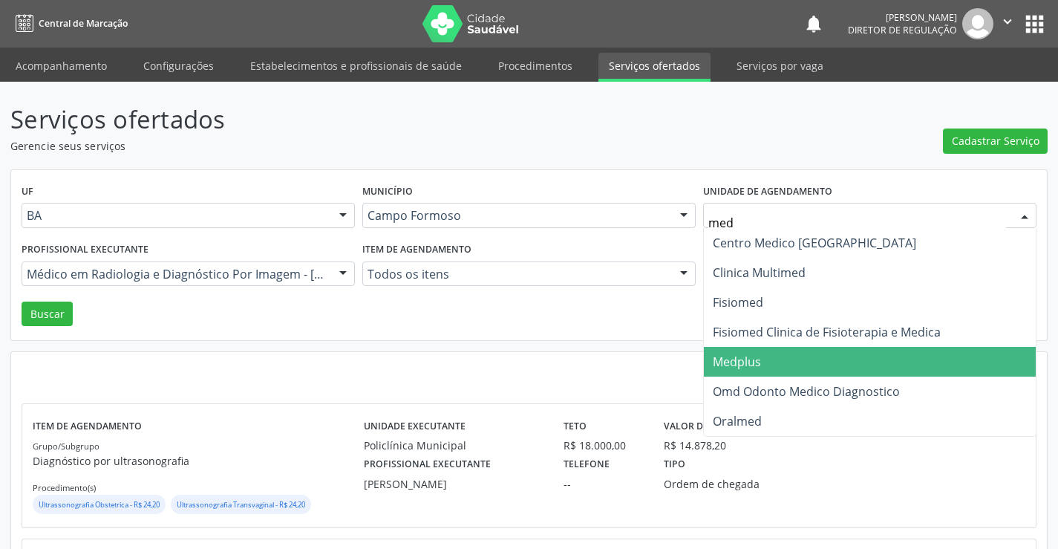
click at [752, 350] on span "Medplus" at bounding box center [870, 362] width 332 height 30
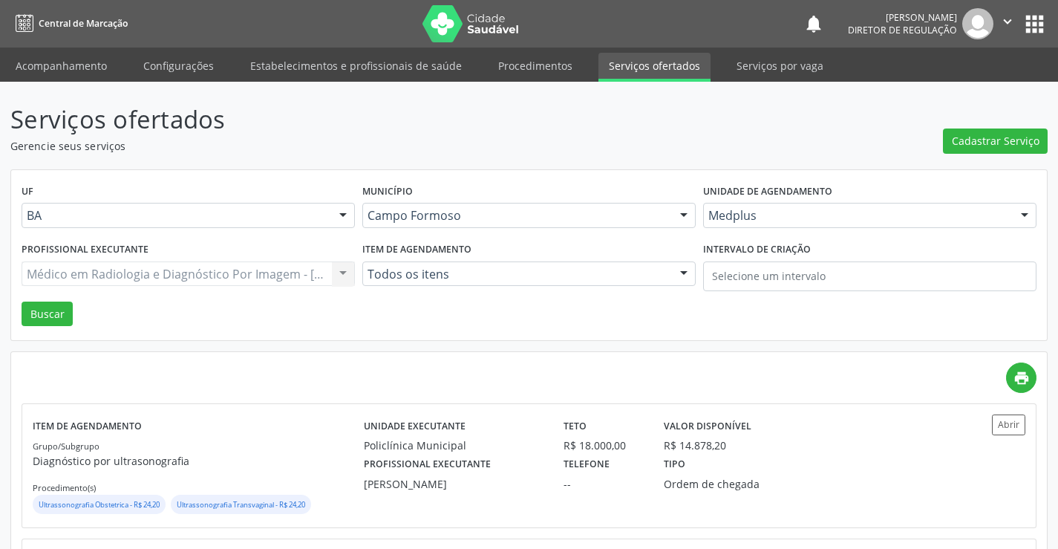
click at [133, 273] on div "Médico em Radiologia e Diagnóstico Por Imagem - Orlindo Carvalho dos Santos Tod…" at bounding box center [188, 273] width 333 height 25
click at [132, 273] on div "Médico em Radiologia e Diagnóstico Por Imagem - Orlindo Carvalho dos Santos Tod…" at bounding box center [188, 273] width 333 height 25
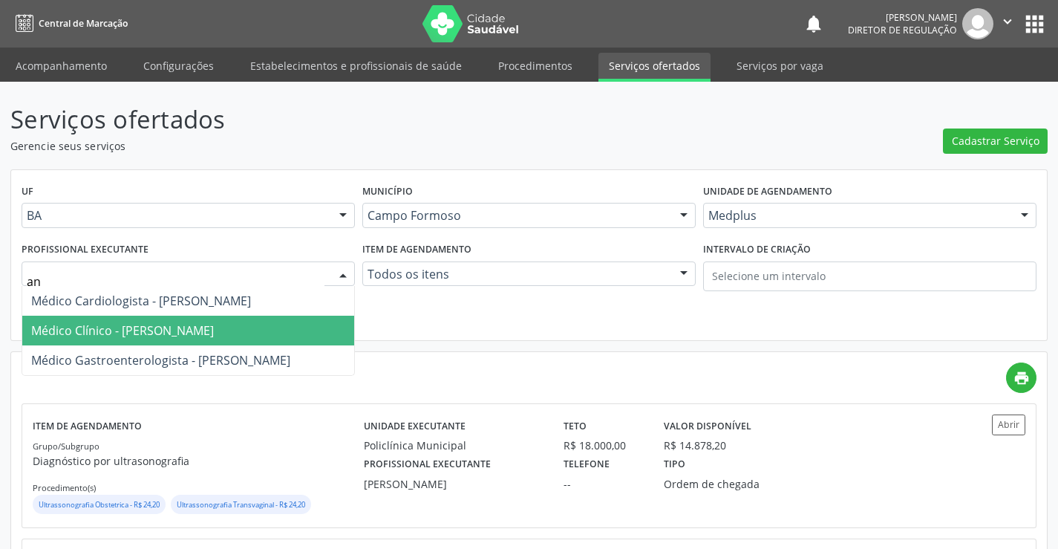
type input "ant"
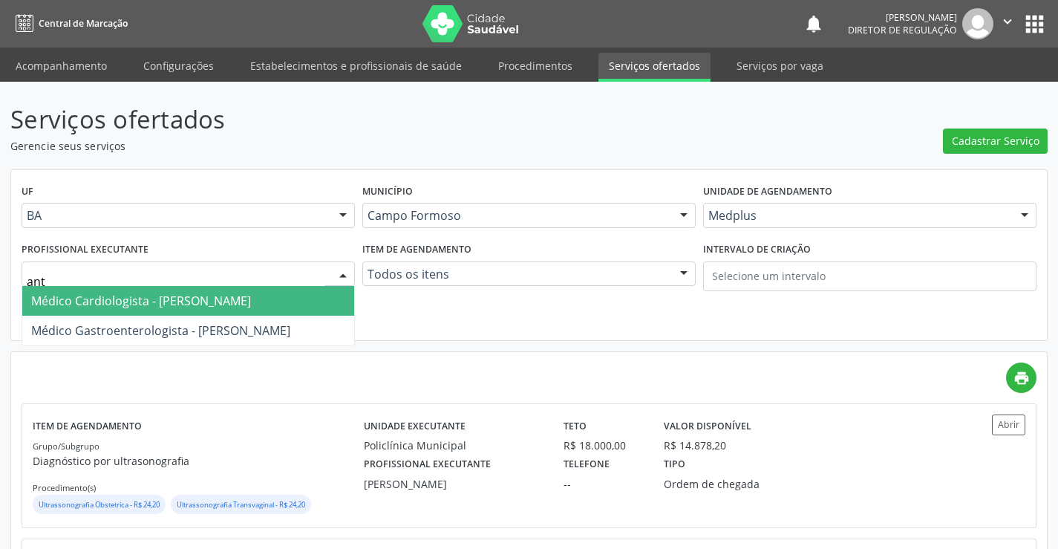
click at [148, 304] on span "Médico Cardiologista - [PERSON_NAME]" at bounding box center [141, 300] width 220 height 16
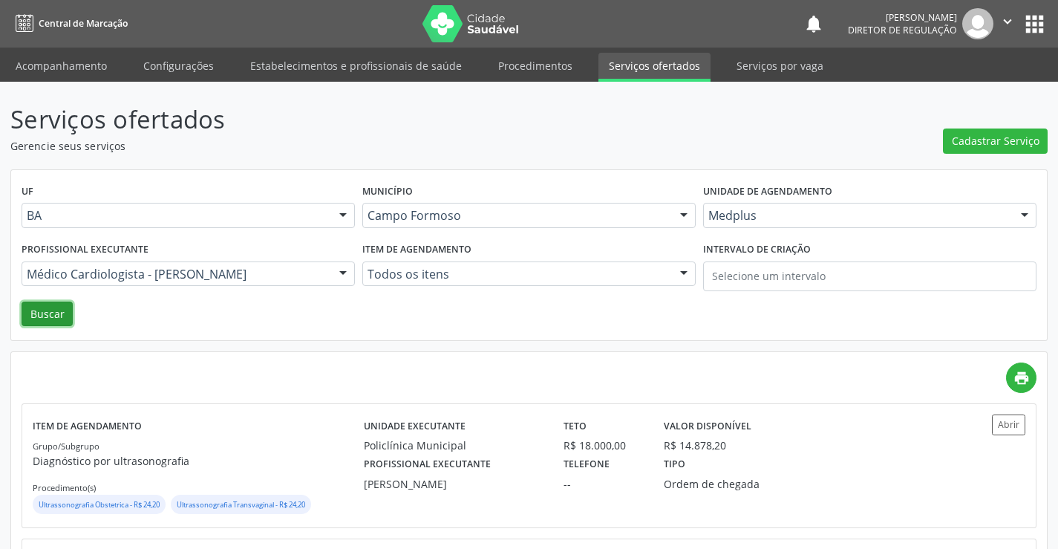
click at [62, 318] on button "Buscar" at bounding box center [47, 313] width 51 height 25
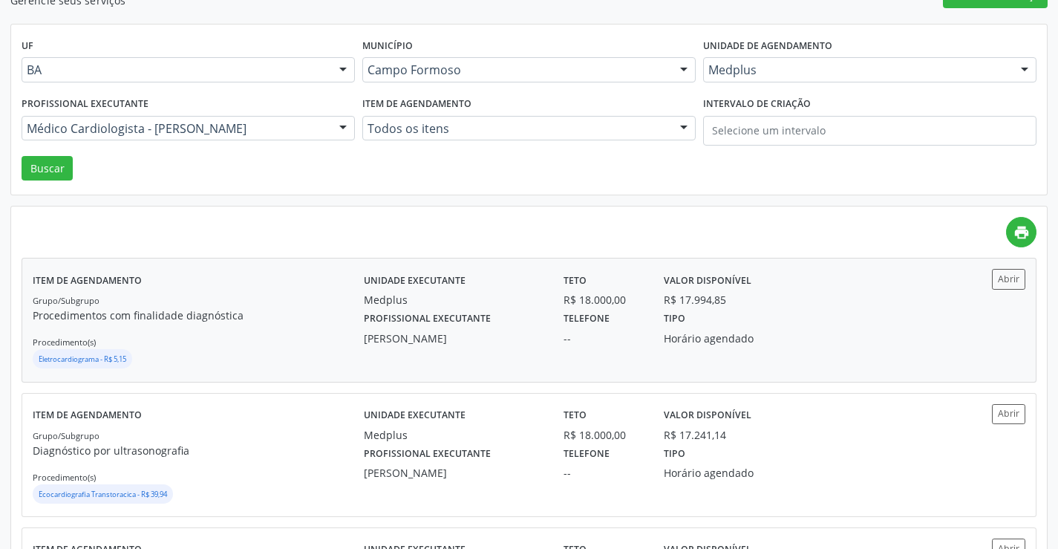
scroll to position [148, 0]
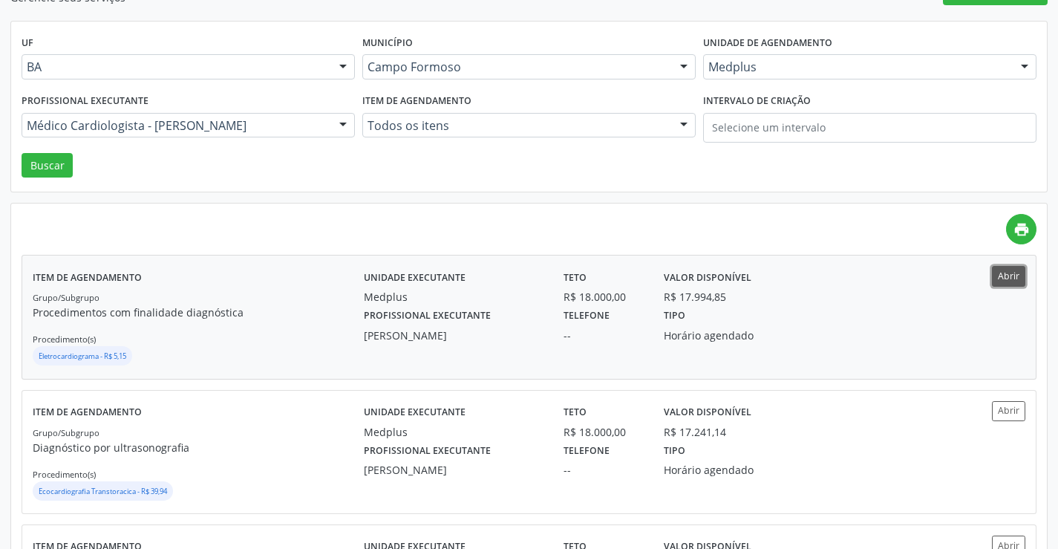
click at [994, 277] on button "Abrir" at bounding box center [1008, 276] width 33 height 20
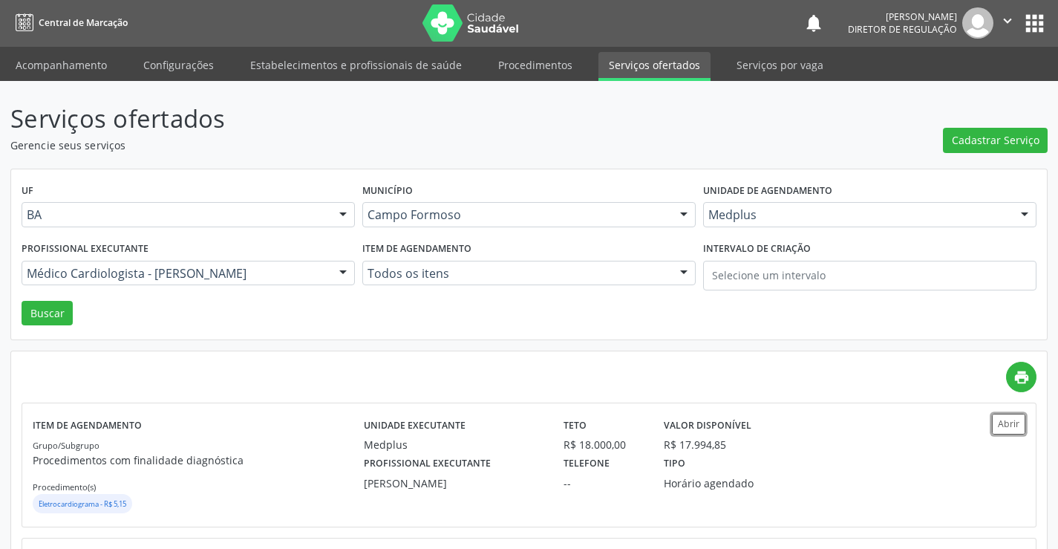
scroll to position [0, 0]
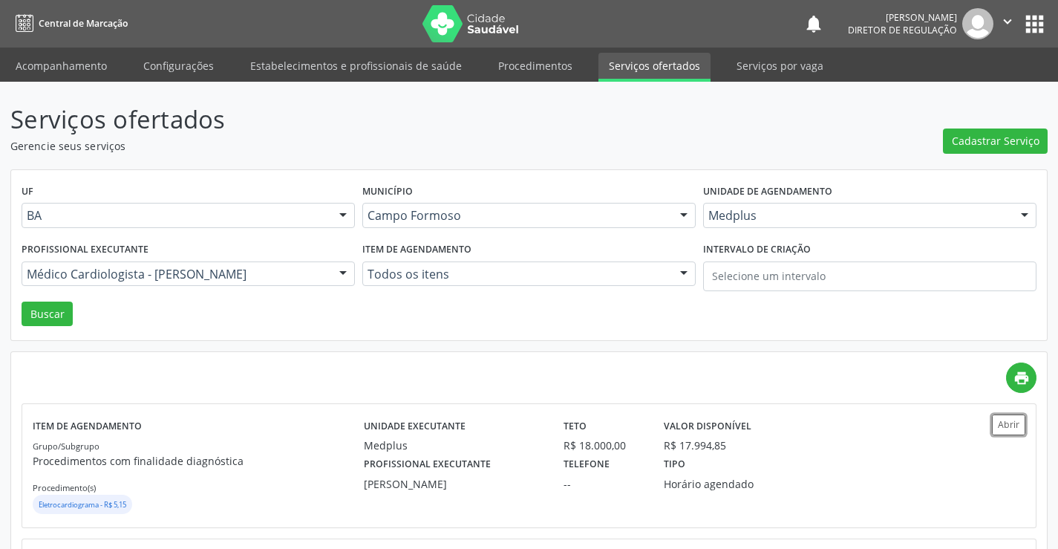
click at [1011, 13] on button "" at bounding box center [1007, 23] width 28 height 31
click at [946, 89] on link "Sair" at bounding box center [969, 90] width 102 height 21
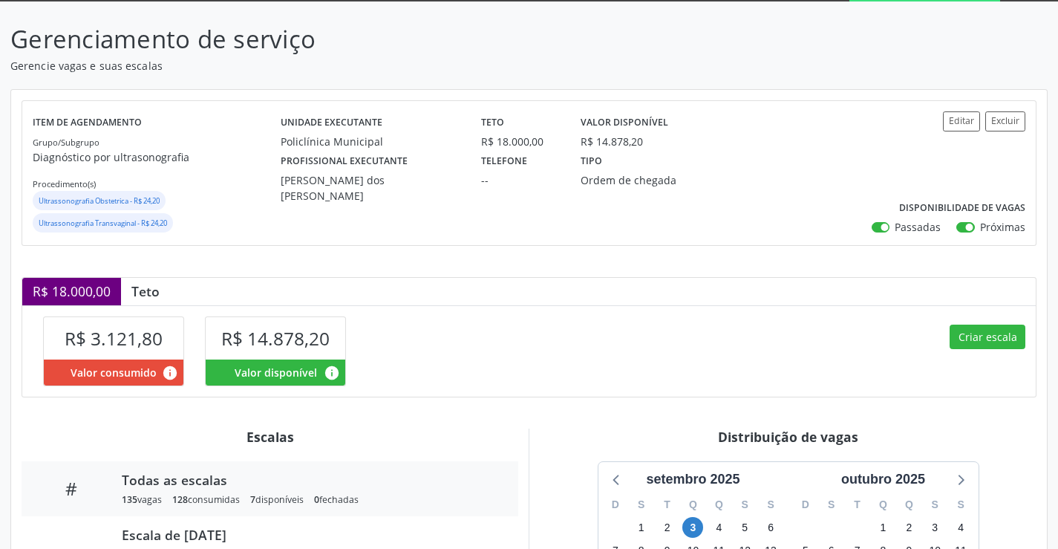
scroll to position [223, 0]
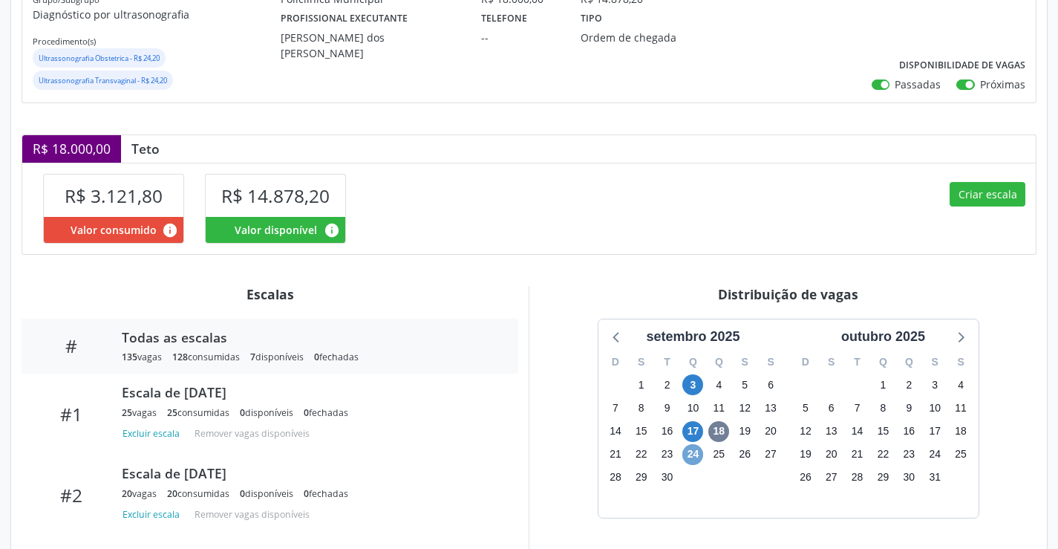
click at [696, 453] on span "24" at bounding box center [692, 454] width 21 height 21
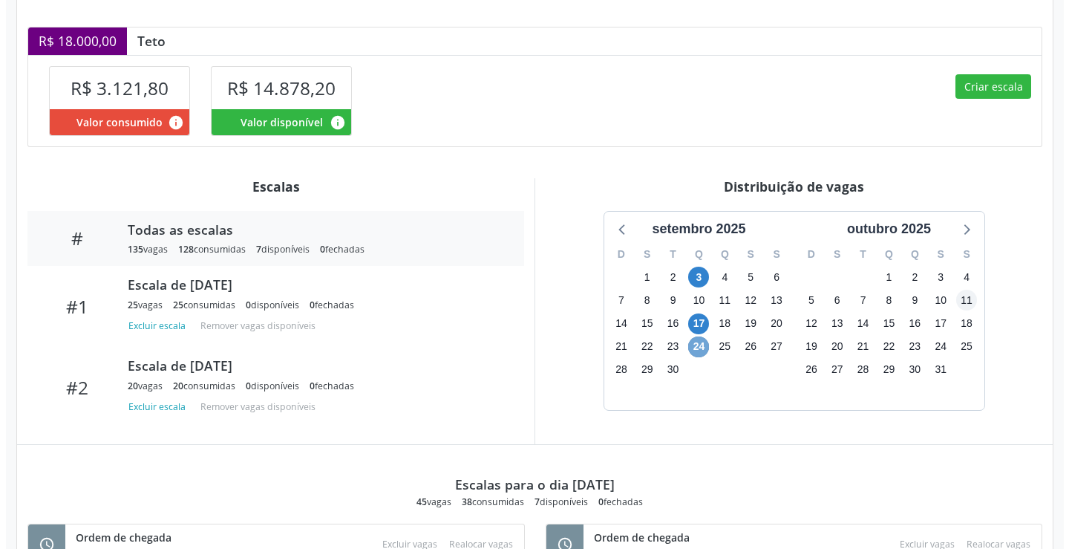
scroll to position [292, 0]
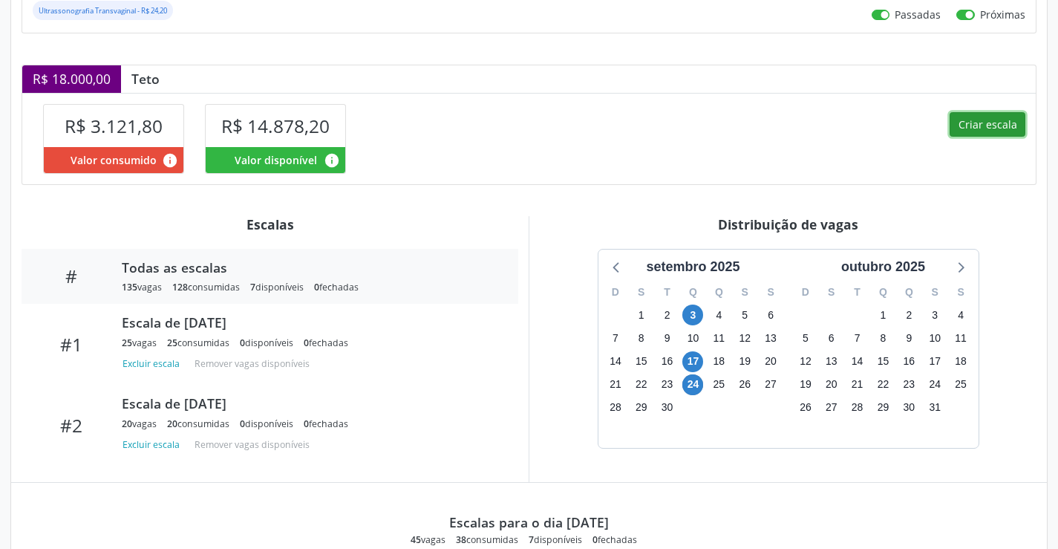
click at [993, 127] on button "Criar escala" at bounding box center [987, 124] width 76 height 25
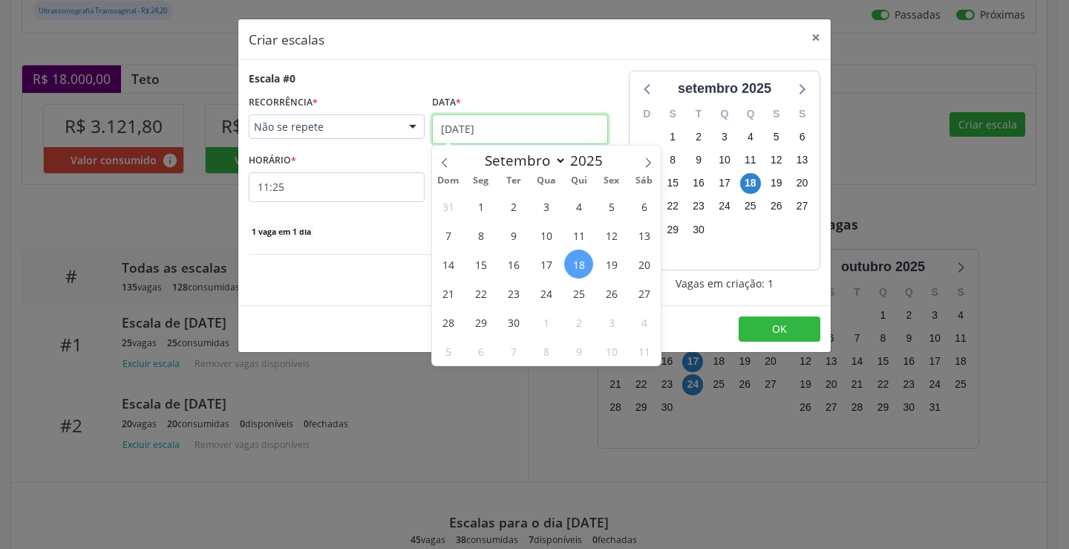
click at [523, 127] on input "[DATE]" at bounding box center [520, 129] width 176 height 30
click at [546, 292] on span "24" at bounding box center [545, 292] width 29 height 29
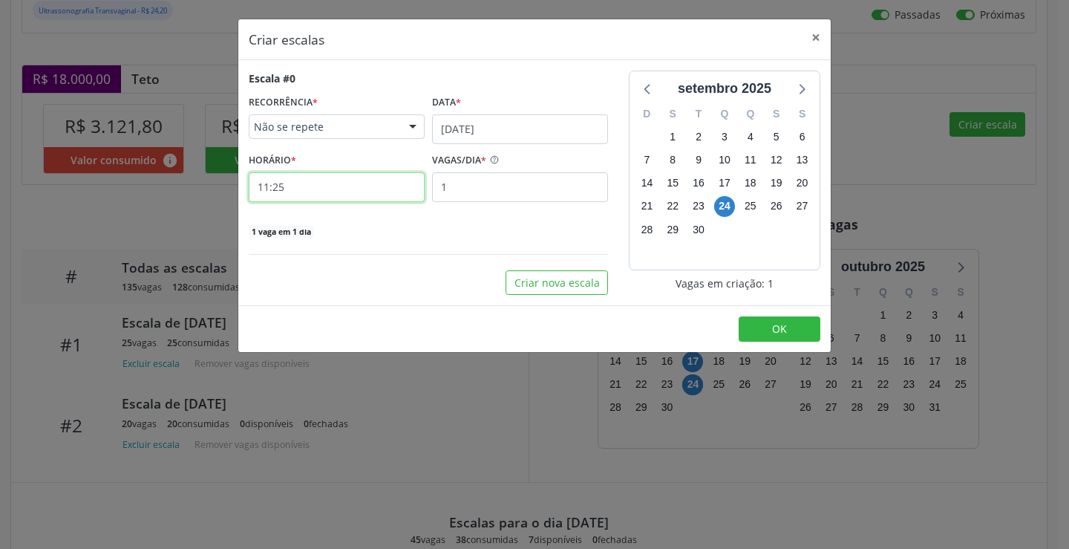
click at [388, 197] on input "11:25" at bounding box center [337, 187] width 176 height 30
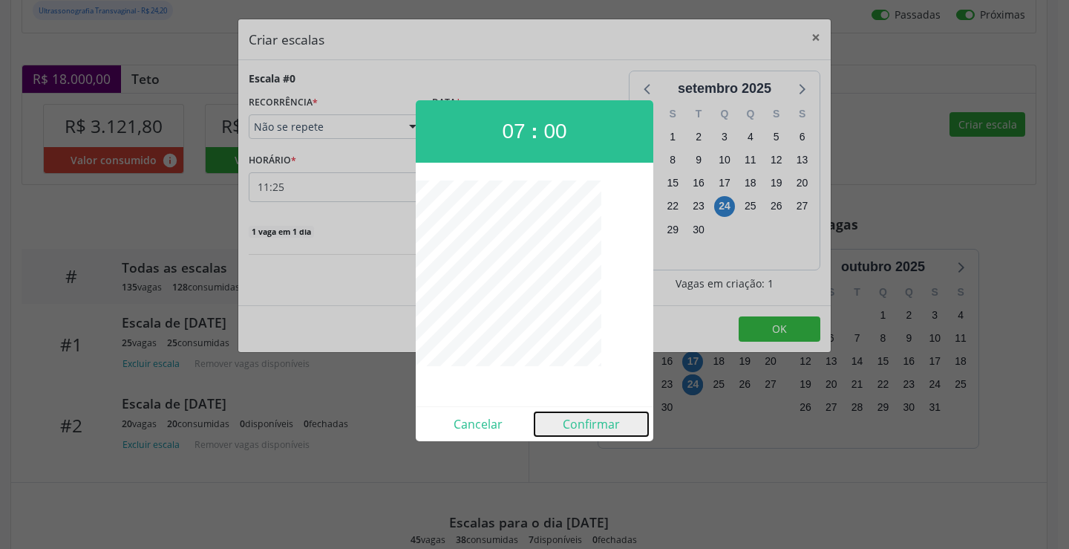
click at [578, 428] on button "Confirmar" at bounding box center [591, 424] width 114 height 24
type input "07:00"
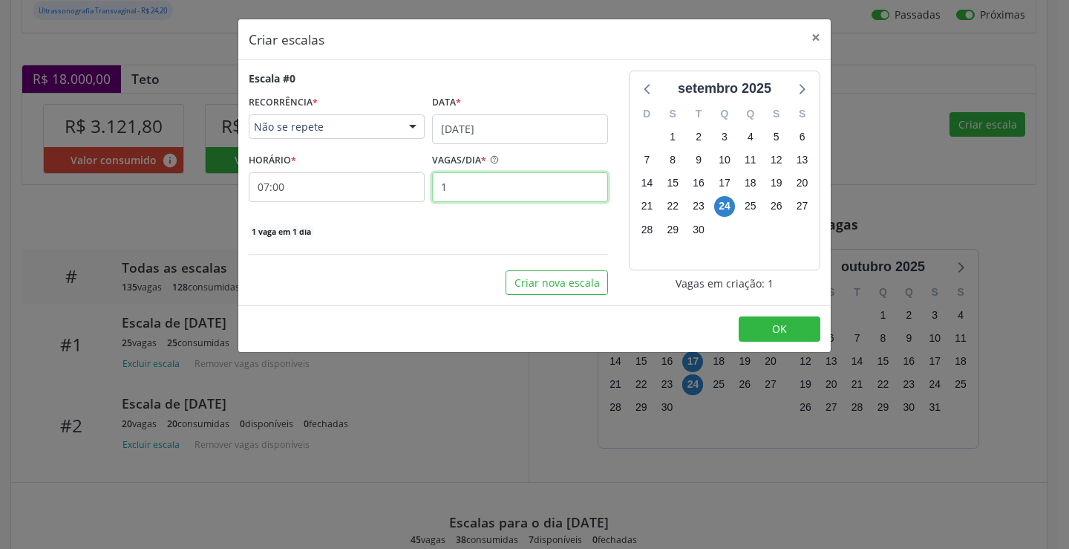
click at [508, 186] on input "1" at bounding box center [520, 187] width 176 height 30
type input "2"
click at [748, 324] on button "OK" at bounding box center [780, 328] width 82 height 25
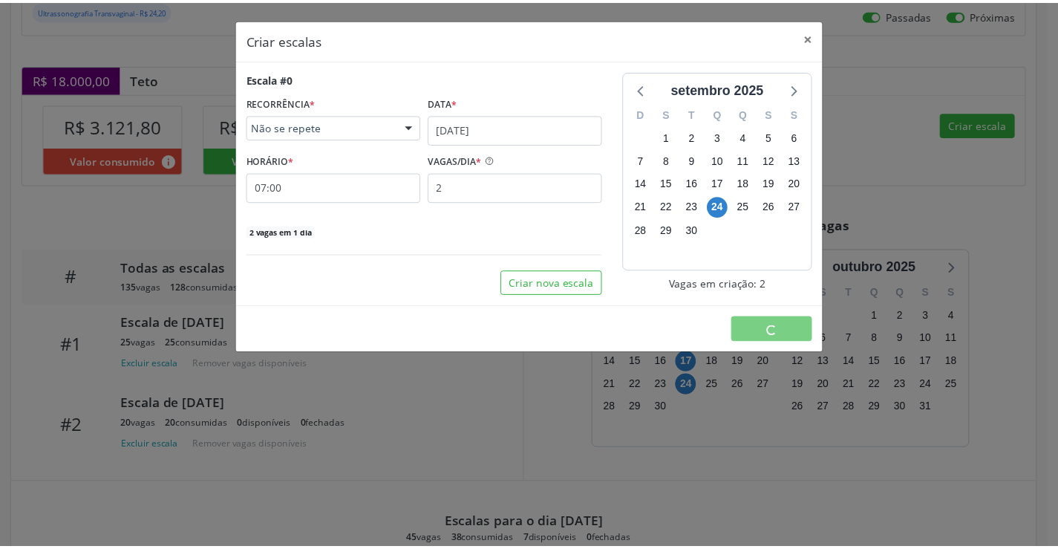
scroll to position [0, 0]
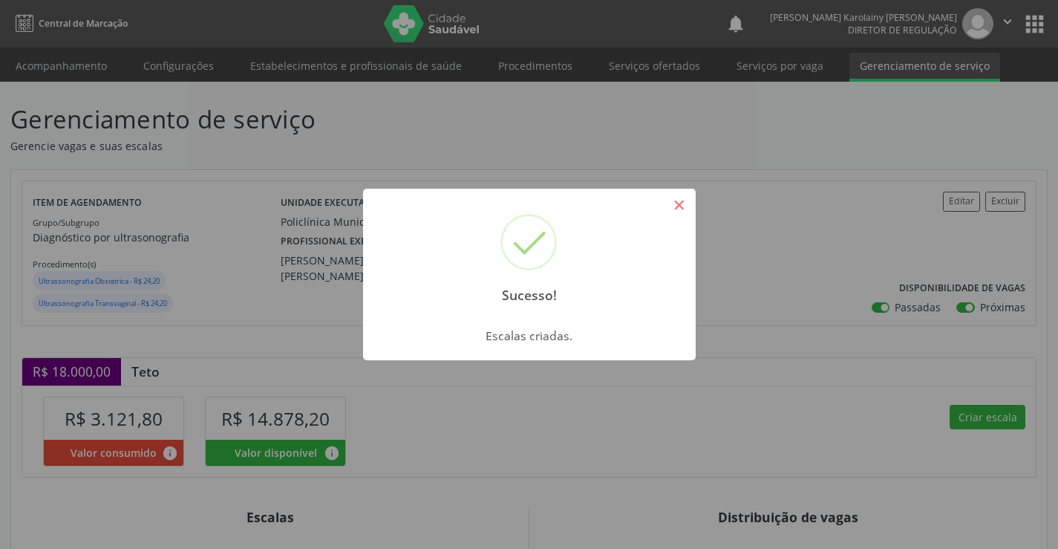
click at [672, 200] on button "×" at bounding box center [679, 204] width 25 height 25
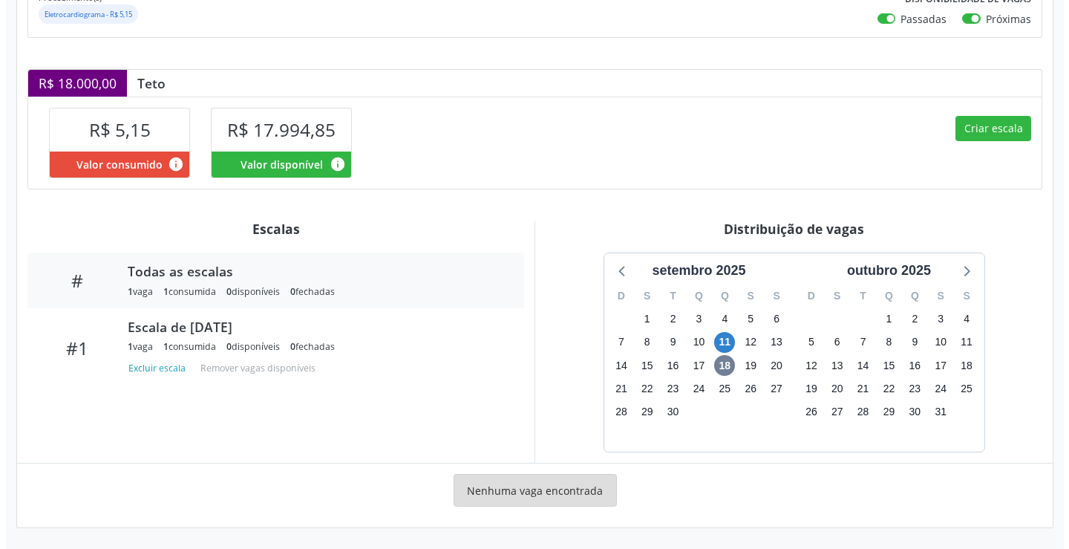
scroll to position [266, 0]
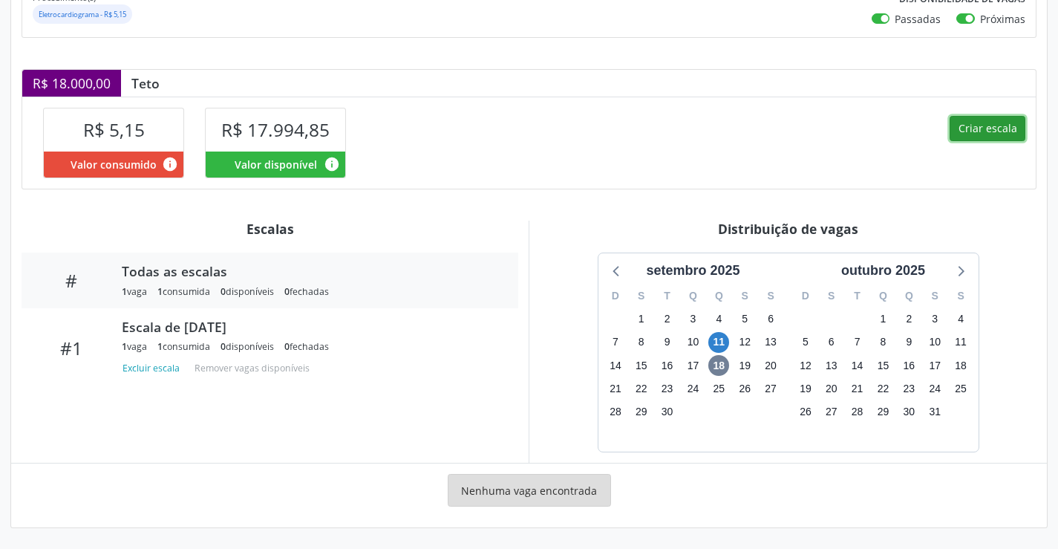
click at [990, 128] on button "Criar escala" at bounding box center [987, 128] width 76 height 25
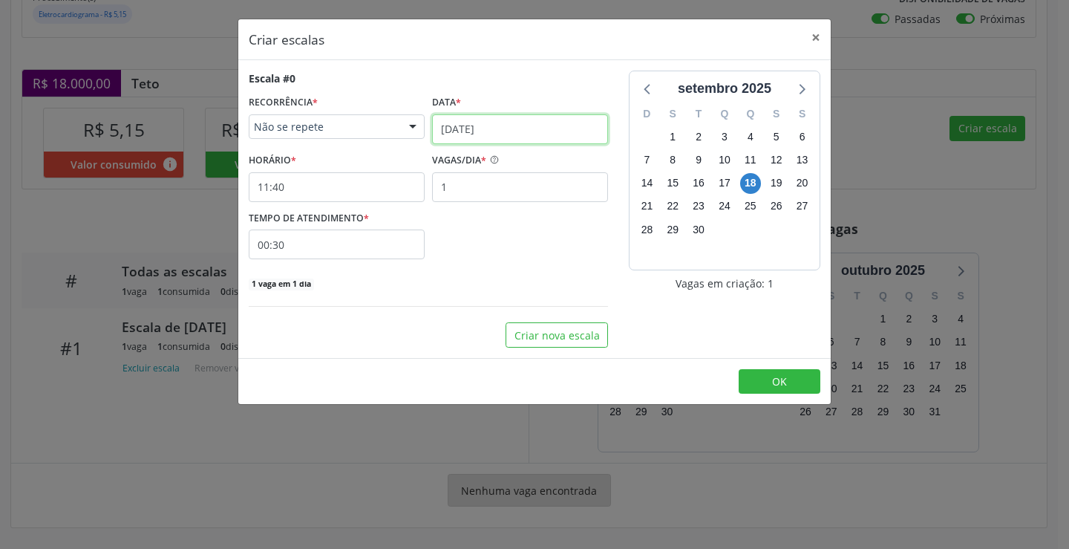
click at [498, 130] on input "[DATE]" at bounding box center [520, 129] width 176 height 30
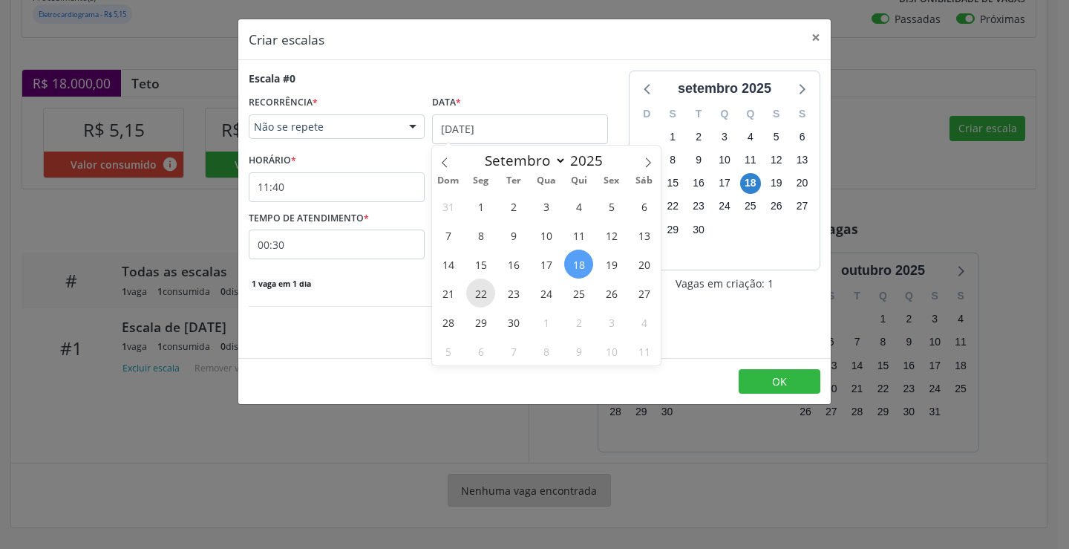
click at [488, 294] on span "22" at bounding box center [480, 292] width 29 height 29
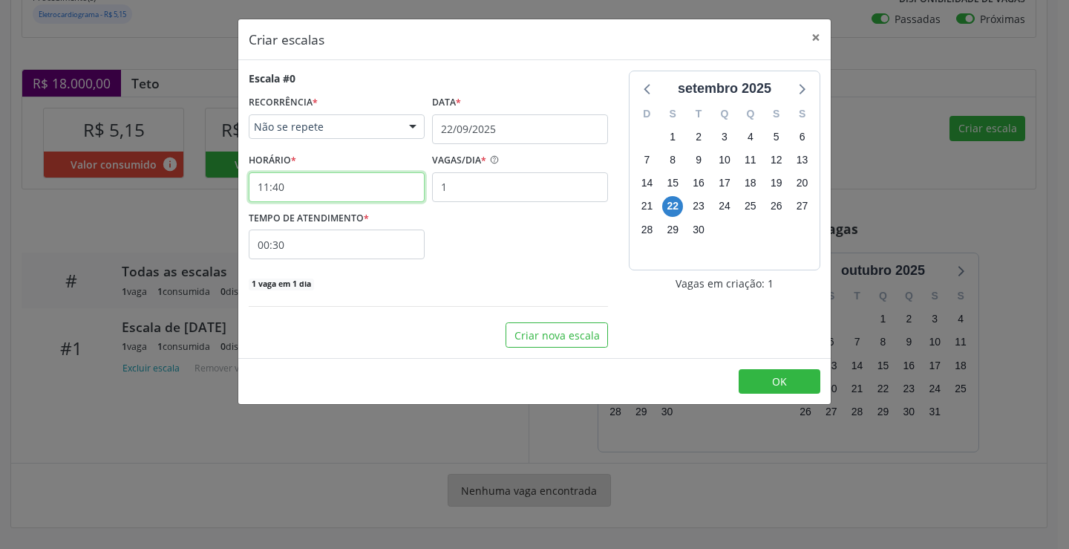
click at [327, 179] on input "11:40" at bounding box center [337, 187] width 176 height 30
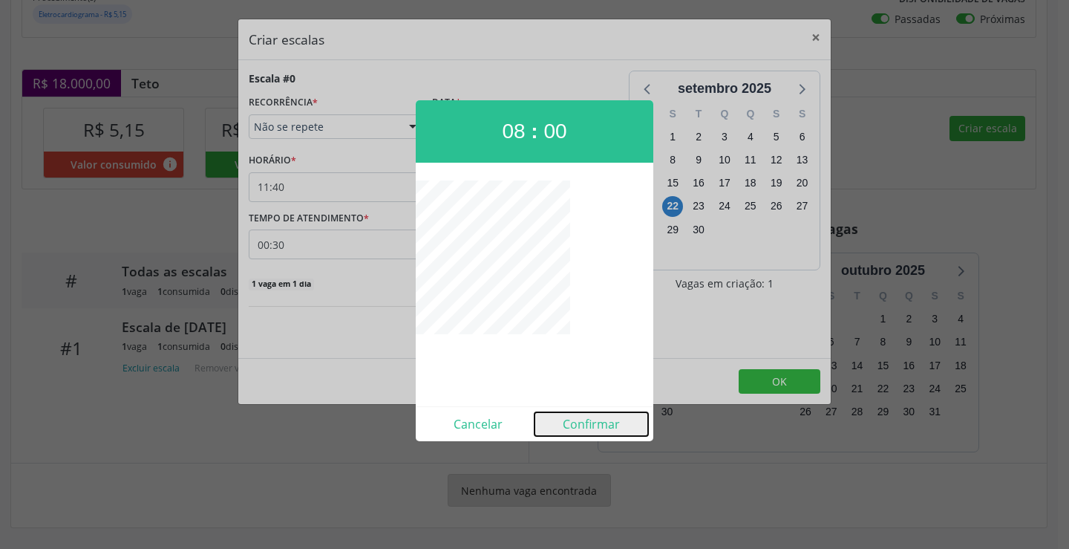
click at [602, 431] on button "Confirmar" at bounding box center [591, 424] width 114 height 24
type input "08:00"
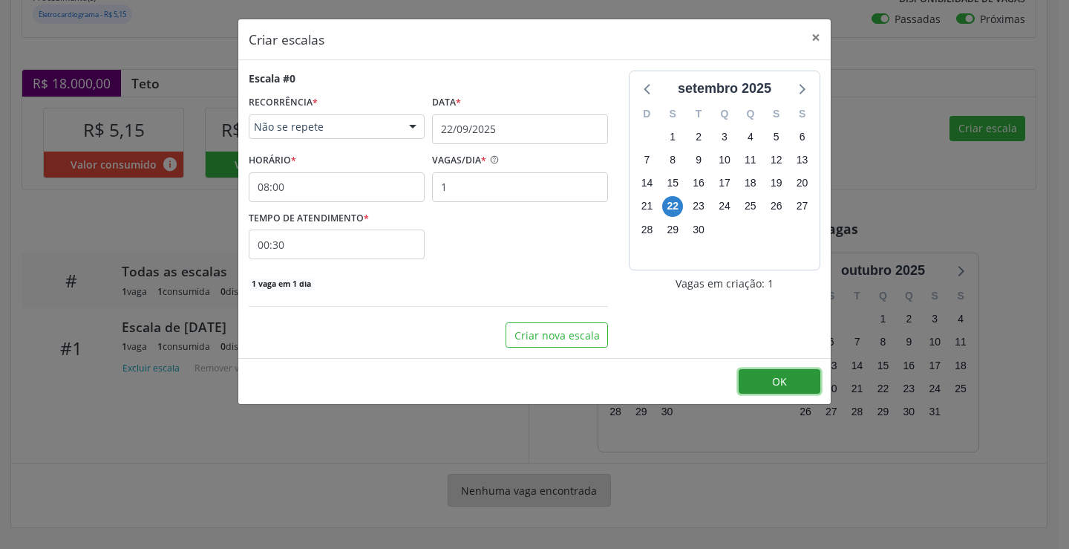
click at [799, 381] on button "OK" at bounding box center [780, 381] width 82 height 25
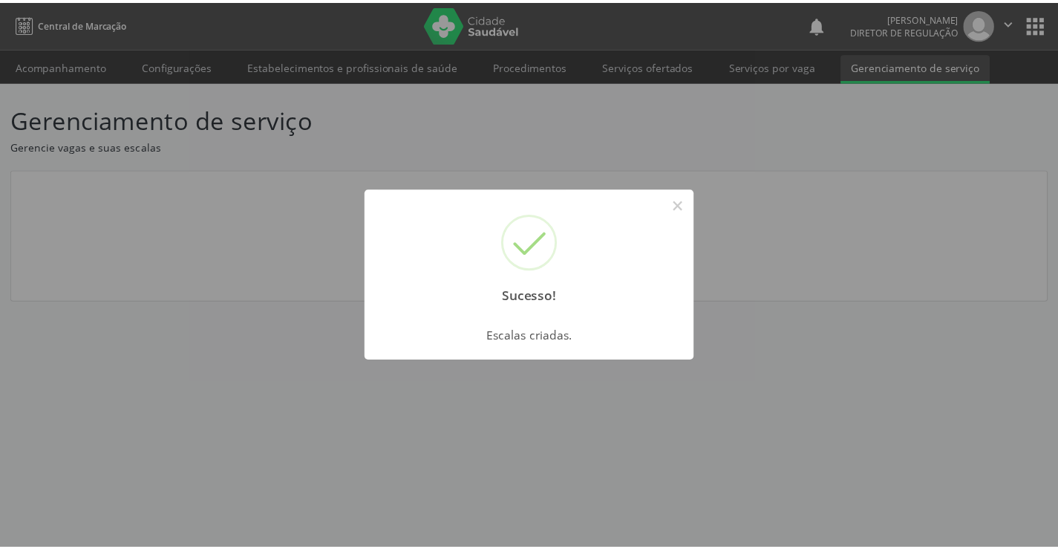
scroll to position [0, 0]
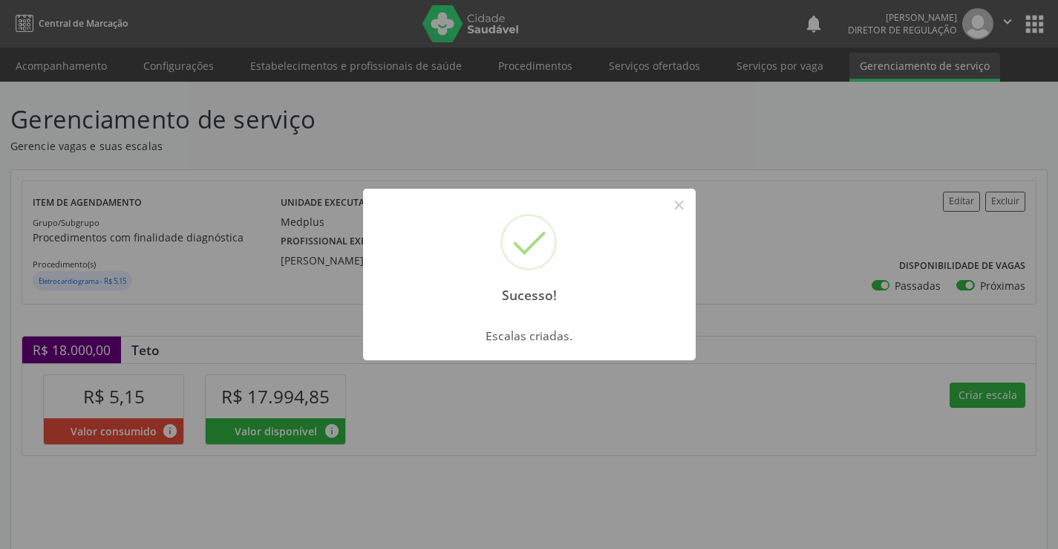
click at [693, 212] on div "Sucesso! ×" at bounding box center [529, 253] width 333 height 128
click at [671, 203] on button "×" at bounding box center [679, 204] width 25 height 25
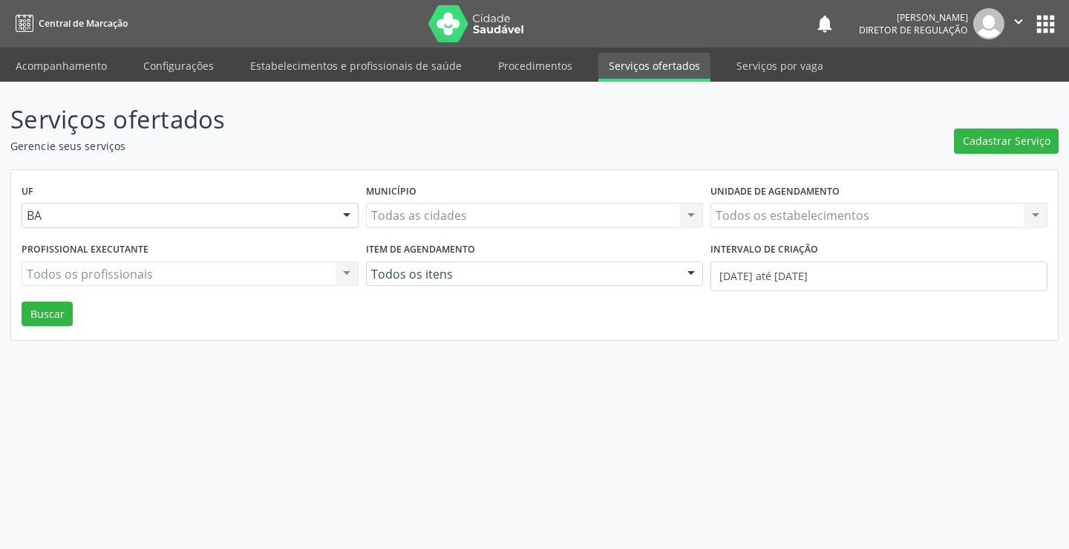
click at [813, 207] on div "Todos os estabelecimentos Todos os estabelecimentos Nenhum resultado encontrado…" at bounding box center [878, 215] width 337 height 25
click at [805, 212] on div "Todos os estabelecimentos Todos os estabelecimentos Nenhum resultado encontrado…" at bounding box center [878, 215] width 337 height 25
click at [803, 213] on div "Todos os estabelecimentos Todos os estabelecimentos Nenhum resultado encontrado…" at bounding box center [878, 215] width 337 height 25
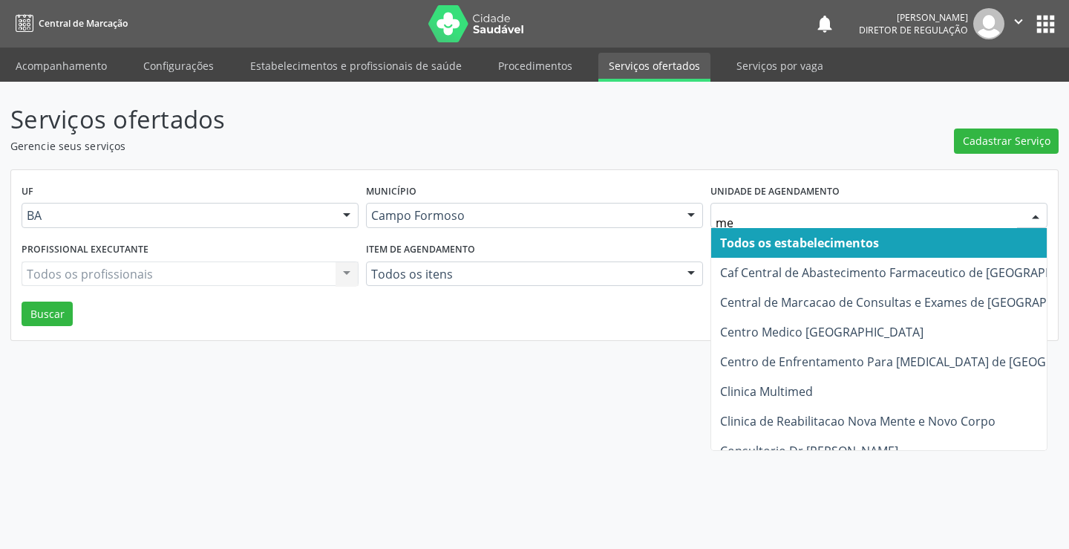
type input "med"
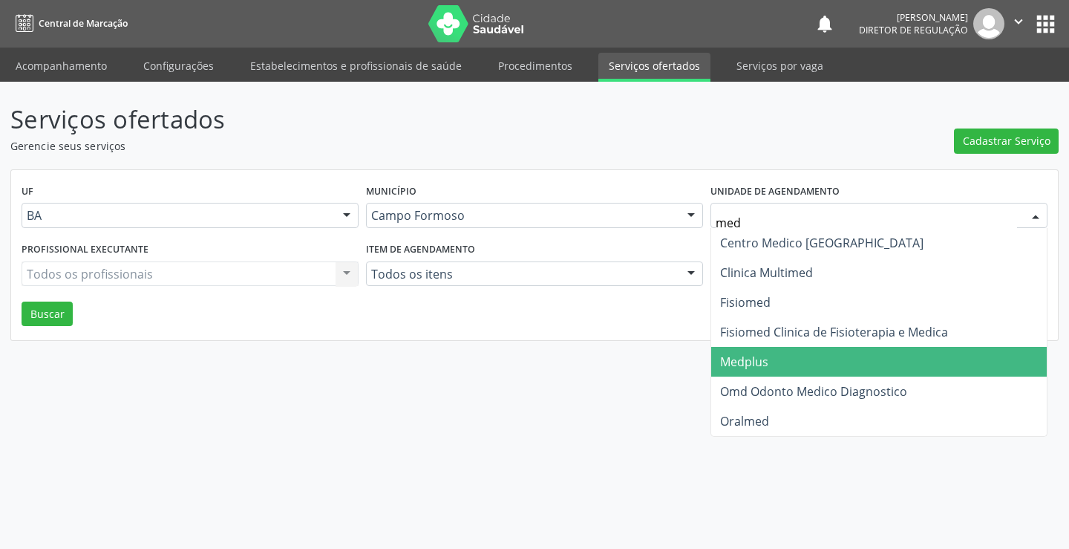
drag, startPoint x: 780, startPoint y: 353, endPoint x: 232, endPoint y: 310, distance: 550.2
click at [773, 353] on span "Medplus" at bounding box center [878, 362] width 335 height 30
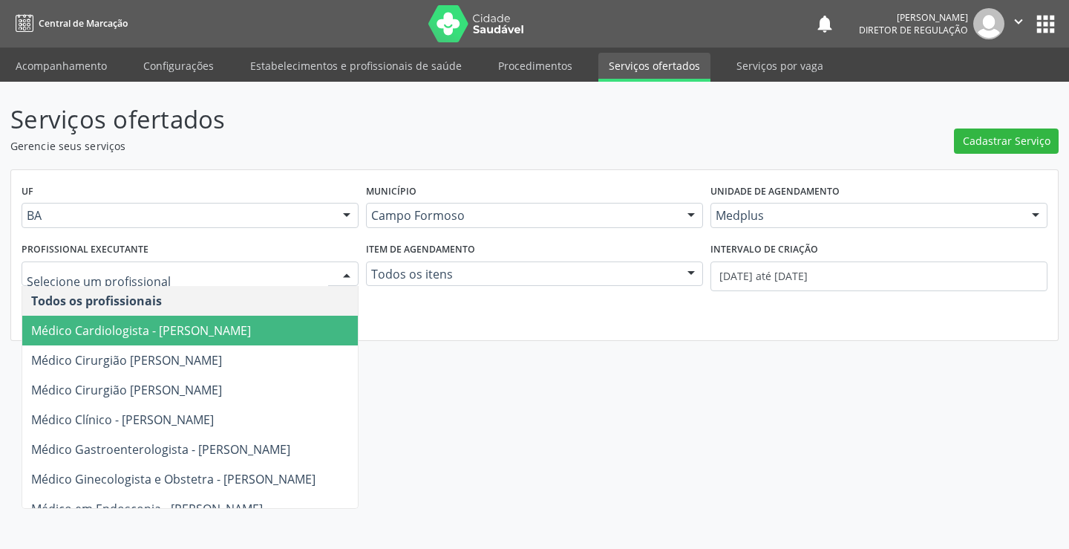
click at [149, 327] on span "Médico Cardiologista - [PERSON_NAME]" at bounding box center [141, 330] width 220 height 16
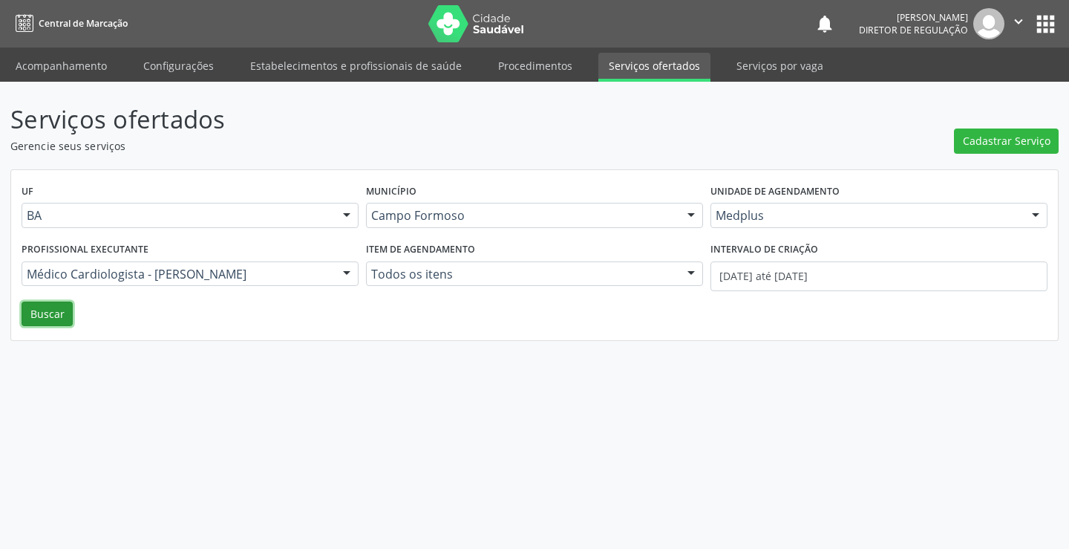
click at [57, 313] on button "Buscar" at bounding box center [47, 313] width 51 height 25
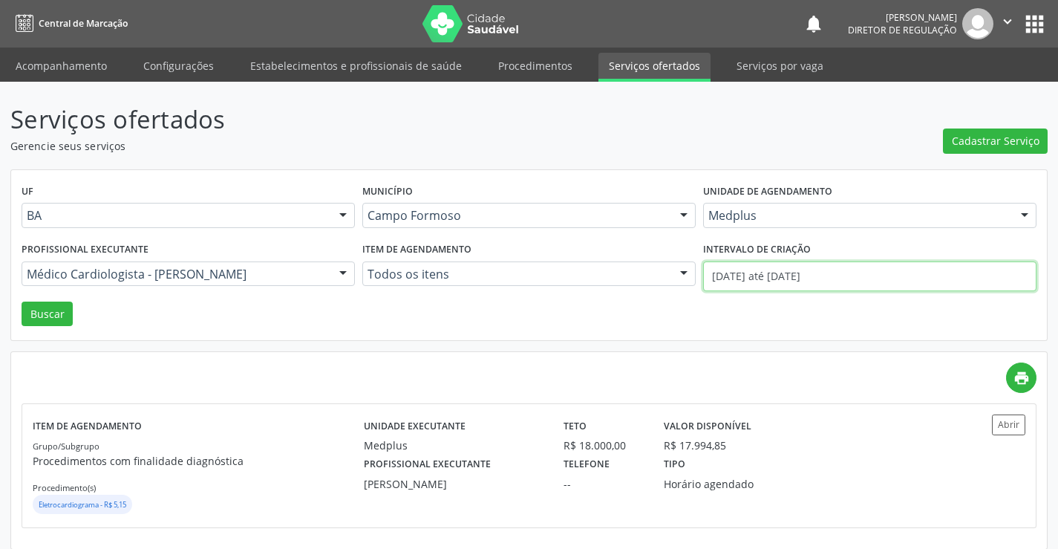
click at [792, 281] on input "[DATE] até [DATE]" at bounding box center [869, 276] width 333 height 30
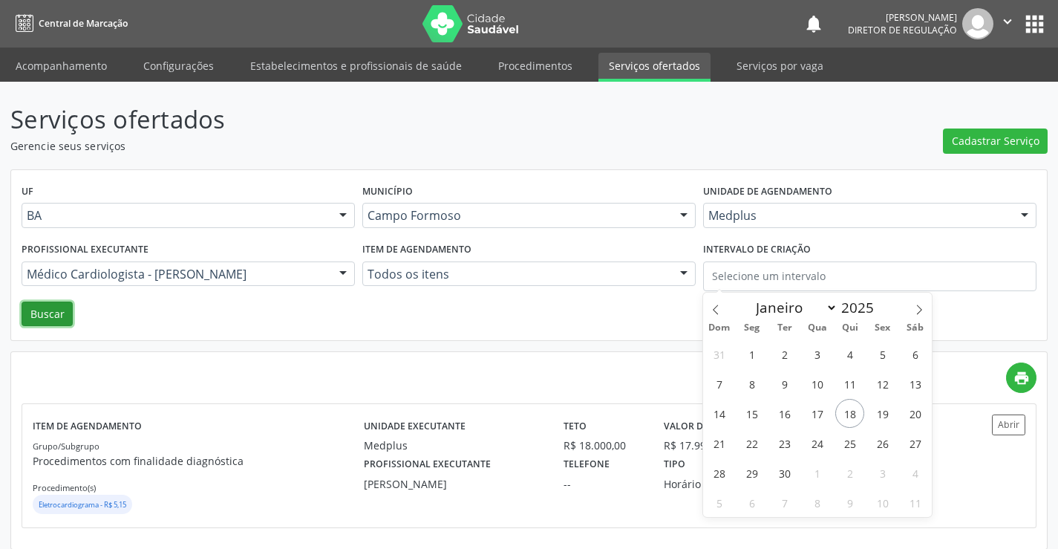
drag, startPoint x: 26, startPoint y: 314, endPoint x: 48, endPoint y: 314, distance: 22.3
click at [30, 314] on button "Buscar" at bounding box center [47, 313] width 51 height 25
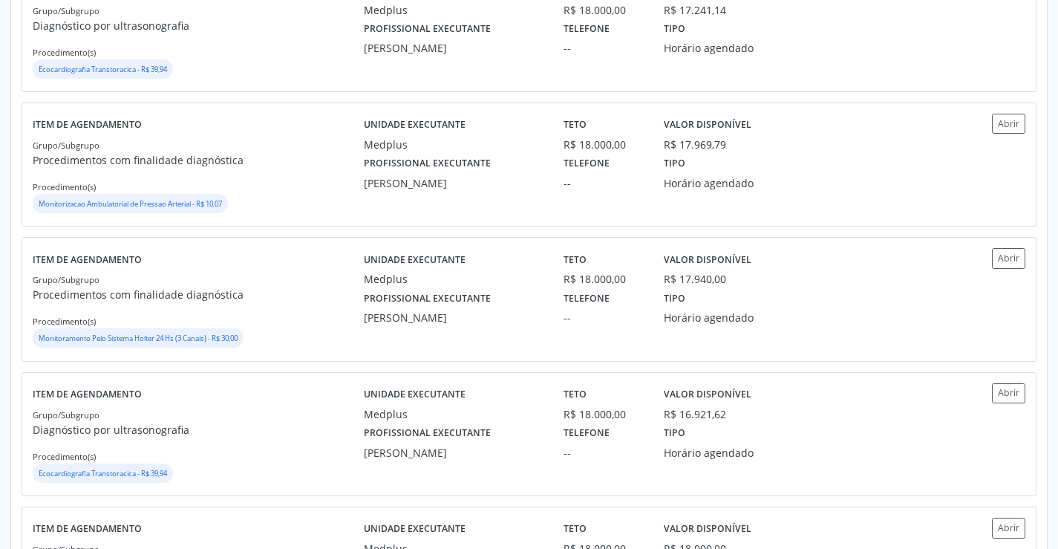
scroll to position [594, 0]
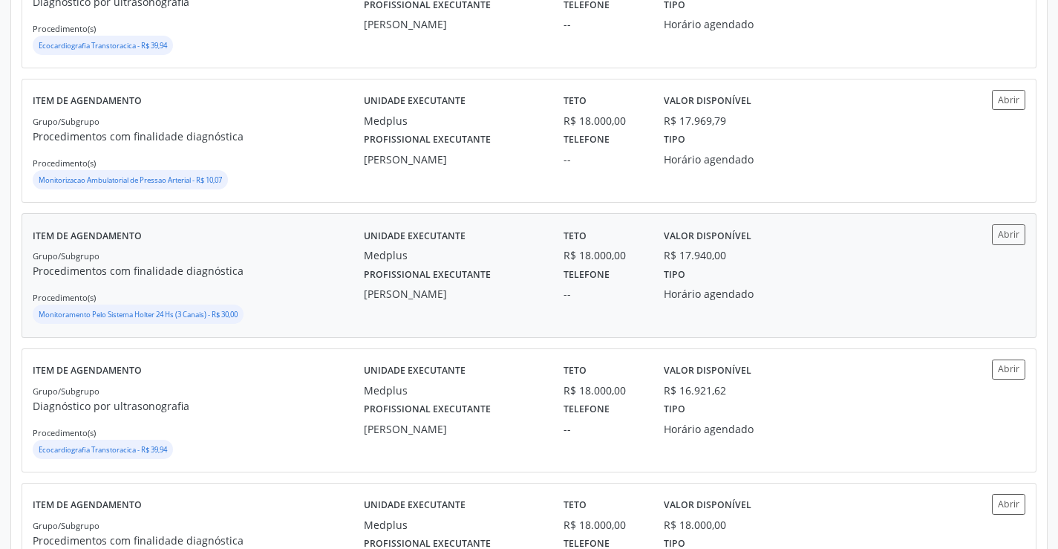
click at [1009, 247] on div "Abrir" at bounding box center [984, 275] width 82 height 102
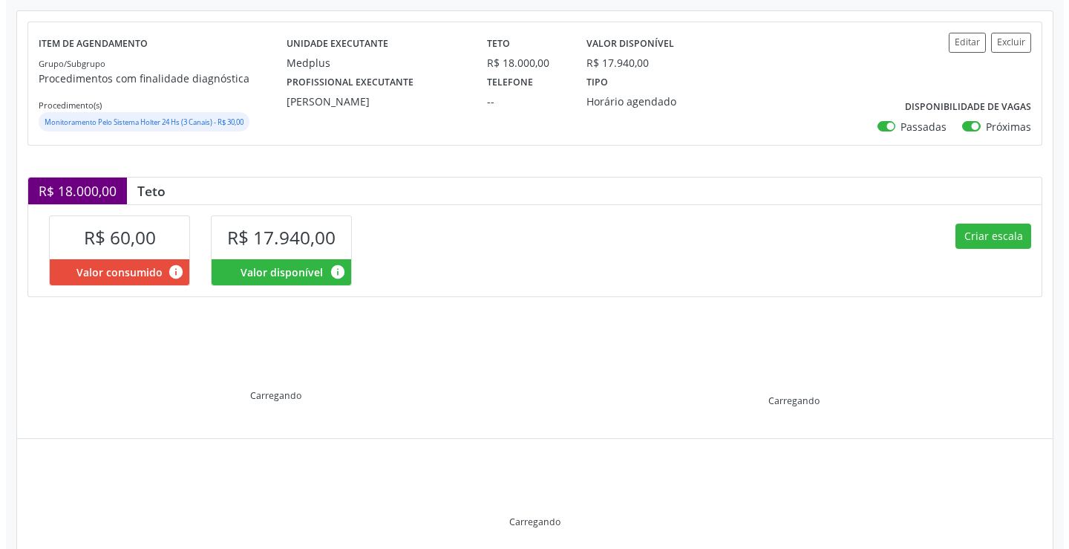
scroll to position [212, 0]
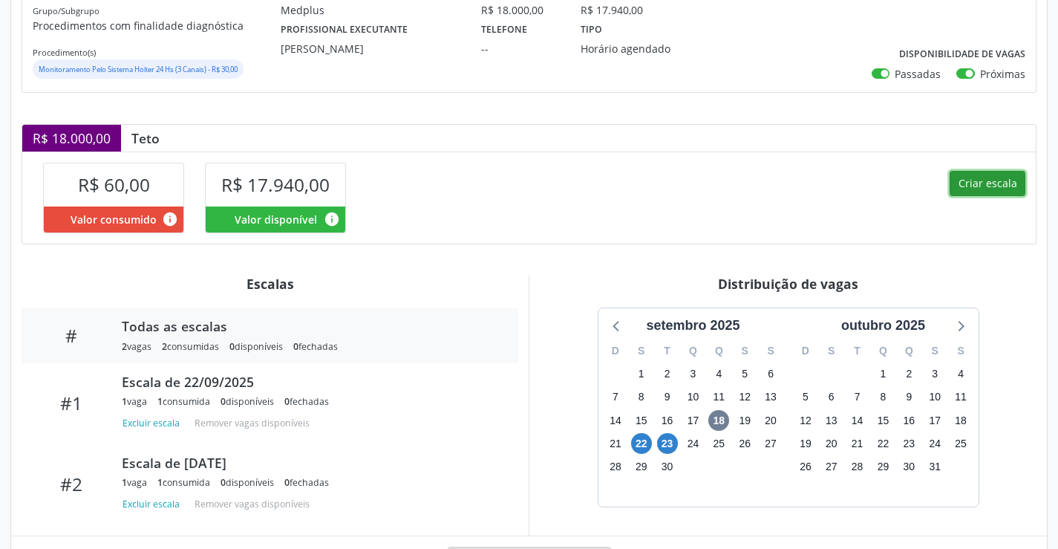
click at [1011, 181] on button "Criar escala" at bounding box center [987, 183] width 76 height 25
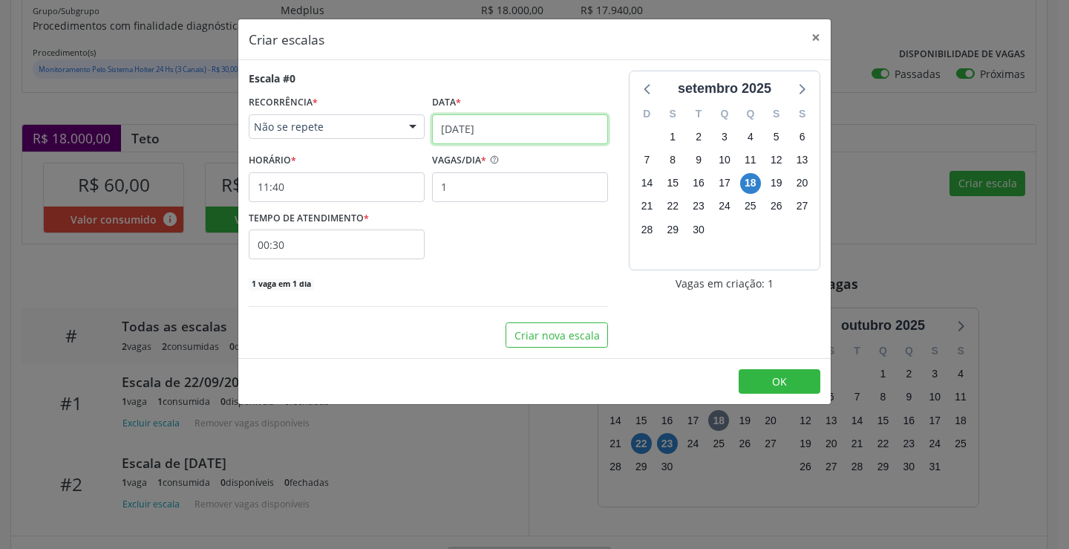
click at [514, 137] on input "[DATE]" at bounding box center [520, 129] width 176 height 30
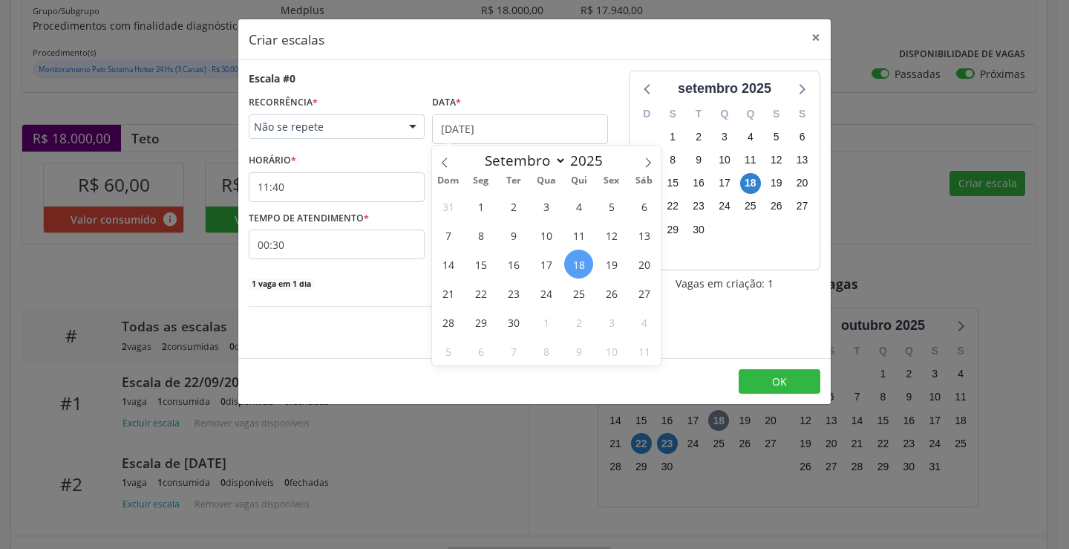
click at [546, 285] on span "24" at bounding box center [545, 292] width 29 height 29
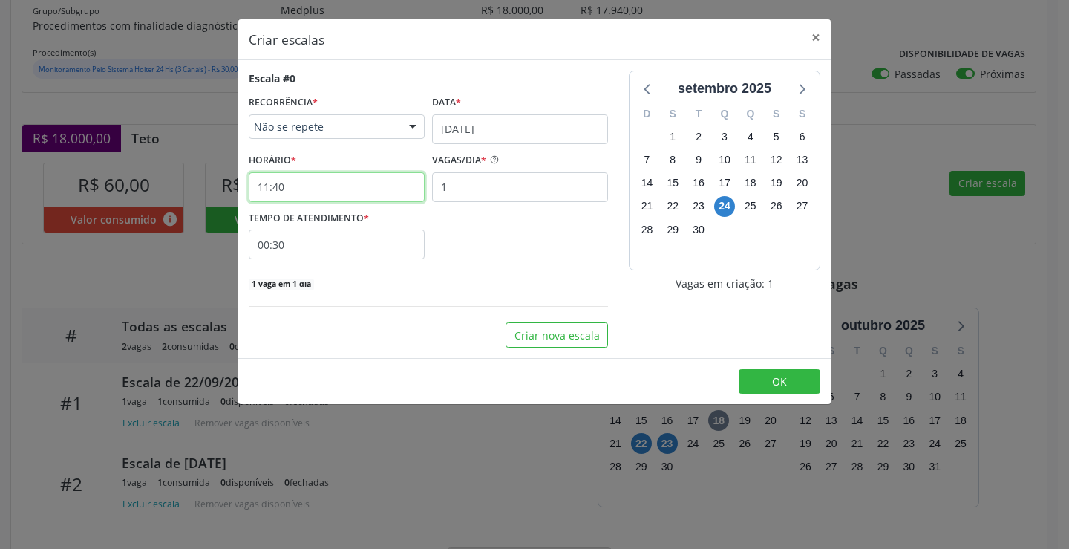
click at [335, 184] on input "11:40" at bounding box center [337, 187] width 176 height 30
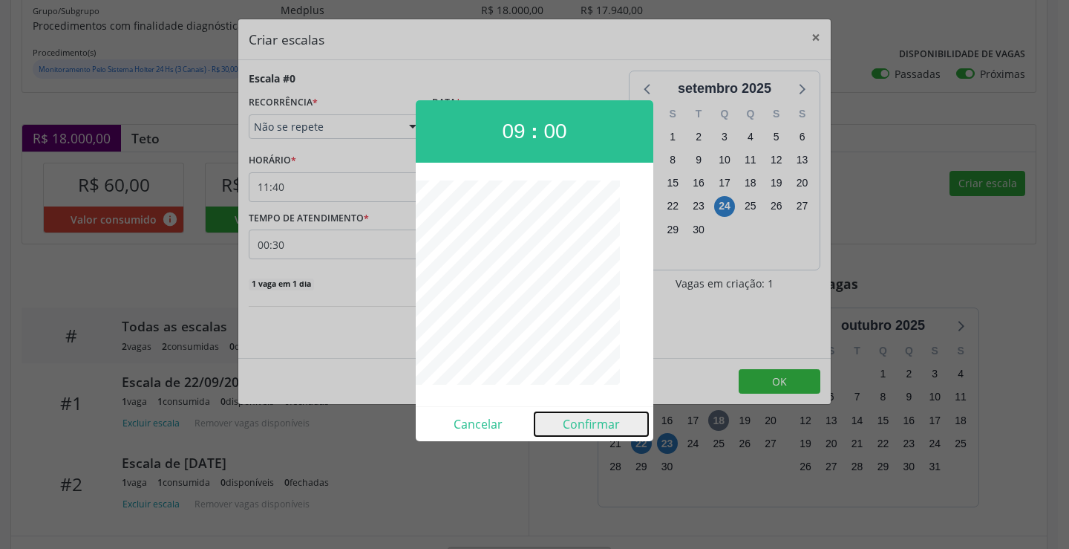
click at [612, 427] on button "Confirmar" at bounding box center [591, 424] width 114 height 24
type input "09:00"
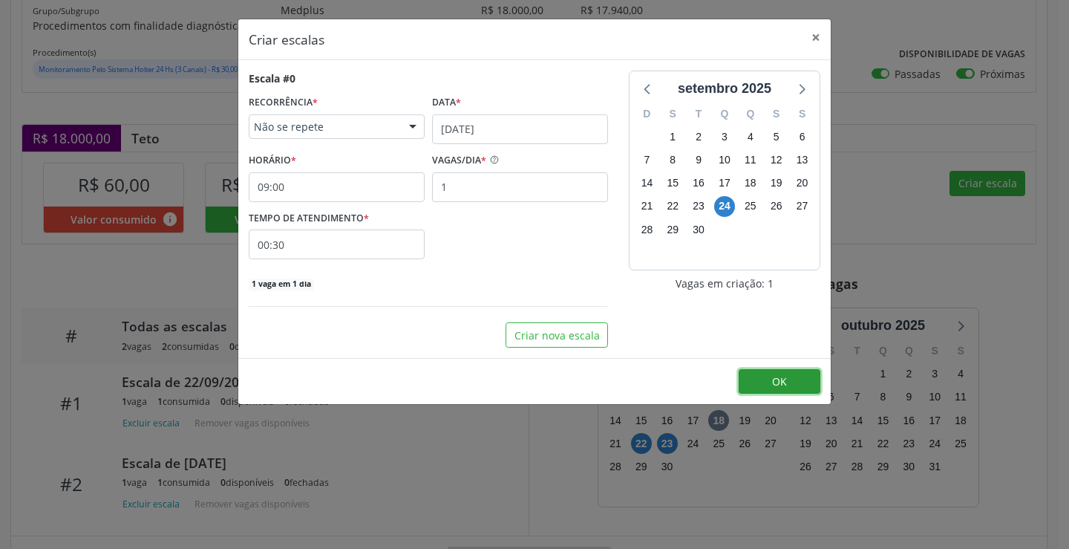
click at [742, 383] on button "OK" at bounding box center [780, 381] width 82 height 25
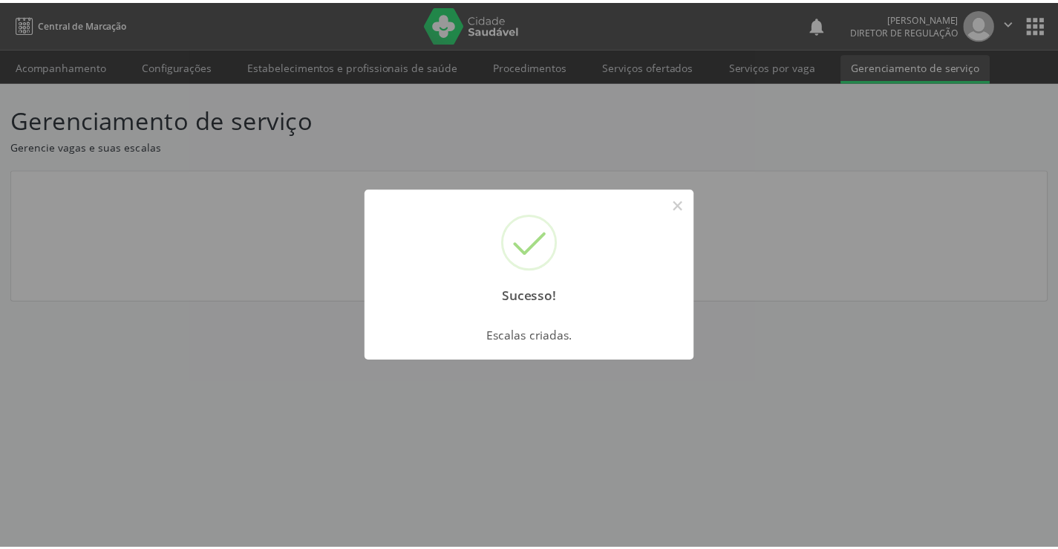
scroll to position [0, 0]
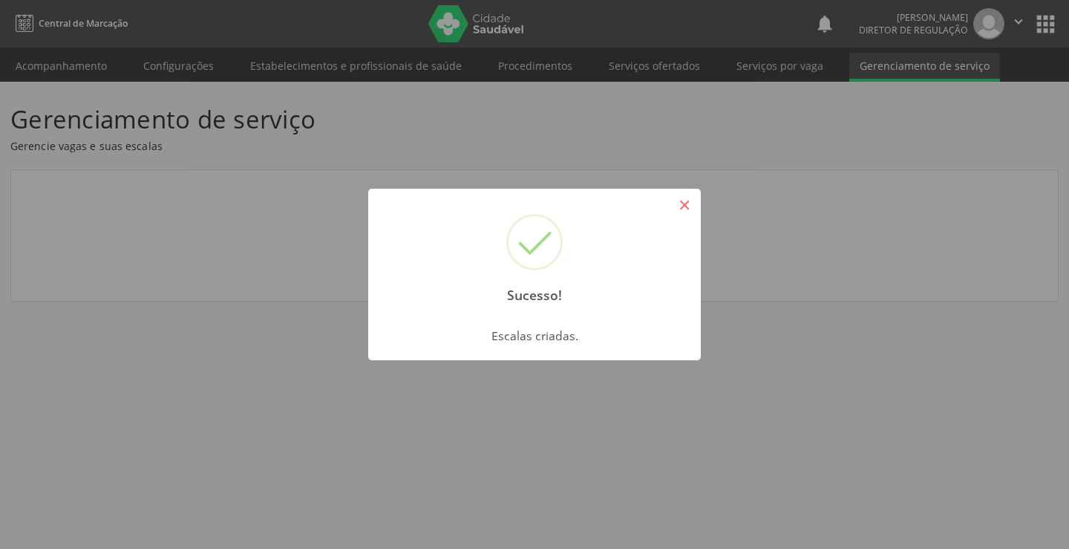
click at [687, 208] on button "×" at bounding box center [684, 204] width 25 height 25
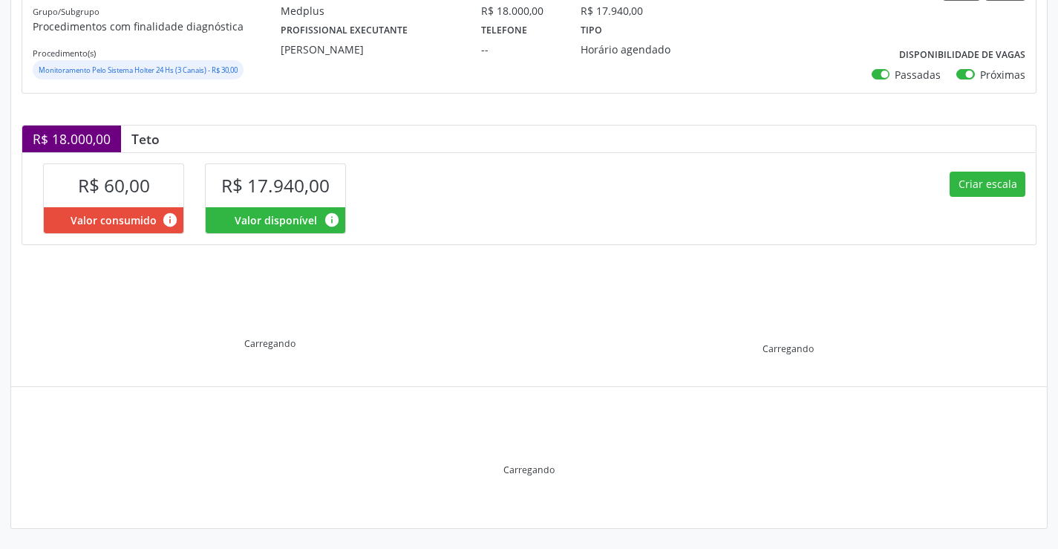
scroll to position [212, 0]
click at [966, 168] on div "Criar escala" at bounding box center [782, 196] width 507 height 91
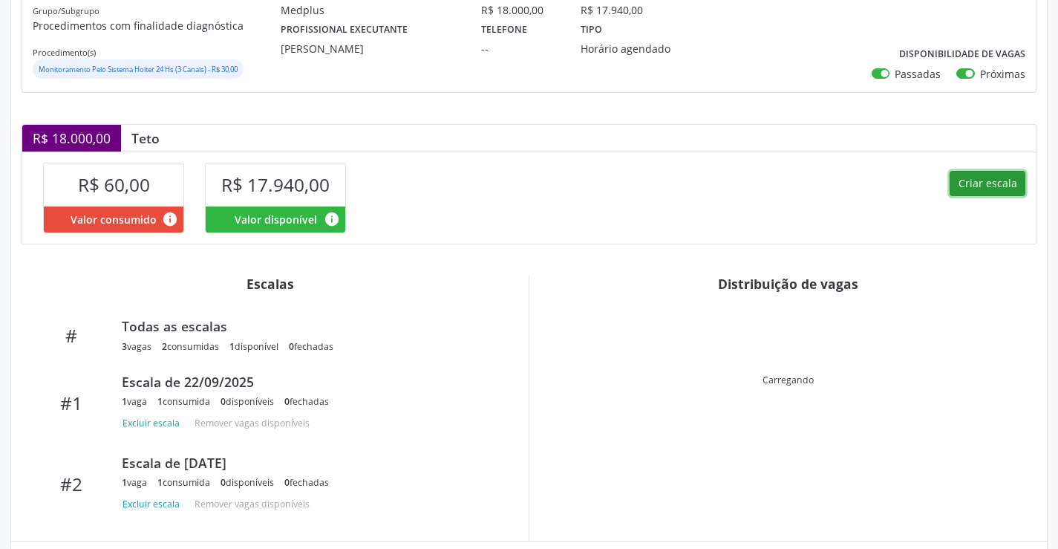
click at [968, 189] on button "Criar escala" at bounding box center [987, 183] width 76 height 25
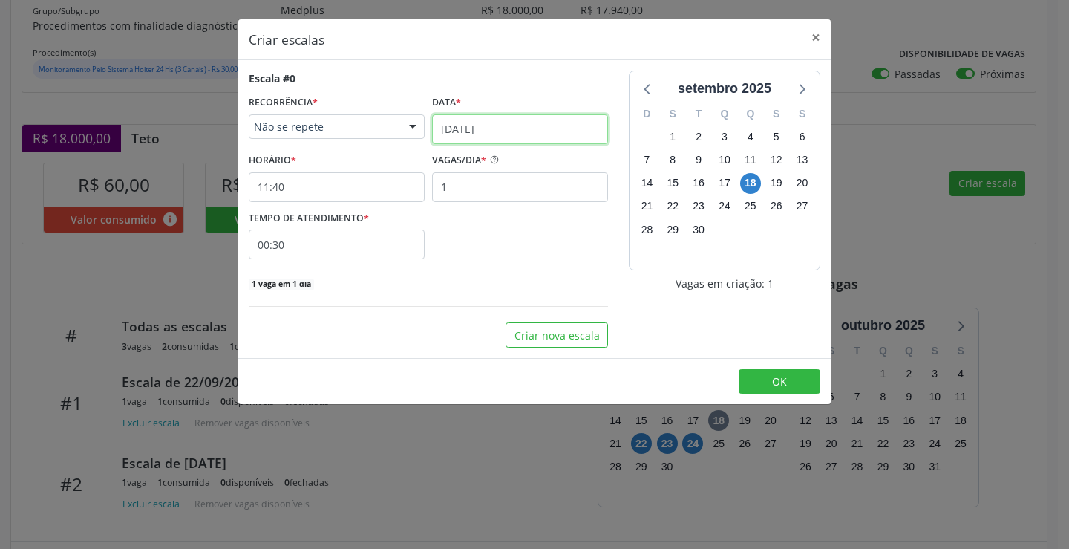
click at [557, 143] on body "Central de Marcação notifications [PERSON_NAME] Diretor de regulação  Configur…" at bounding box center [534, 62] width 1069 height 549
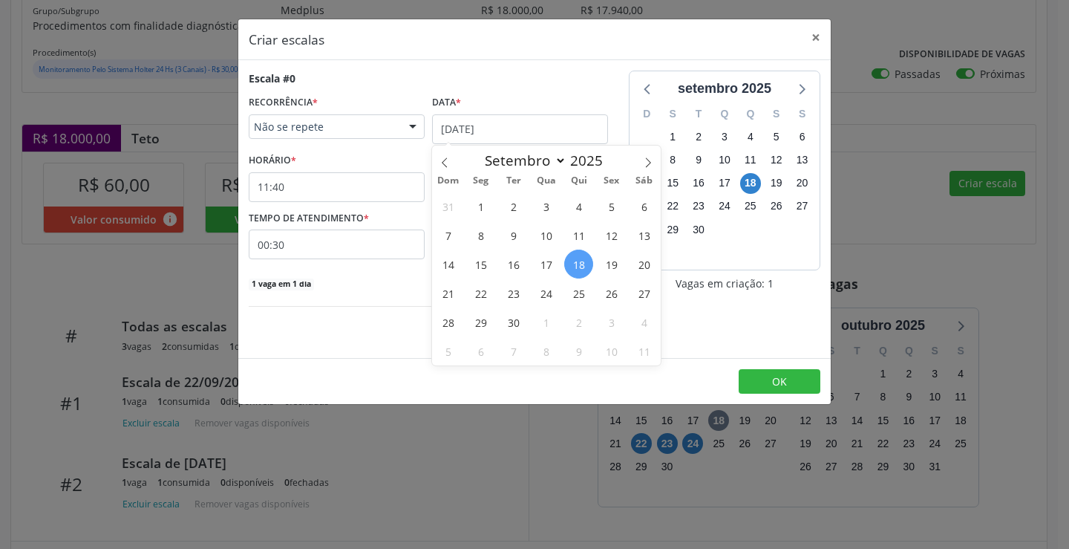
drag, startPoint x: 574, startPoint y: 289, endPoint x: 457, endPoint y: 235, distance: 128.5
click at [574, 289] on span "25" at bounding box center [578, 292] width 29 height 29
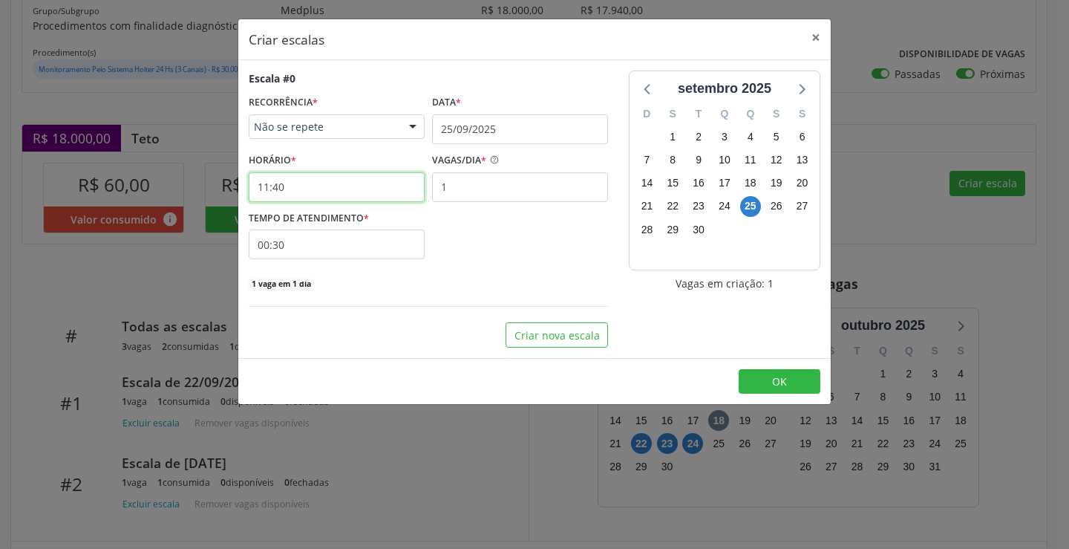
click at [373, 200] on input "11:40" at bounding box center [337, 187] width 176 height 30
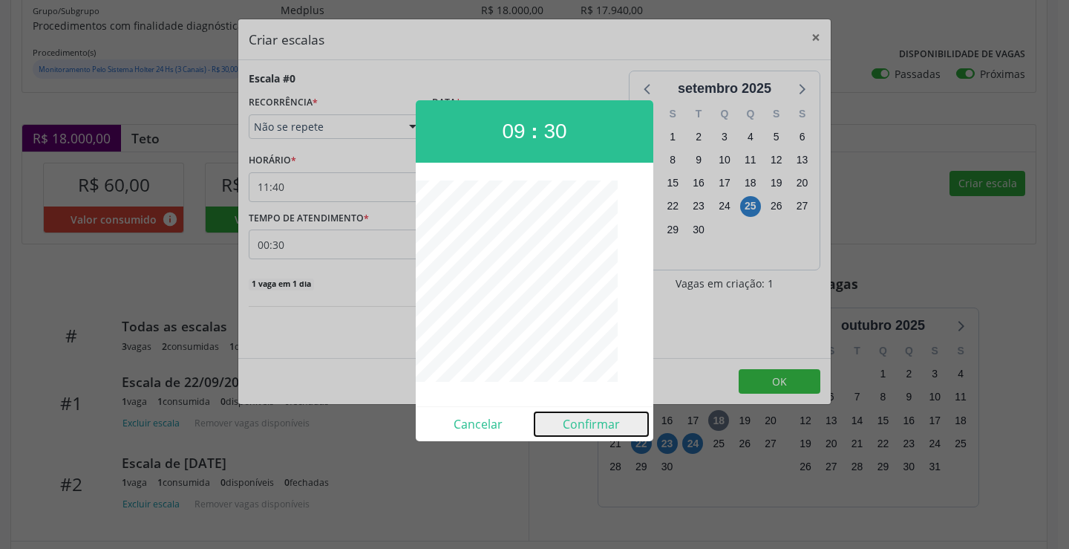
click at [592, 422] on button "Confirmar" at bounding box center [591, 424] width 114 height 24
type input "09:30"
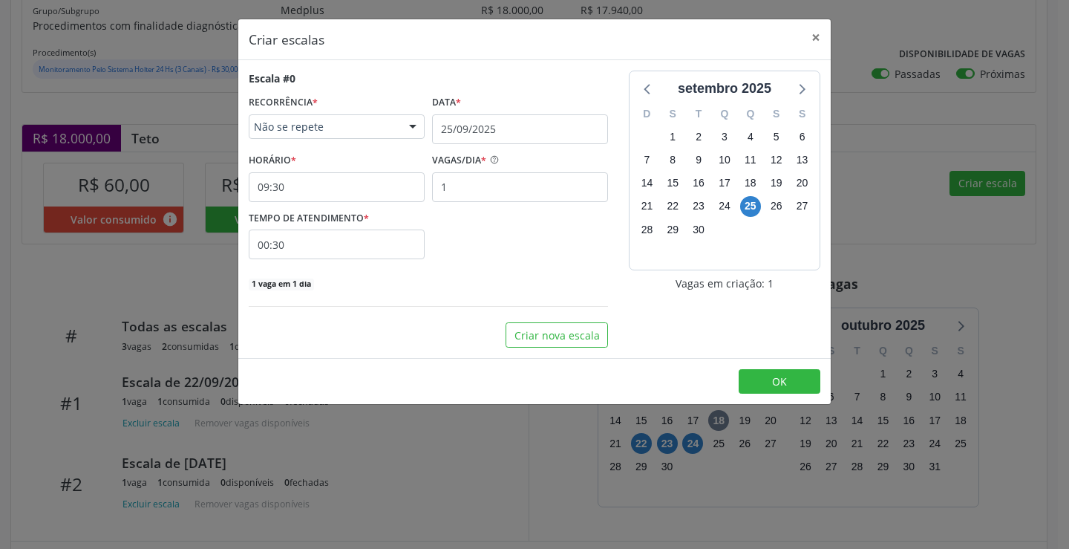
drag, startPoint x: 748, startPoint y: 407, endPoint x: 762, endPoint y: 382, distance: 28.9
click at [749, 407] on div "Criar escalas × Escala #0 RECORRÊNCIA * Não se repete Não se repete Diário/Sema…" at bounding box center [534, 274] width 1069 height 549
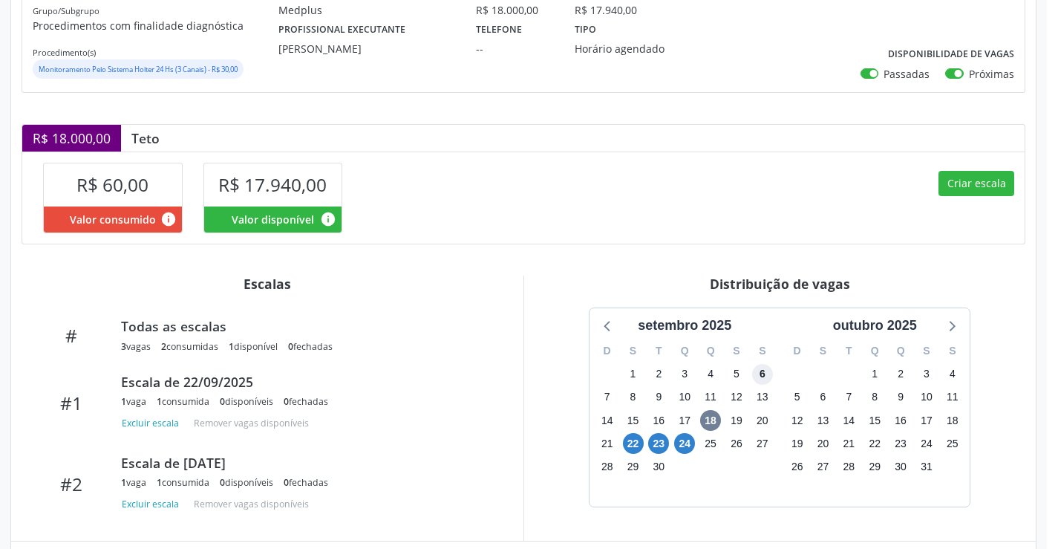
click at [762, 381] on span "6" at bounding box center [762, 374] width 21 height 21
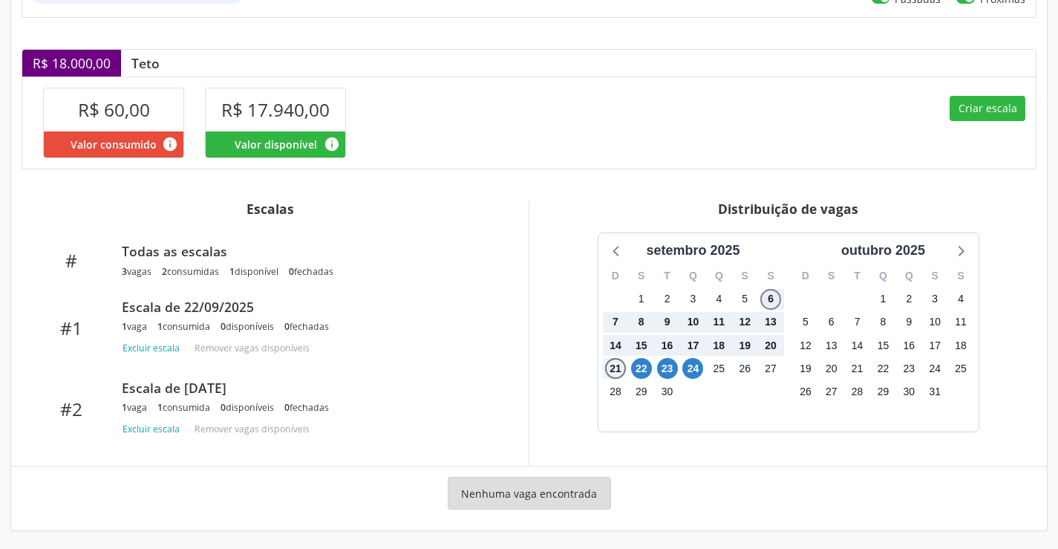
scroll to position [289, 0]
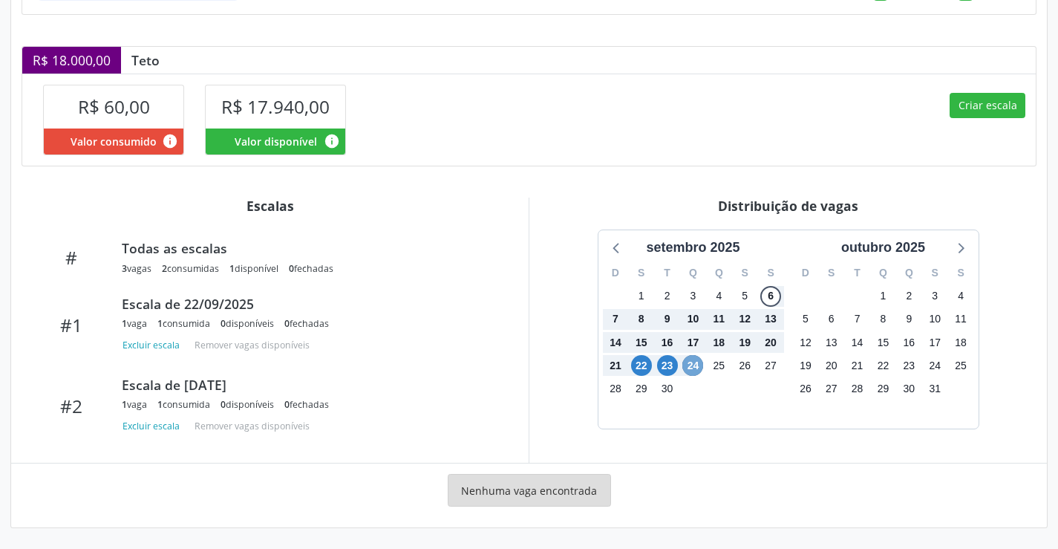
click at [693, 373] on span "24" at bounding box center [692, 365] width 21 height 21
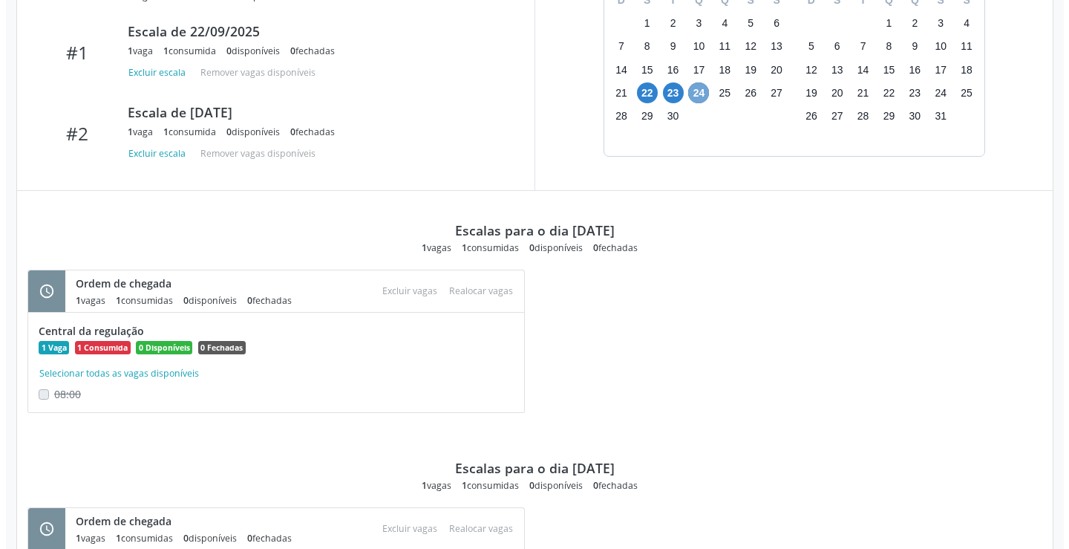
scroll to position [356, 0]
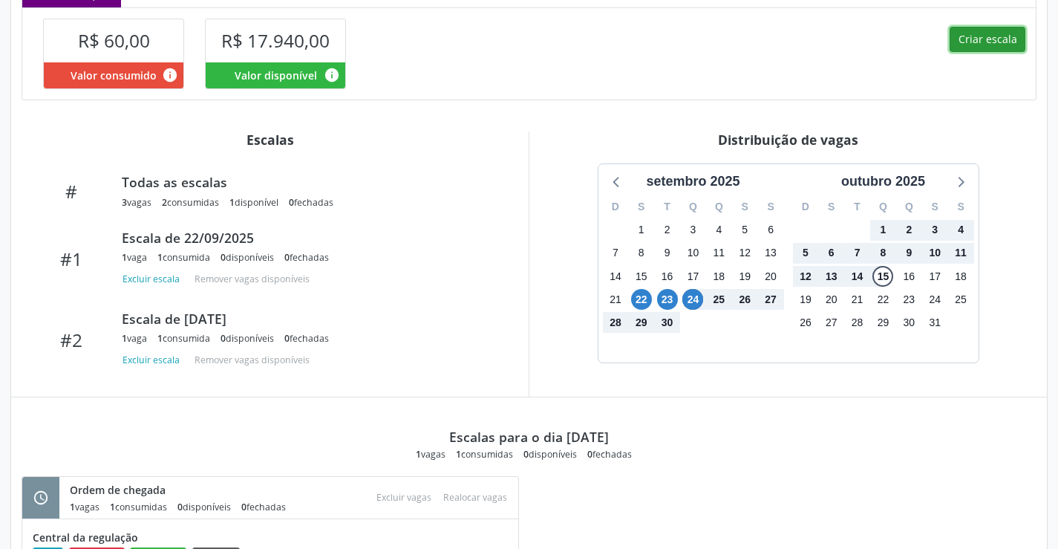
click at [983, 44] on button "Criar escala" at bounding box center [987, 39] width 76 height 25
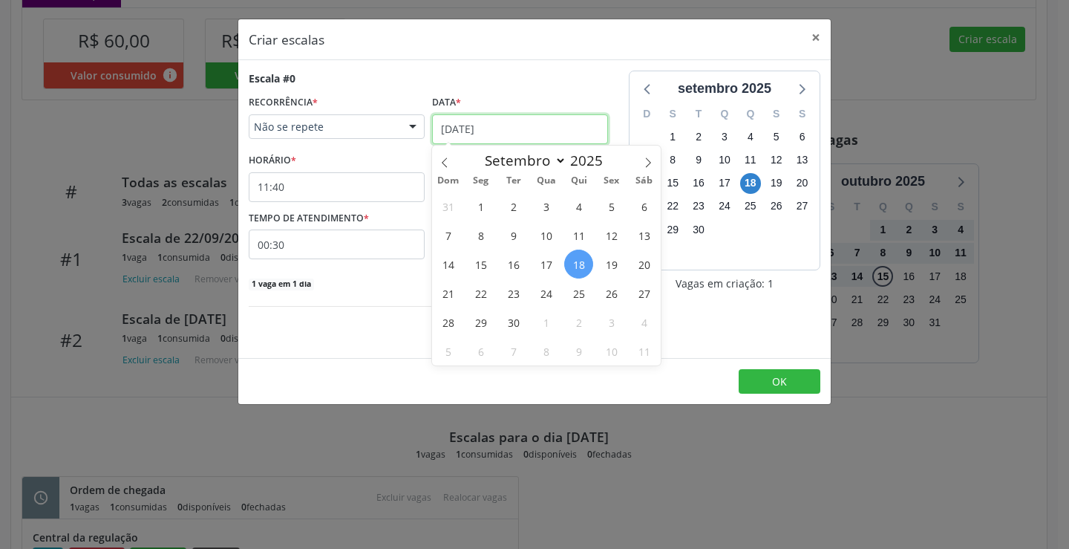
click at [520, 126] on input "18/09/2025" at bounding box center [520, 129] width 176 height 30
click at [574, 298] on span "25" at bounding box center [578, 292] width 29 height 29
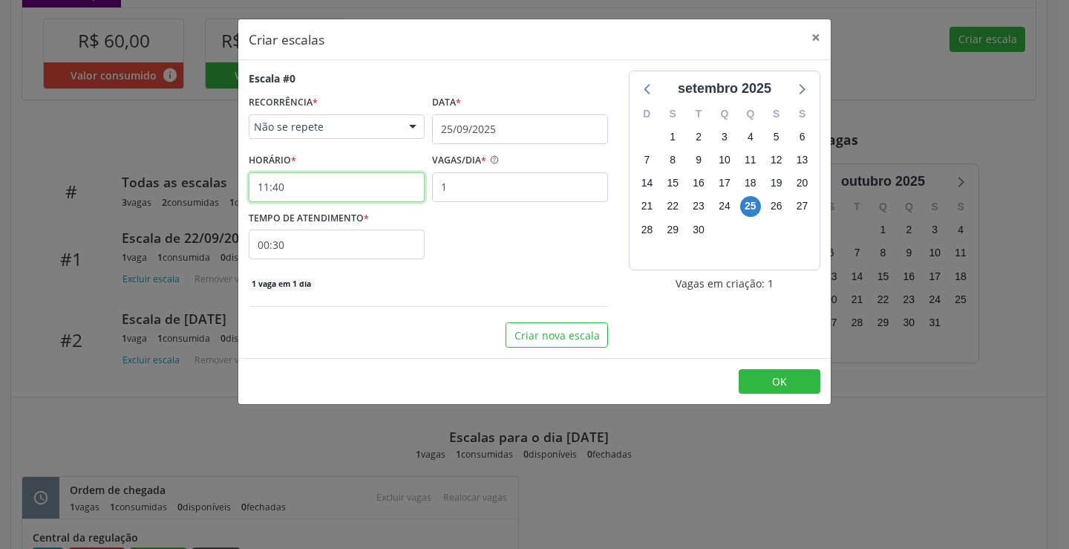
click at [334, 180] on input "11:40" at bounding box center [337, 187] width 176 height 30
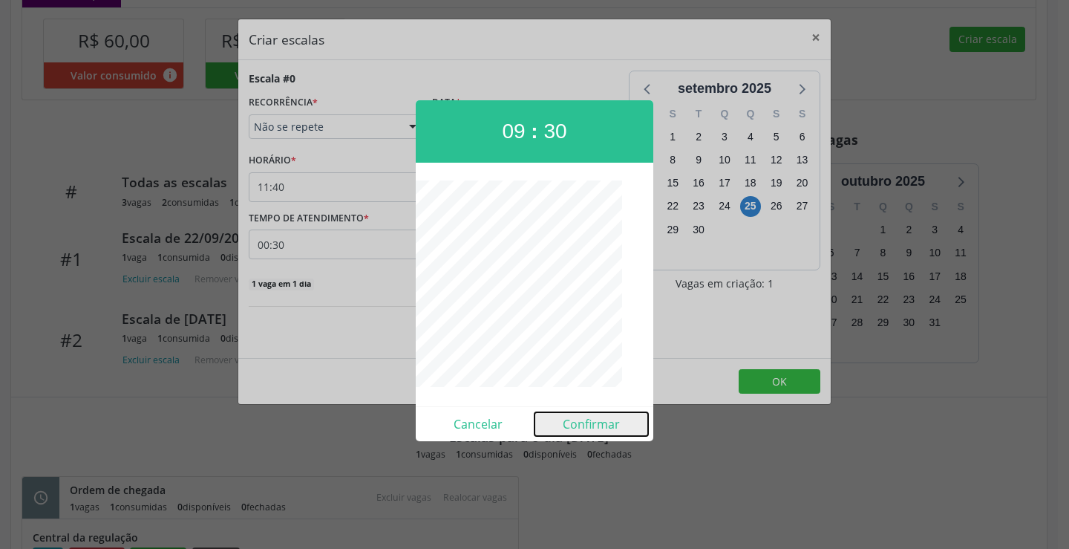
click at [580, 422] on button "Confirmar" at bounding box center [591, 424] width 114 height 24
type input "09:30"
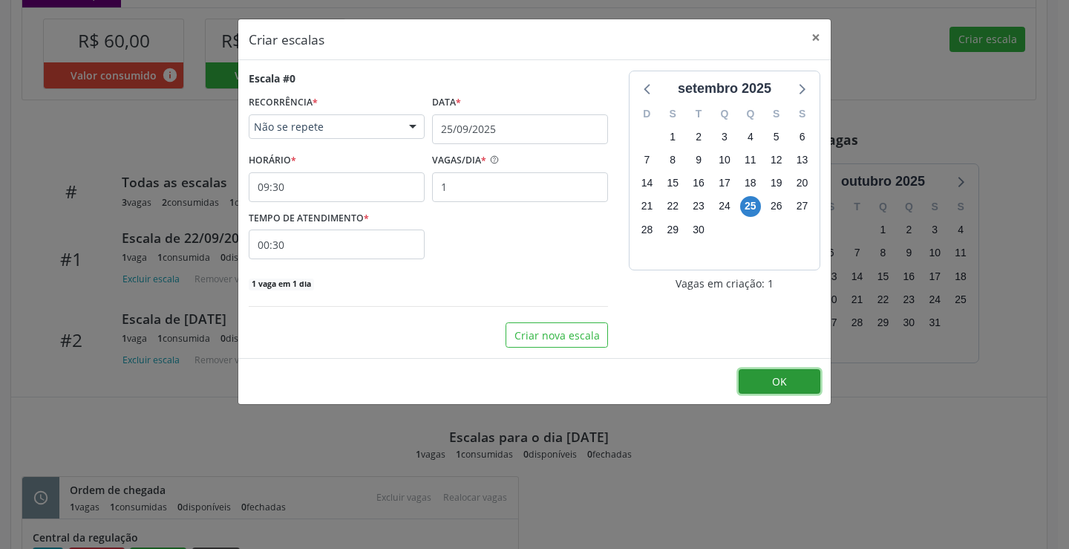
click at [753, 388] on button "OK" at bounding box center [780, 381] width 82 height 25
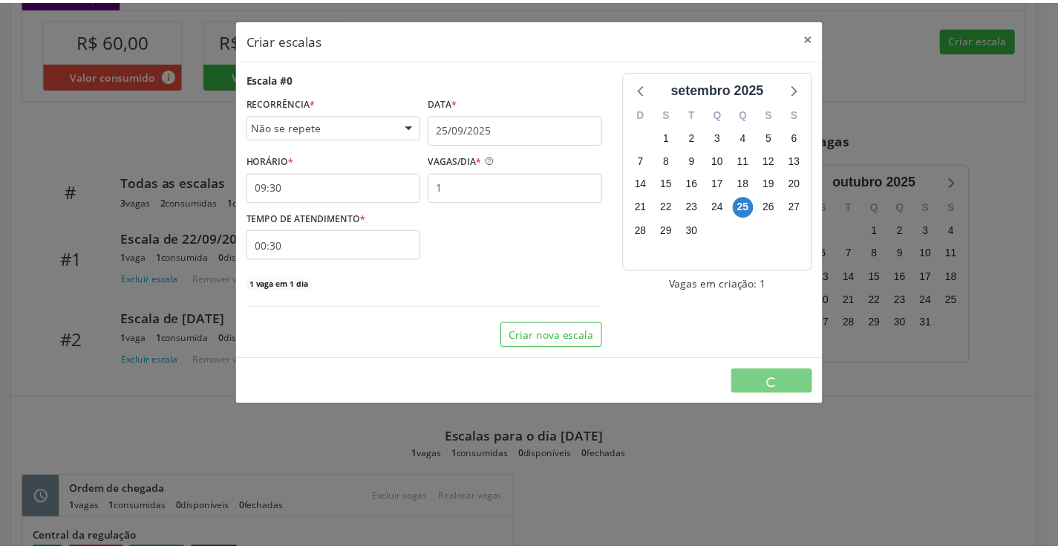
scroll to position [0, 0]
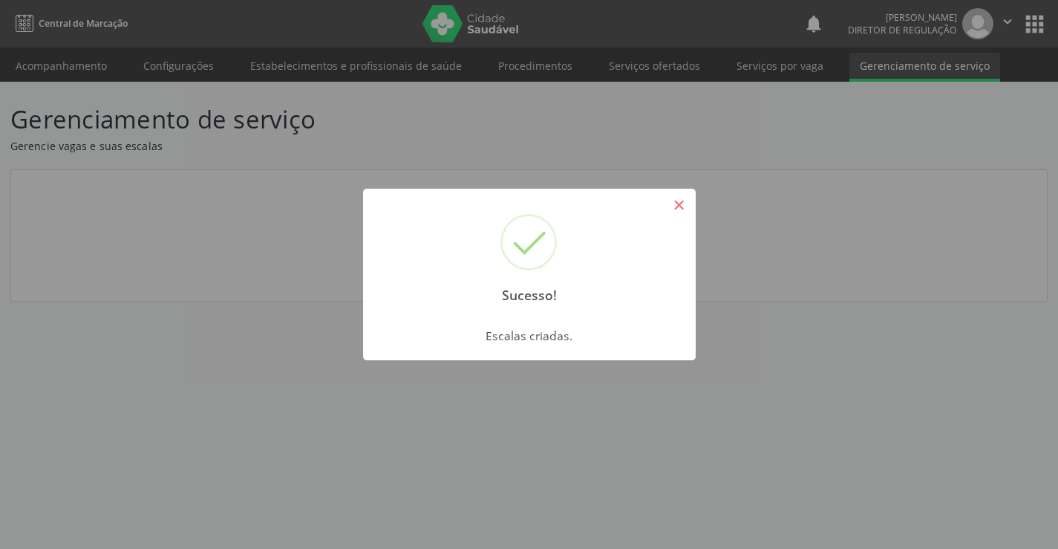
click at [674, 211] on button "×" at bounding box center [679, 204] width 25 height 25
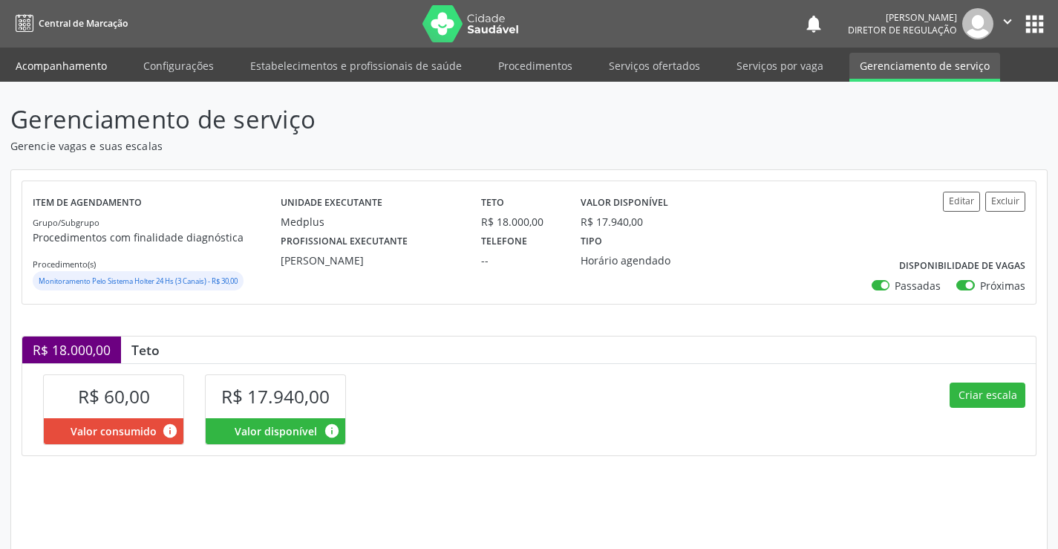
click at [85, 76] on link "Acompanhamento" at bounding box center [61, 66] width 112 height 26
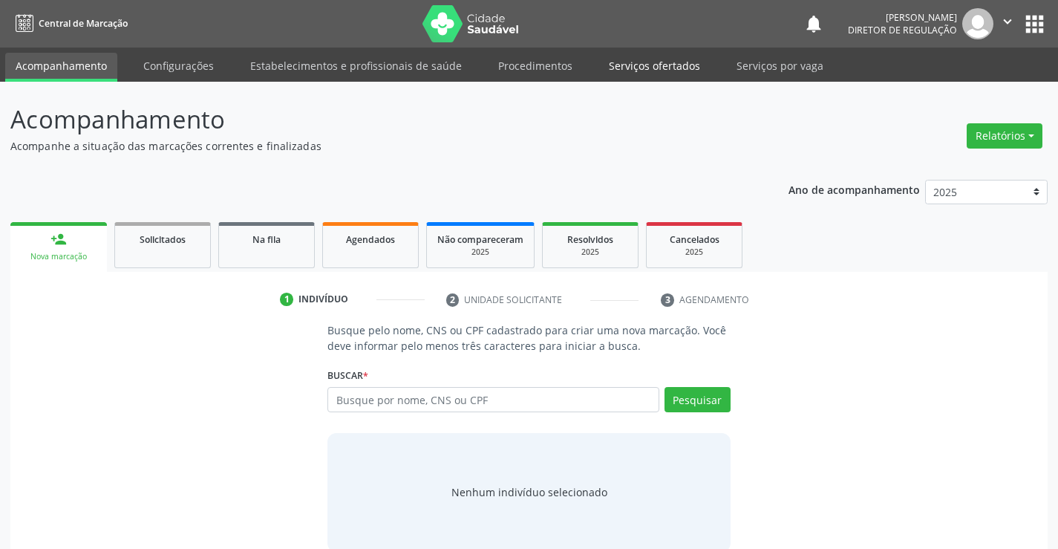
click at [617, 73] on link "Serviços ofertados" at bounding box center [654, 66] width 112 height 26
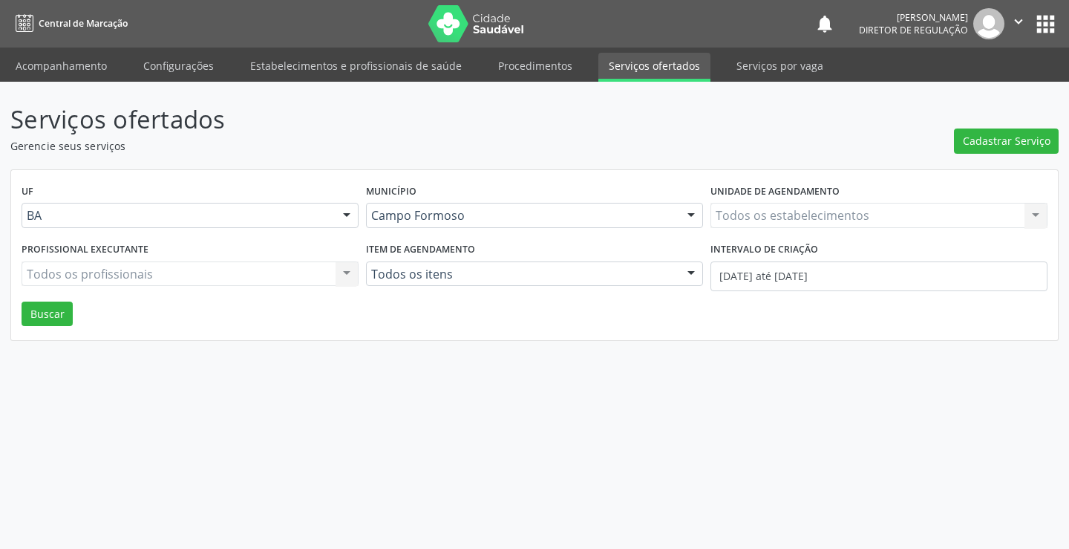
click at [725, 217] on div "Todos os estabelecimentos Todos os estabelecimentos Nenhum resultado encontrado…" at bounding box center [878, 215] width 337 height 25
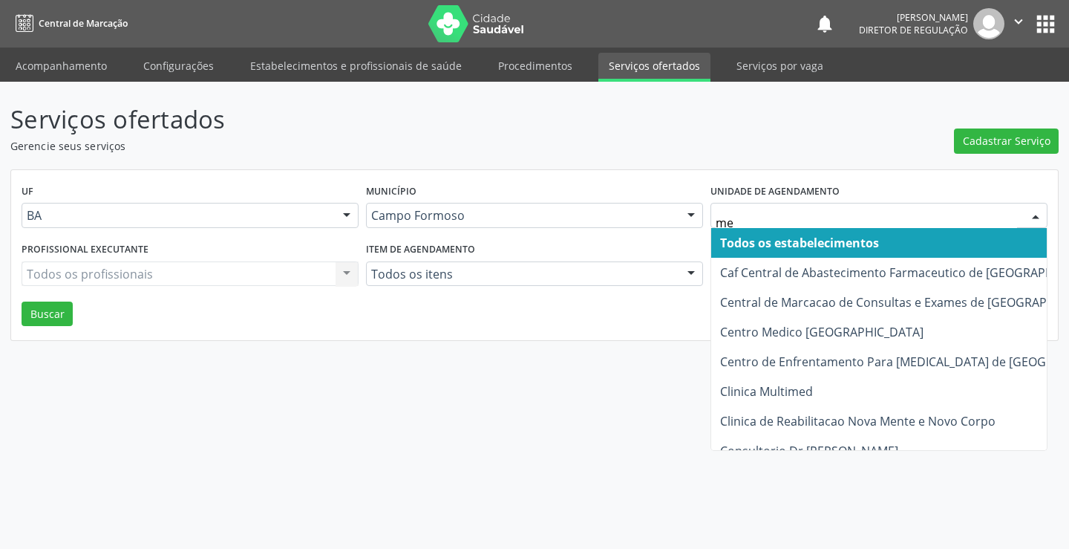
type input "med"
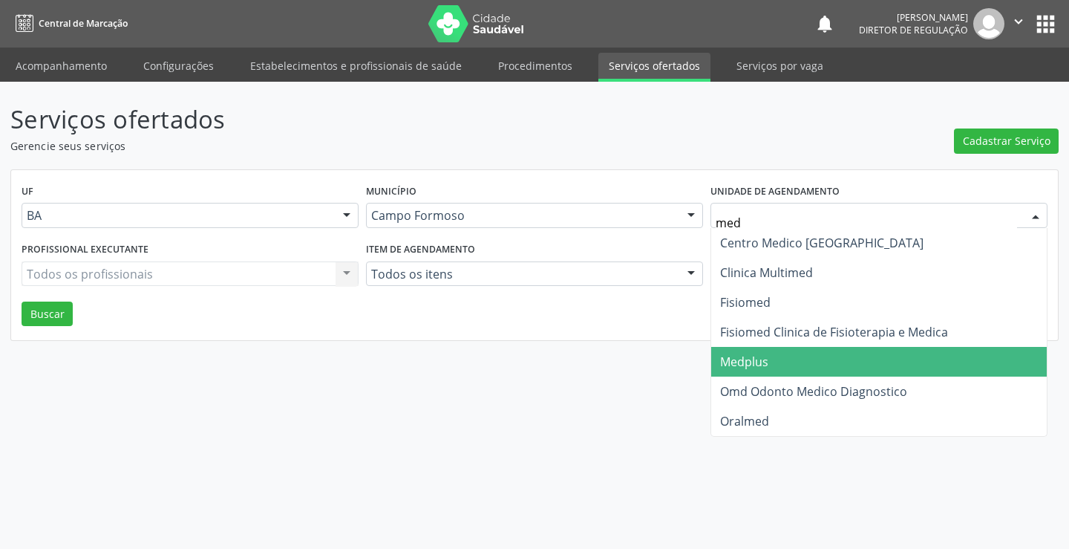
click at [748, 364] on span "Medplus" at bounding box center [744, 361] width 48 height 16
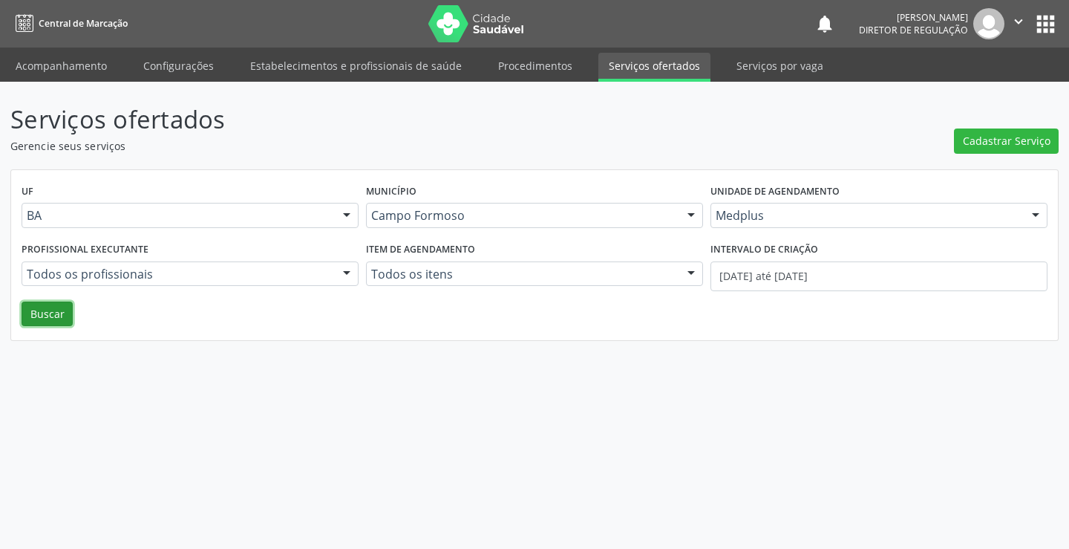
click at [32, 321] on button "Buscar" at bounding box center [47, 313] width 51 height 25
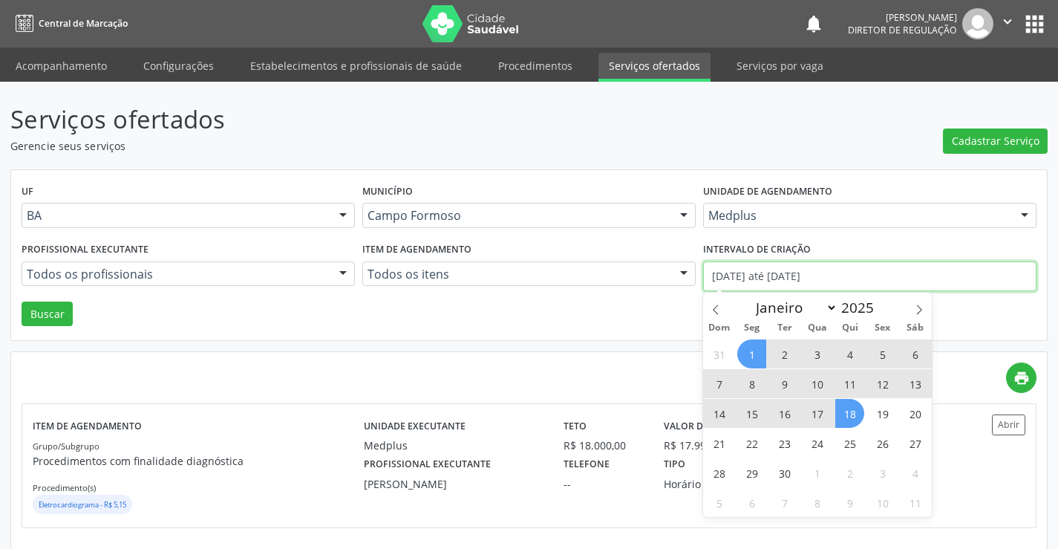
click at [712, 285] on input "01/09/2025 até 18/09/2025" at bounding box center [869, 276] width 333 height 30
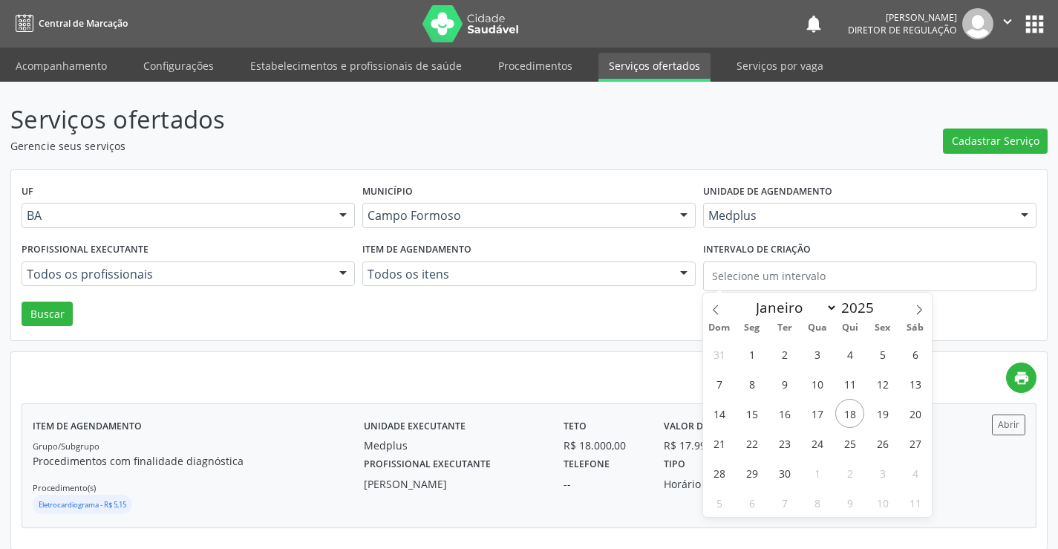
click at [588, 474] on label "Telefone" at bounding box center [586, 464] width 46 height 23
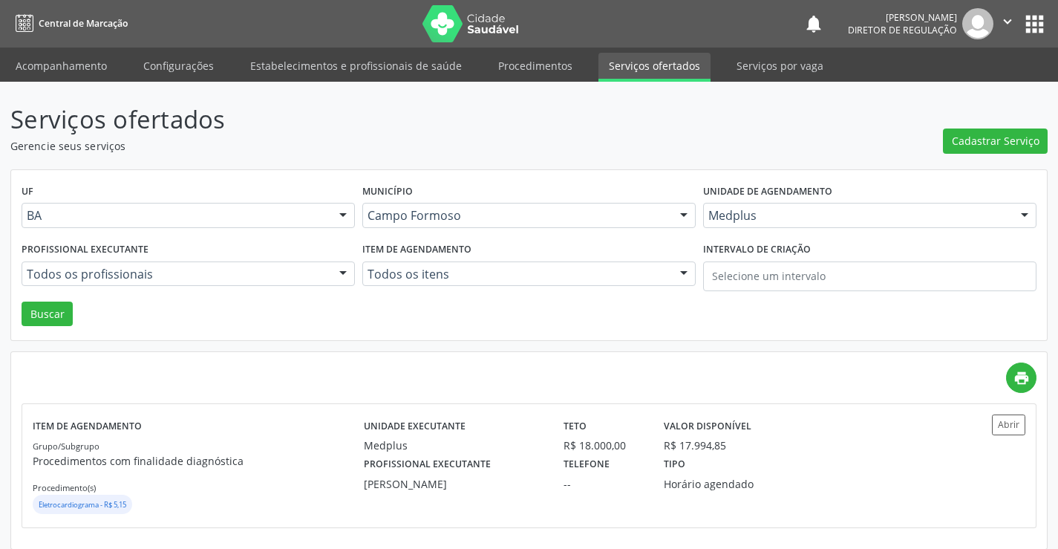
click at [998, 30] on button "" at bounding box center [1007, 23] width 28 height 31
click at [958, 94] on link "Sair" at bounding box center [969, 90] width 102 height 21
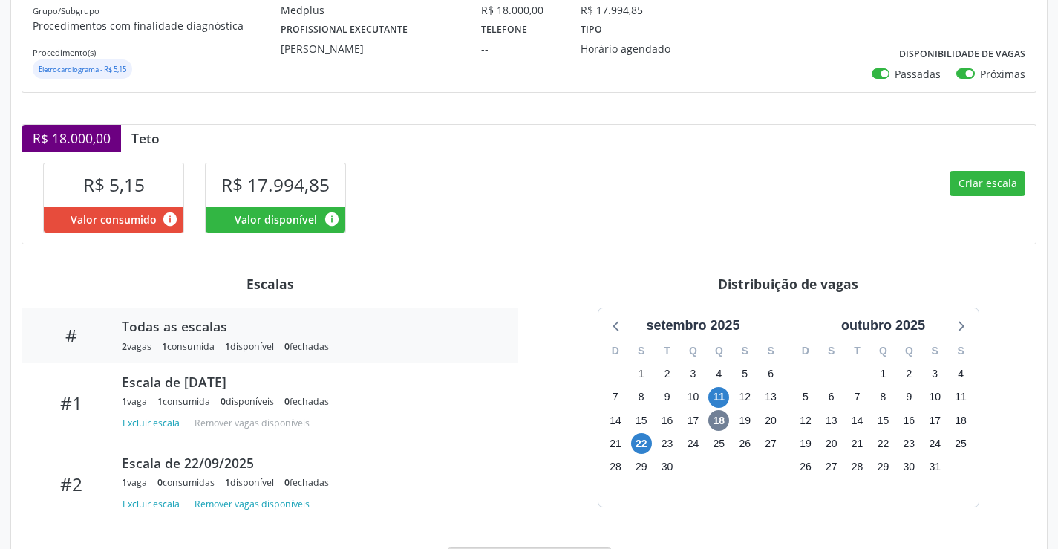
scroll to position [284, 0]
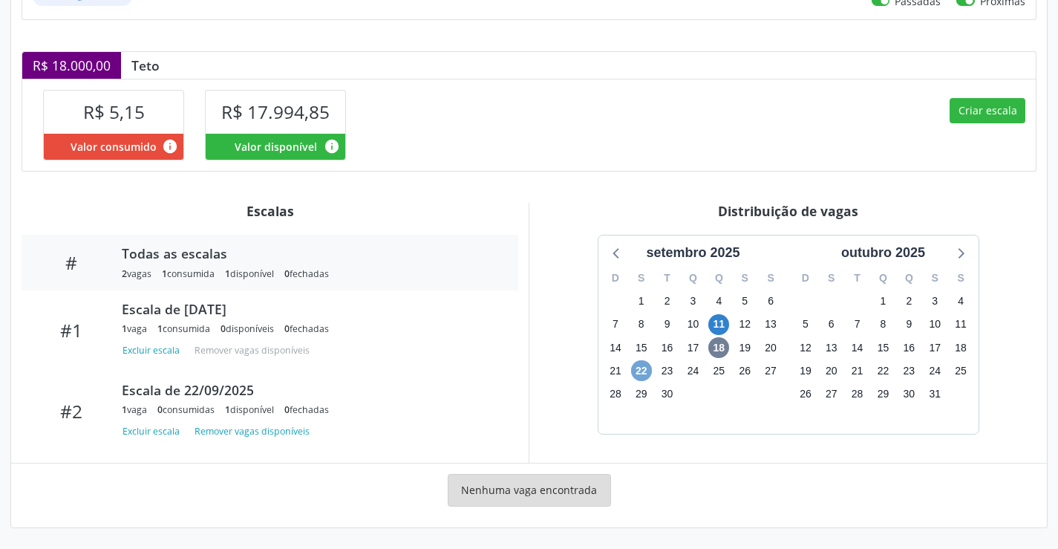
click at [636, 372] on span "22" at bounding box center [641, 370] width 21 height 21
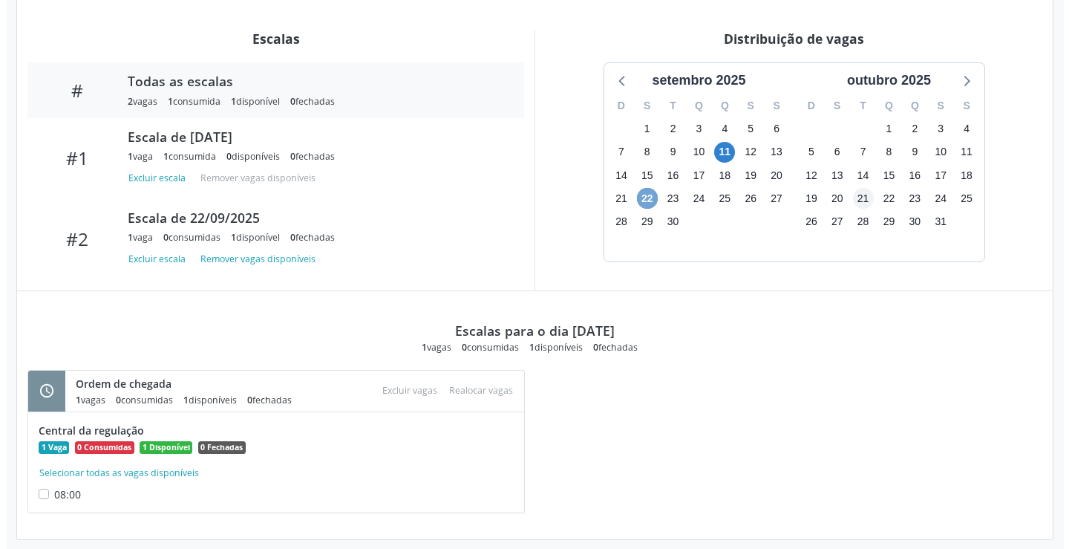
scroll to position [468, 0]
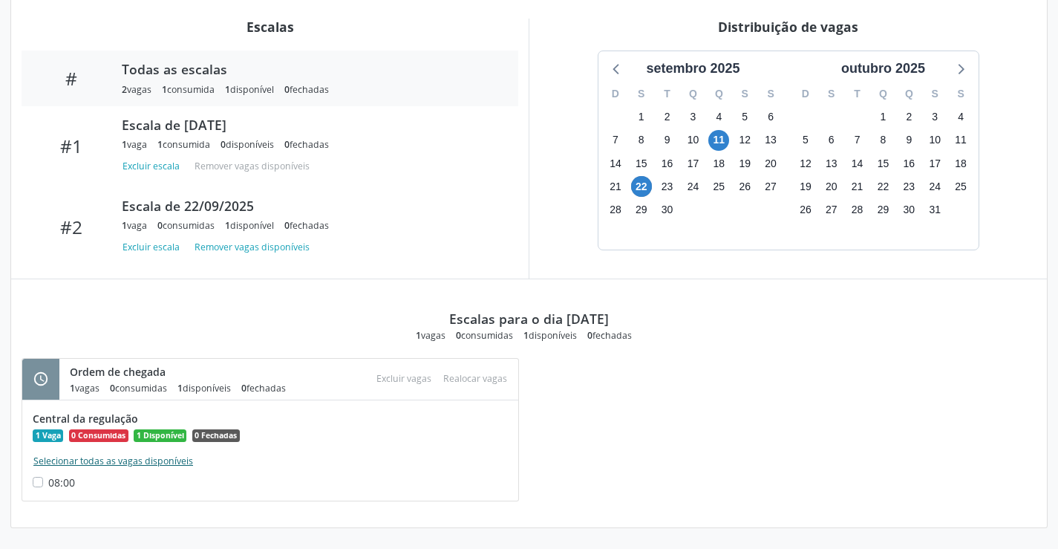
click at [120, 461] on button "Selecionar todas as vagas disponíveis" at bounding box center [113, 461] width 161 height 15
checkbox input "true"
click at [416, 370] on button "Excluir vagas" at bounding box center [403, 379] width 67 height 20
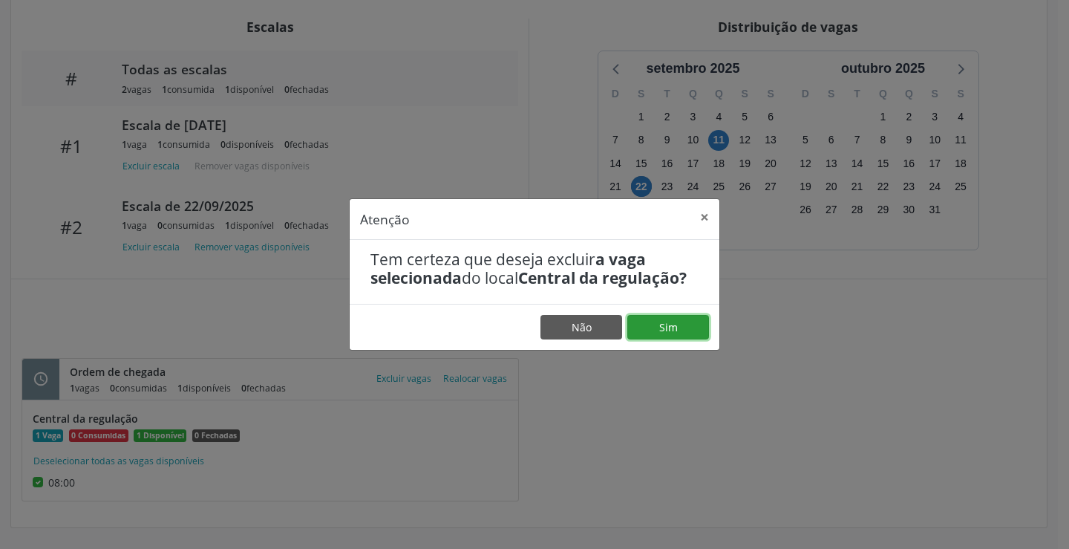
click at [680, 323] on button "Sim" at bounding box center [668, 327] width 82 height 25
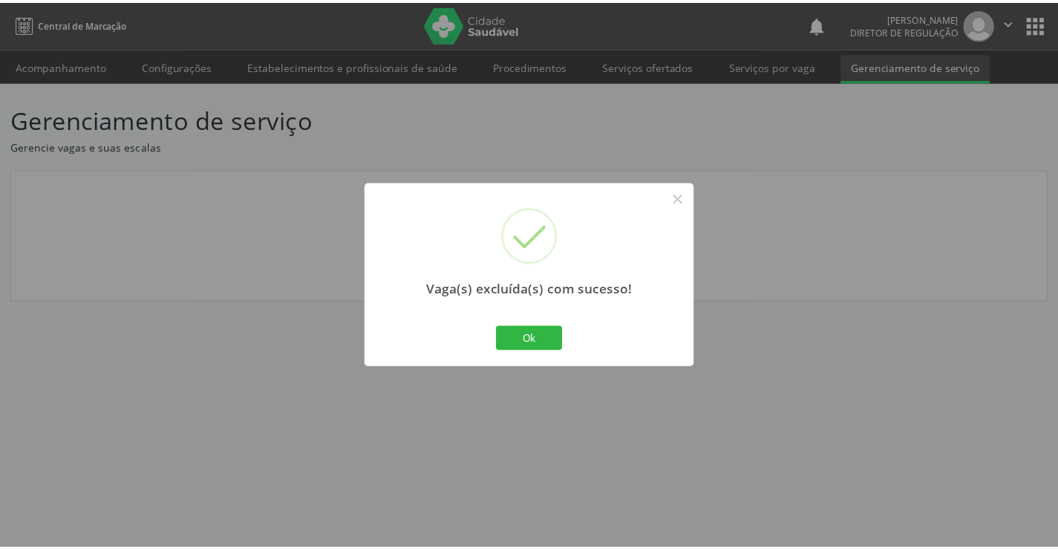
scroll to position [0, 0]
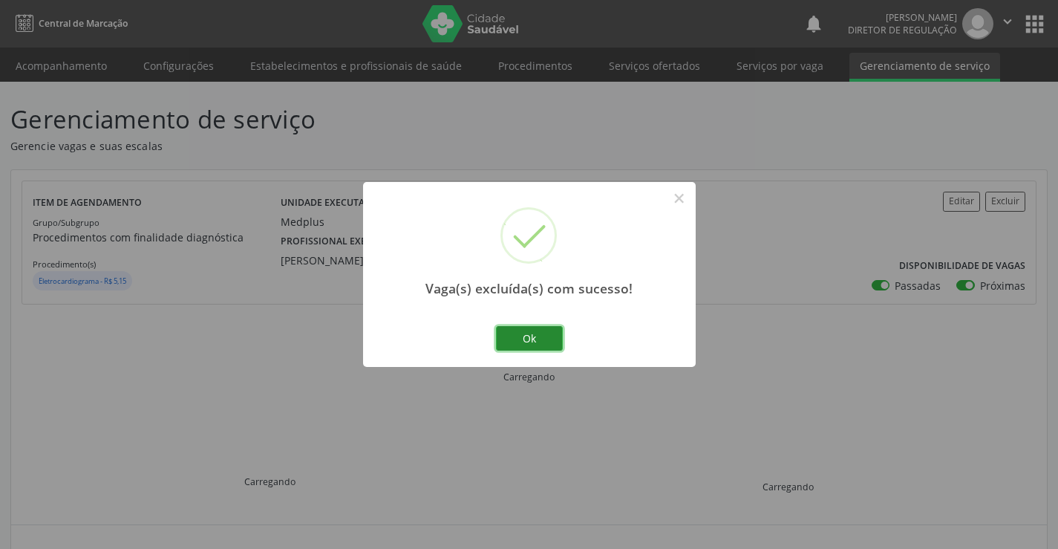
click at [545, 341] on button "Ok" at bounding box center [529, 338] width 67 height 25
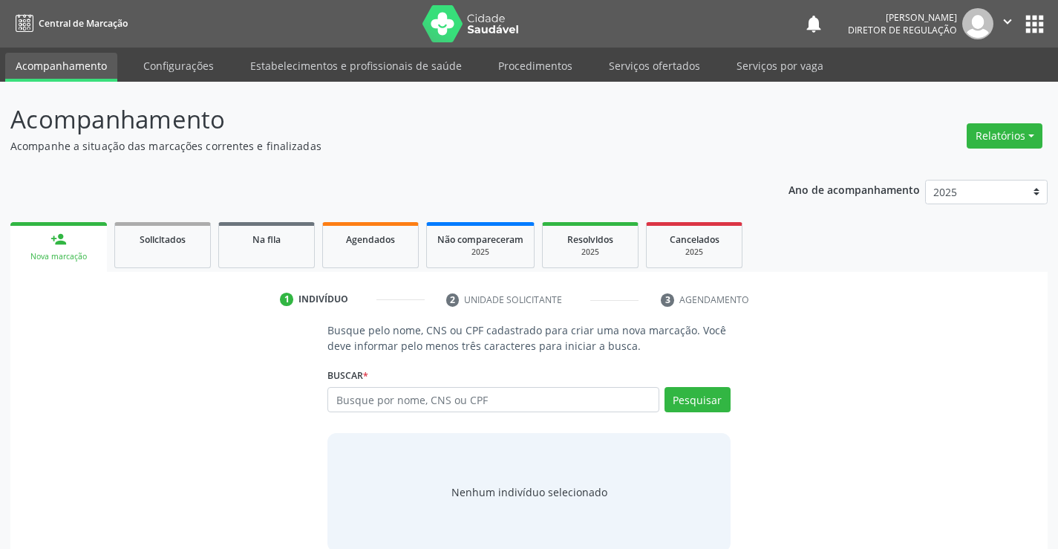
click at [396, 388] on input "text" at bounding box center [492, 399] width 331 height 25
type input "[PERSON_NAME]"
click at [713, 396] on button "Pesquisar" at bounding box center [697, 399] width 66 height 25
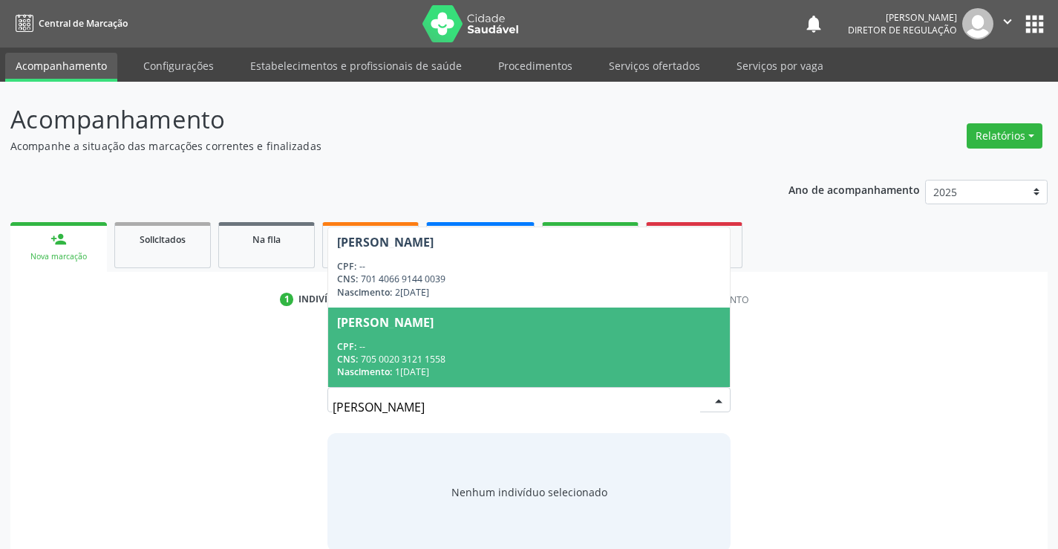
click at [572, 336] on span "[PERSON_NAME] CPF: -- CNS: 705 0020 3121 1558 Nascimento: 1[DATE]" at bounding box center [528, 346] width 401 height 79
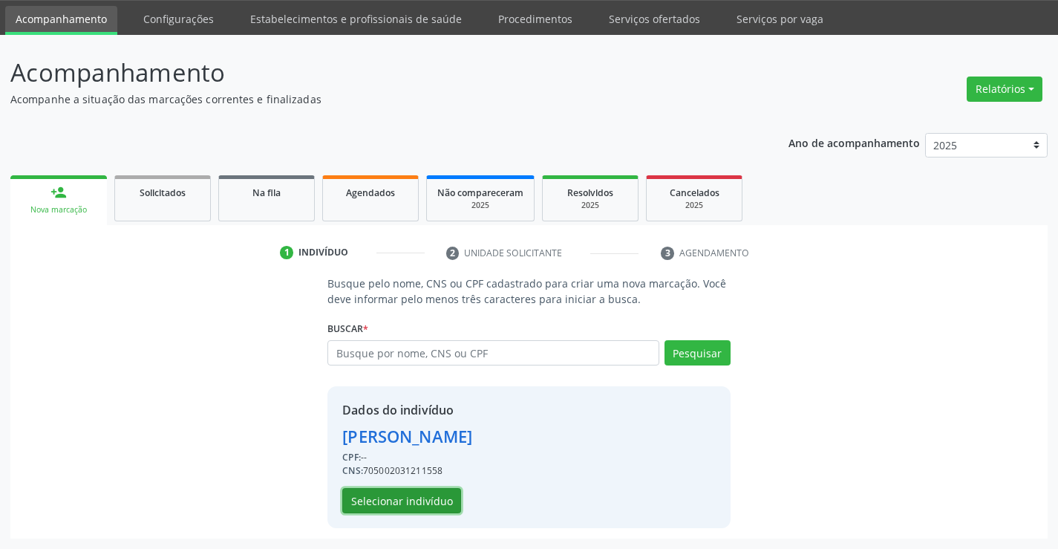
click at [434, 500] on button "Selecionar indivíduo" at bounding box center [401, 500] width 119 height 25
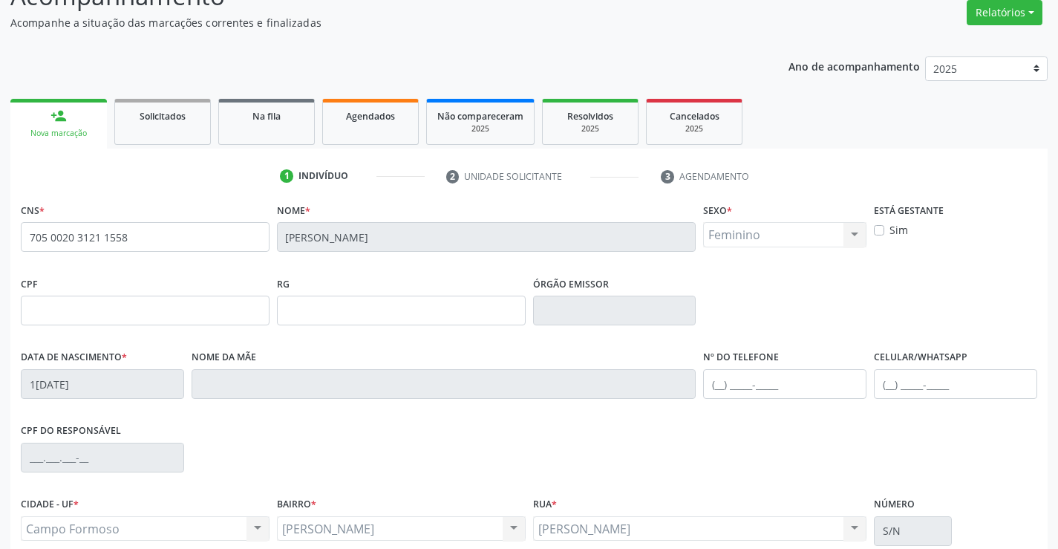
scroll to position [256, 0]
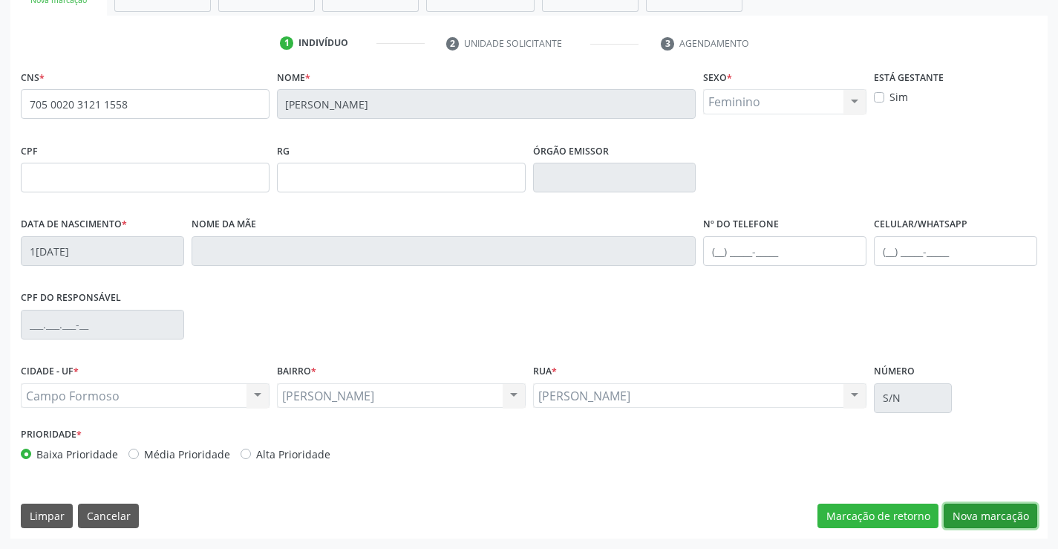
click at [978, 511] on button "Nova marcação" at bounding box center [990, 515] width 94 height 25
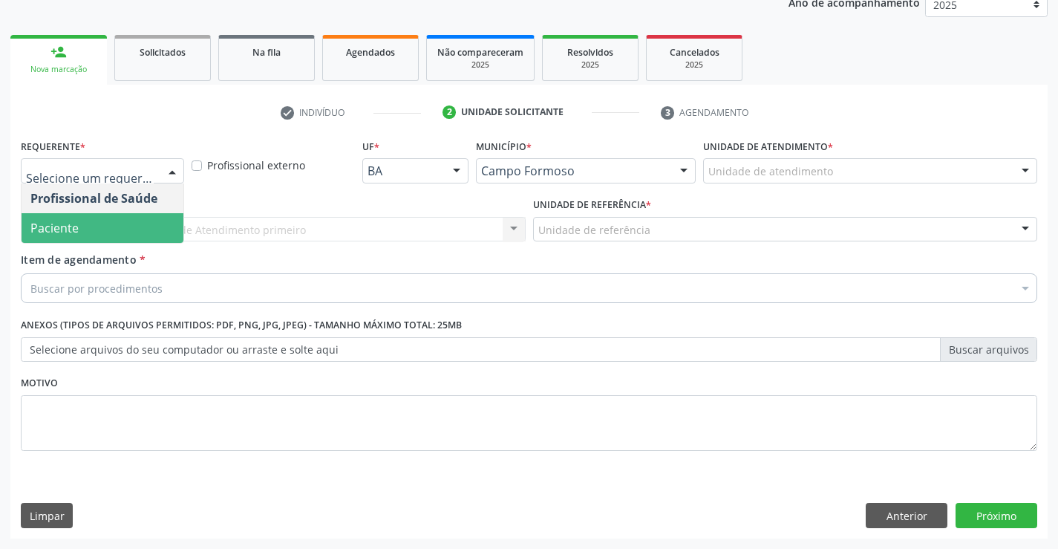
click at [122, 235] on span "Paciente" at bounding box center [103, 228] width 162 height 30
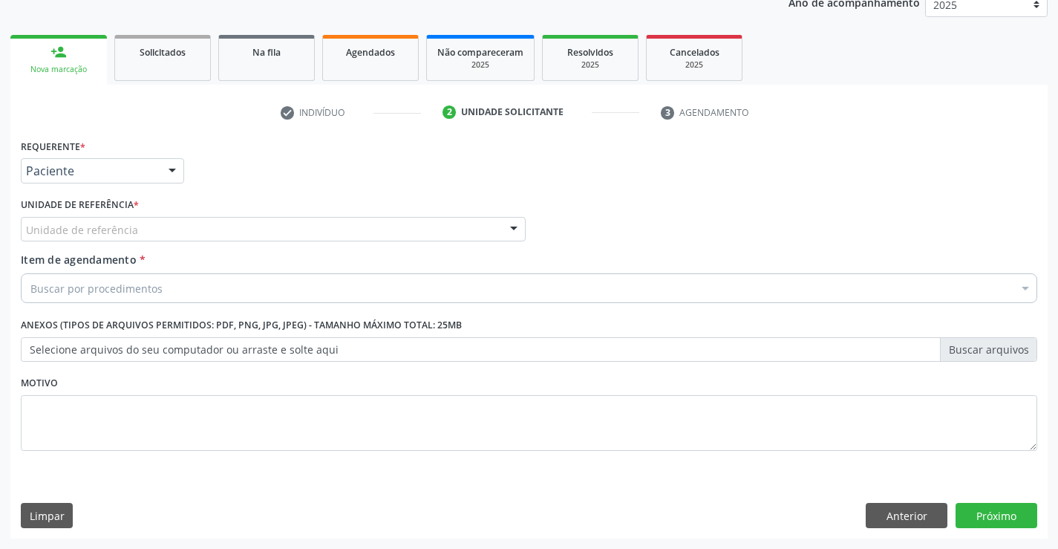
click at [203, 214] on div "Unidade de referência * Unidade de referência Unidade Basica de Saude da Famili…" at bounding box center [273, 218] width 505 height 48
click at [210, 222] on div "Unidade de referência" at bounding box center [273, 229] width 505 height 25
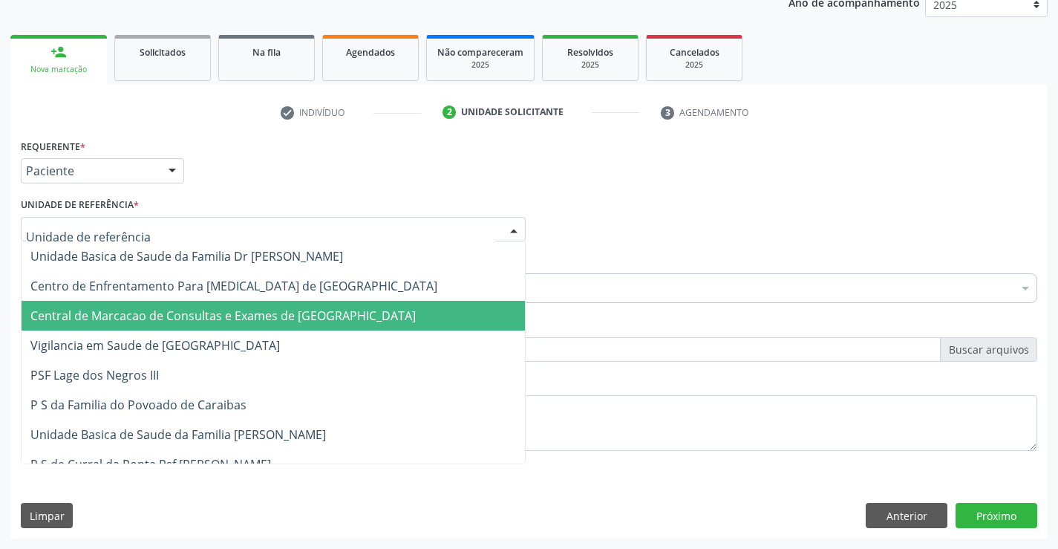
drag, startPoint x: 244, startPoint y: 319, endPoint x: 258, endPoint y: 310, distance: 17.1
click at [246, 319] on span "Central de Marcacao de Consultas e Exames de [GEOGRAPHIC_DATA]" at bounding box center [222, 315] width 385 height 16
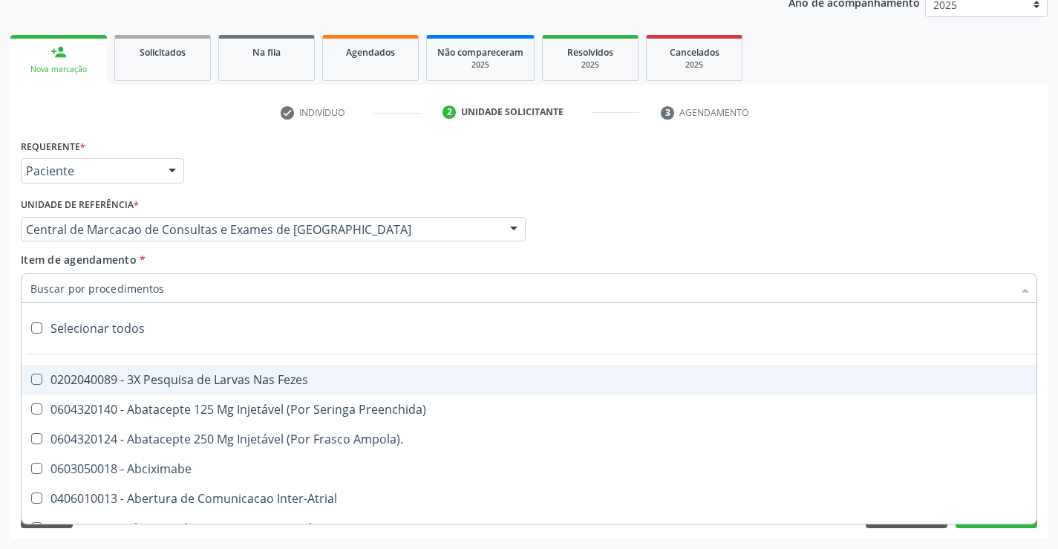
click at [272, 295] on div at bounding box center [529, 288] width 1016 height 30
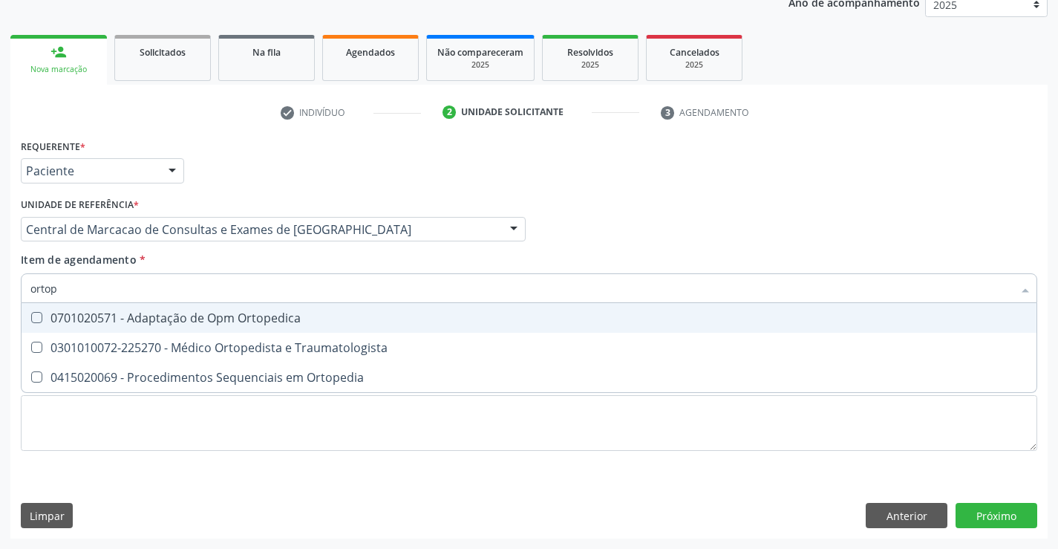
type input "ortope"
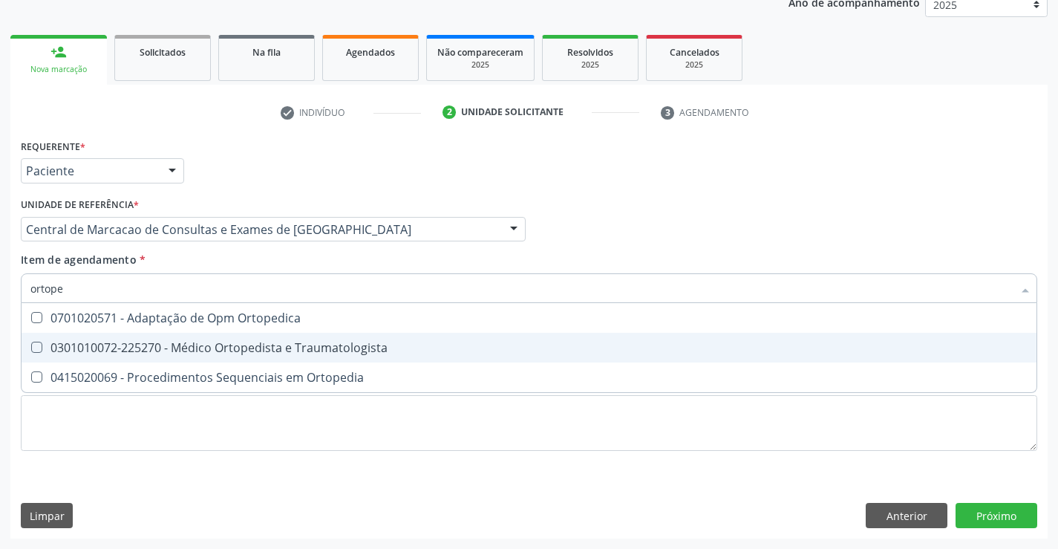
drag, startPoint x: 247, startPoint y: 356, endPoint x: 785, endPoint y: 478, distance: 551.0
click at [248, 356] on span "0301010072-225270 - Médico Ortopedista e Traumatologista" at bounding box center [529, 348] width 1015 height 30
checkbox Traumatologista "true"
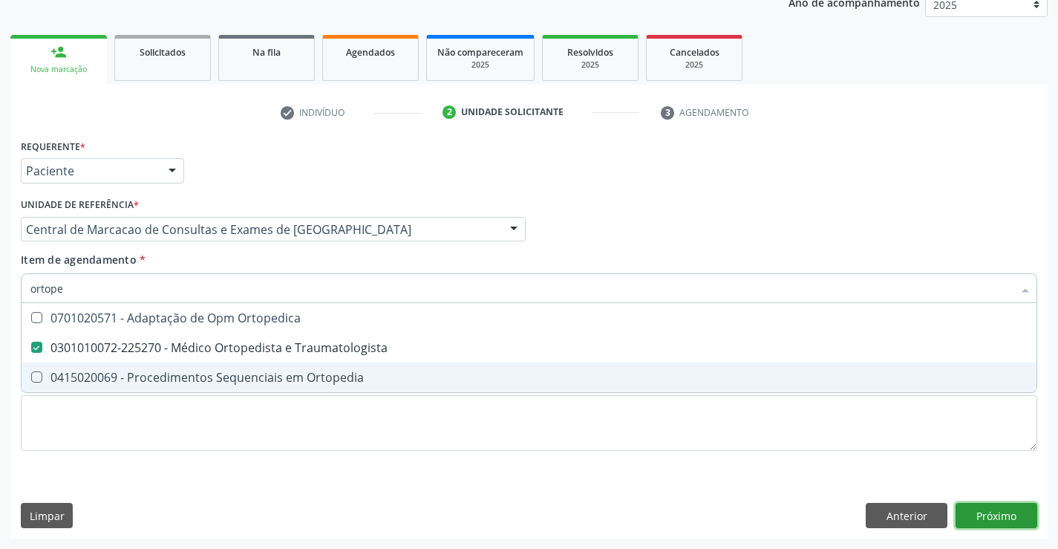
click at [1021, 522] on div "Requerente * Paciente Profissional de Saúde Paciente Nenhum resultado encontrad…" at bounding box center [528, 336] width 1037 height 403
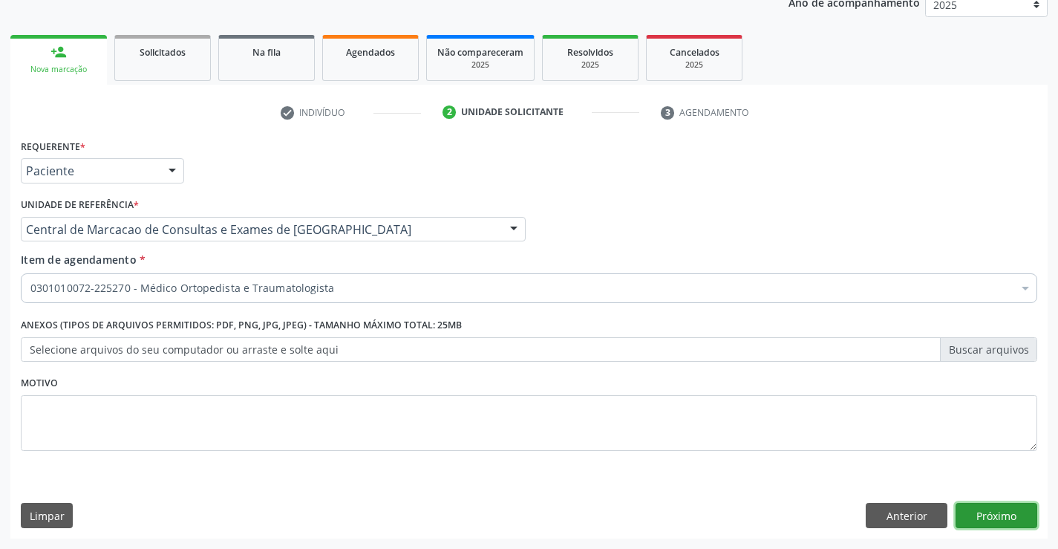
click at [1004, 513] on button "Próximo" at bounding box center [996, 514] width 82 height 25
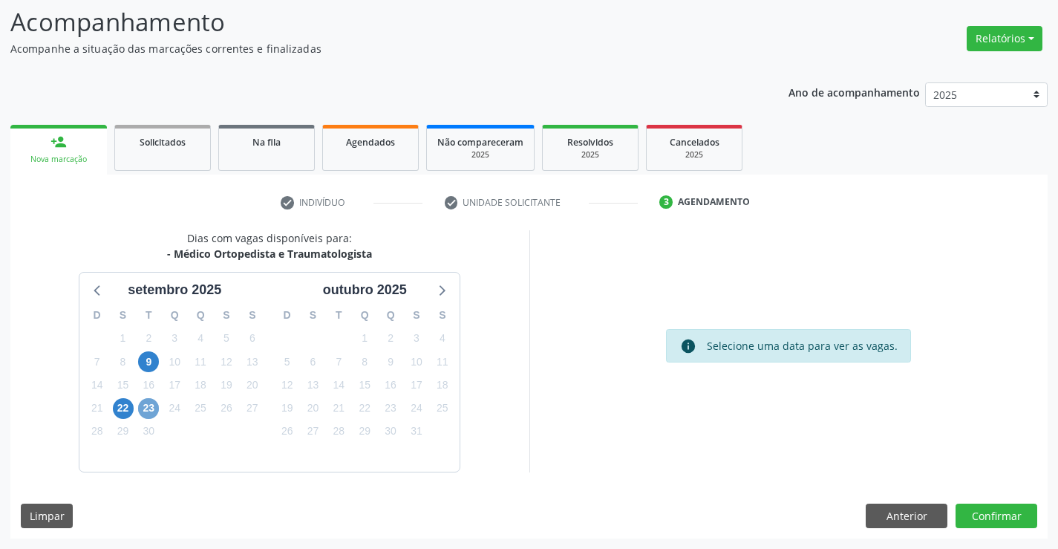
click at [145, 417] on span "23" at bounding box center [148, 408] width 21 height 21
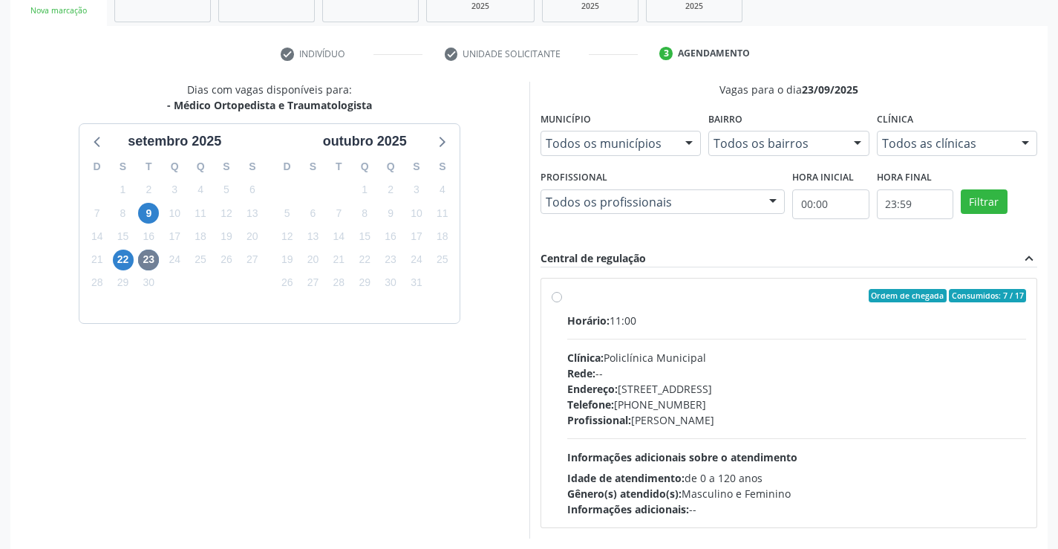
click at [712, 321] on div "Horário: 11:00" at bounding box center [796, 320] width 459 height 16
click at [562, 302] on input "Ordem de chegada Consumidos: 7 / 17 Horário: 11:00 Clínica: Policlínica Municip…" at bounding box center [556, 295] width 10 height 13
radio input "true"
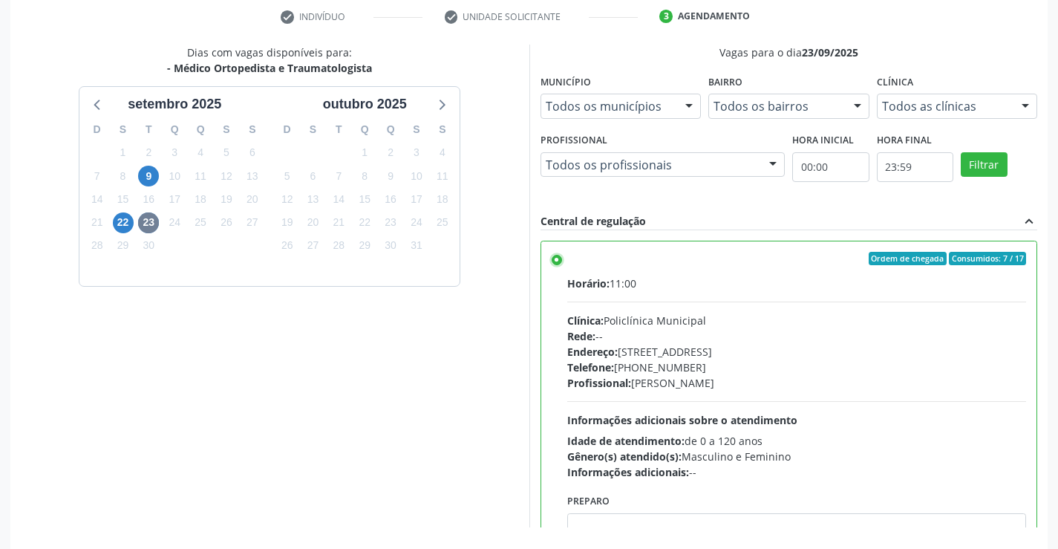
scroll to position [338, 0]
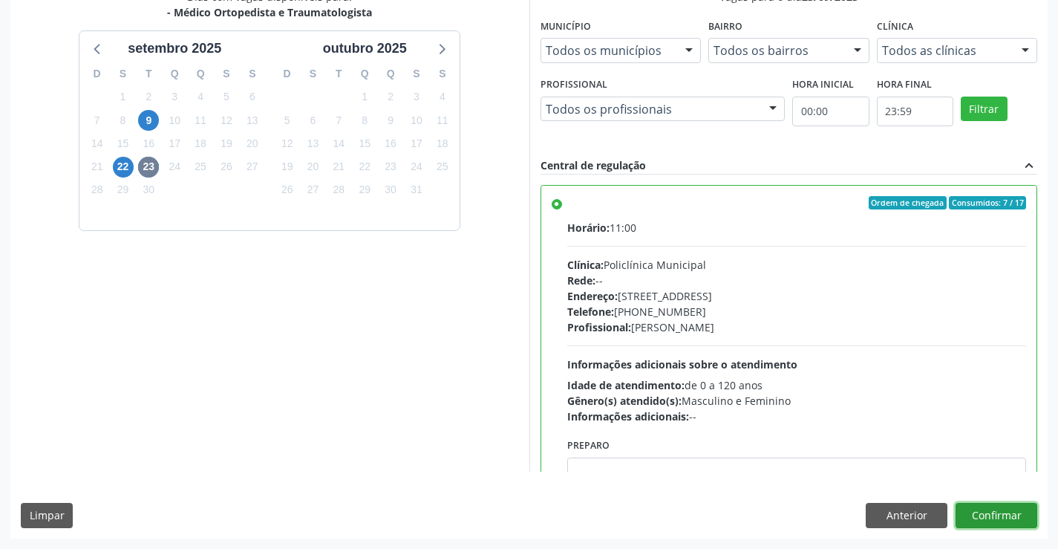
click at [977, 526] on button "Confirmar" at bounding box center [996, 514] width 82 height 25
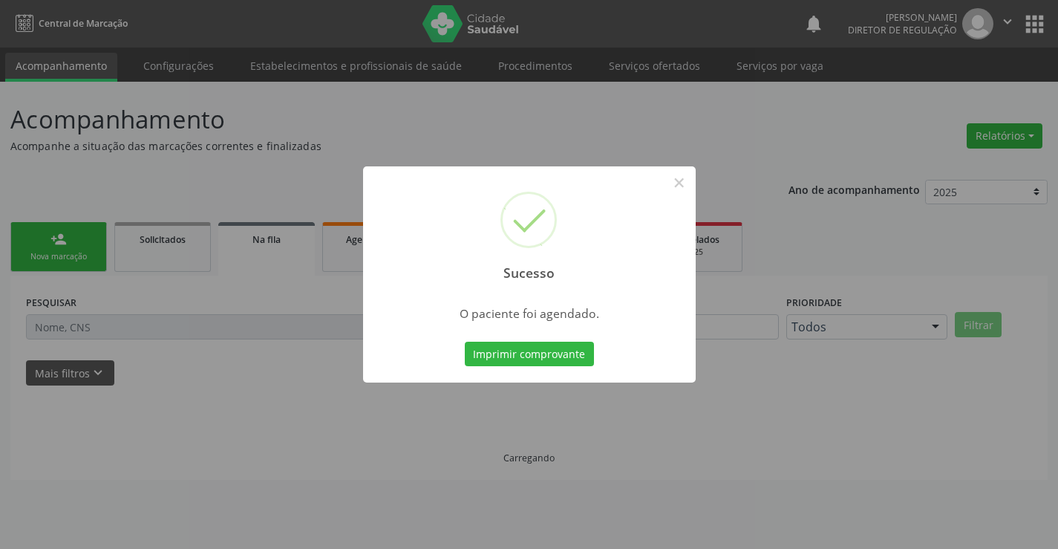
scroll to position [0, 0]
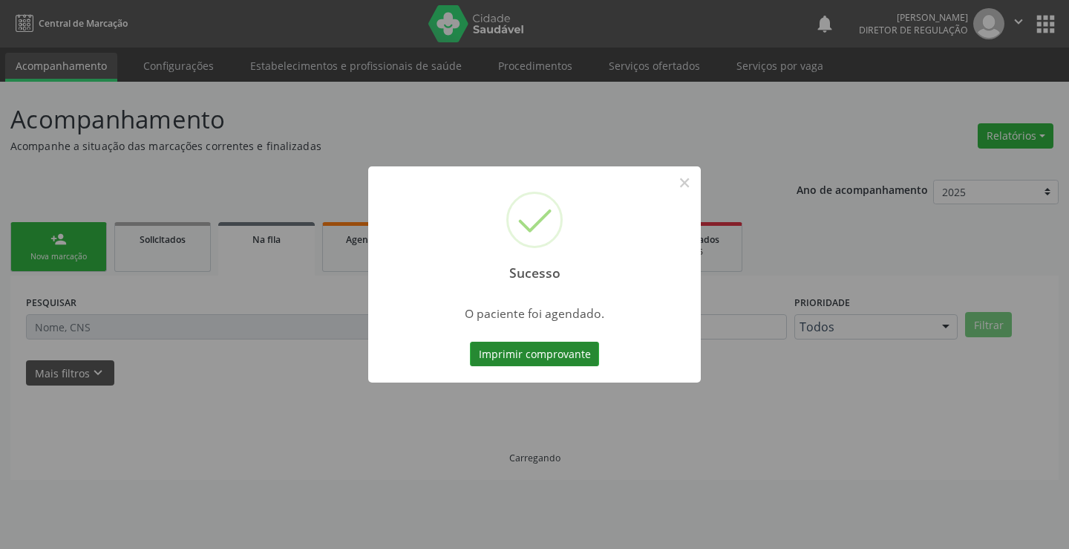
click at [491, 344] on button "Imprimir comprovante" at bounding box center [534, 353] width 129 height 25
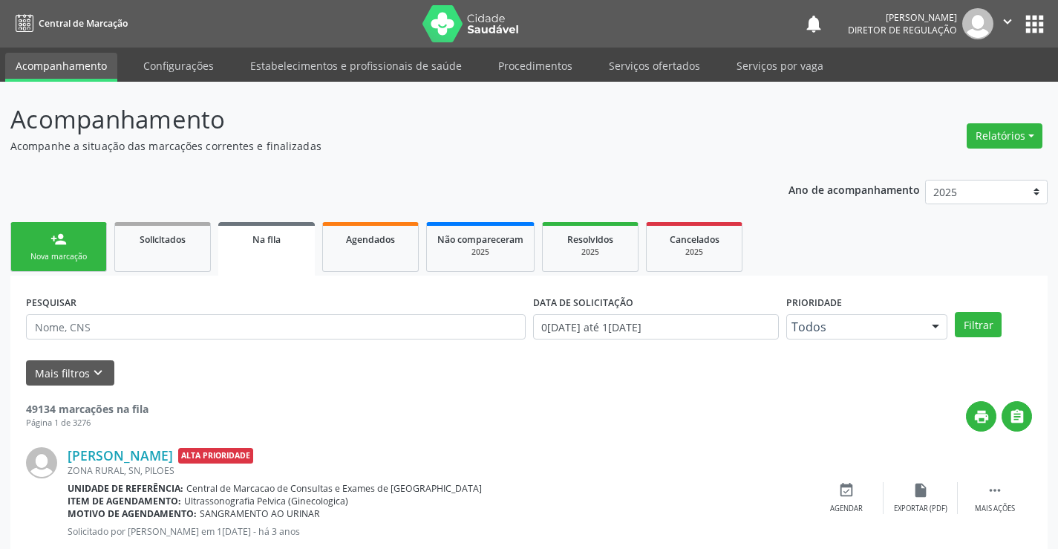
click at [1007, 17] on icon "" at bounding box center [1007, 21] width 16 height 16
click at [946, 79] on ul "Configurações Sair" at bounding box center [969, 74] width 104 height 65
click at [945, 87] on link "Sair" at bounding box center [969, 90] width 102 height 21
